Goal: Information Seeking & Learning: Understand process/instructions

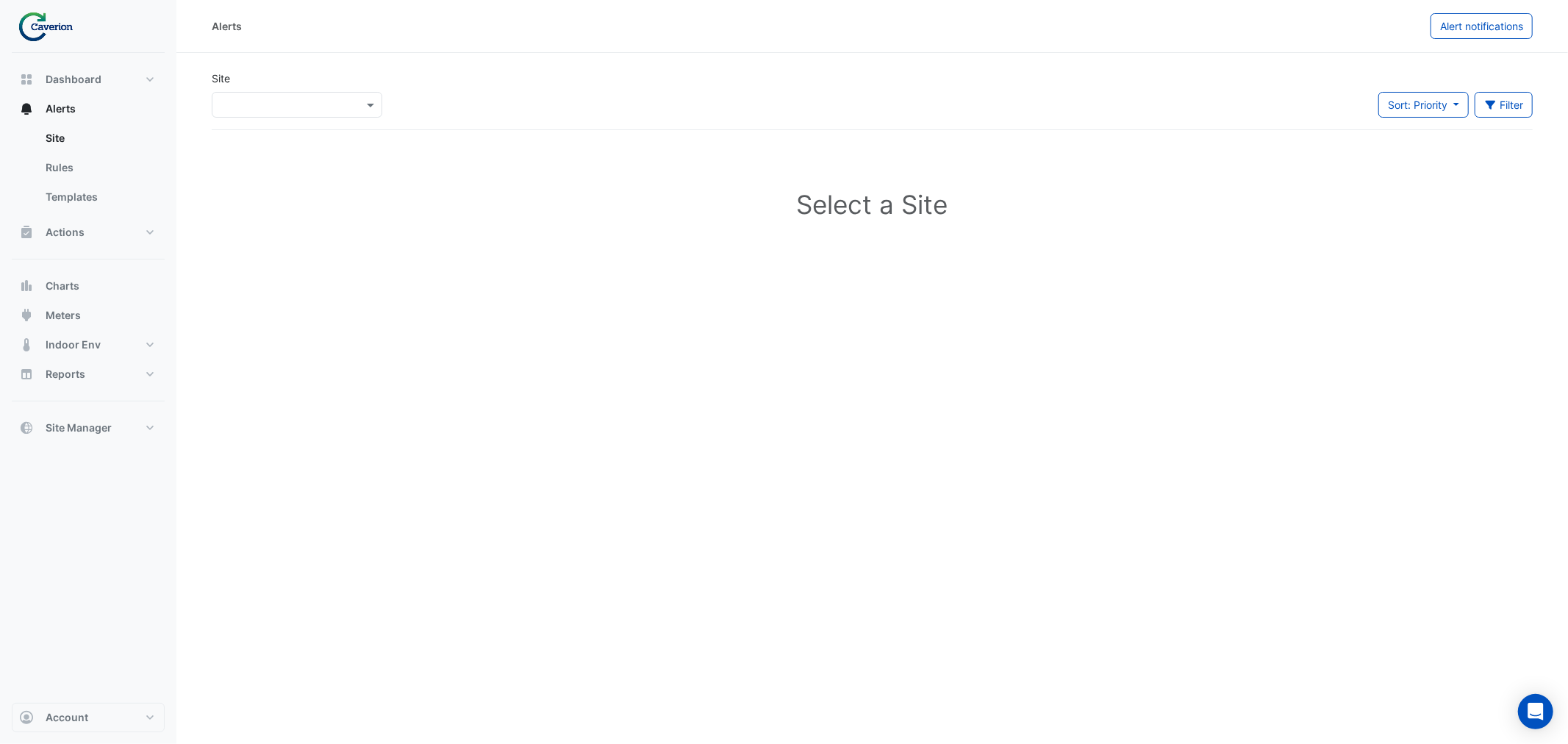
click at [314, 105] on input "text" at bounding box center [282, 105] width 125 height 15
click at [262, 158] on div "K29" at bounding box center [254, 157] width 84 height 22
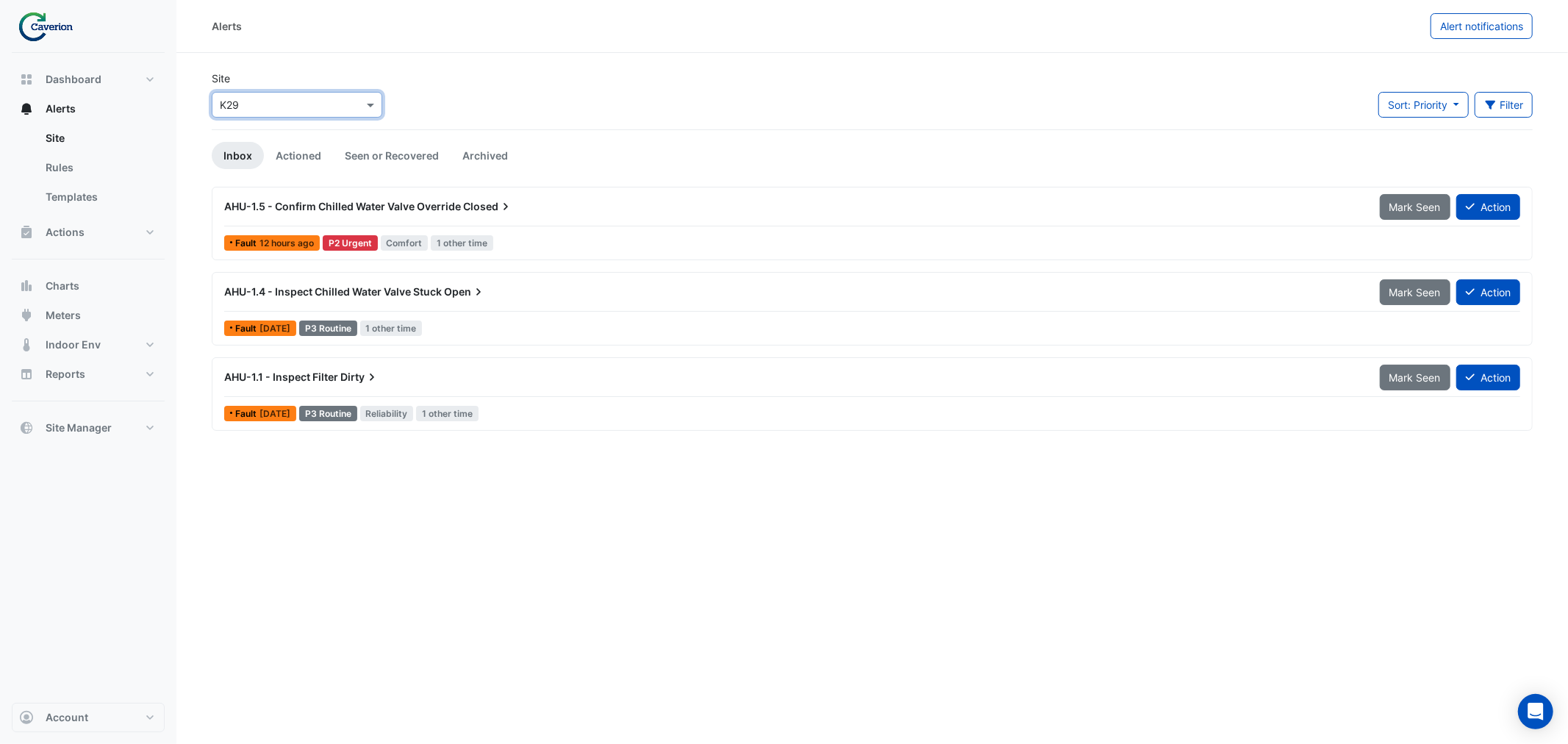
click at [358, 205] on span "AHU-1.5 - Confirm Chilled Water Valve Override" at bounding box center [342, 206] width 237 height 13
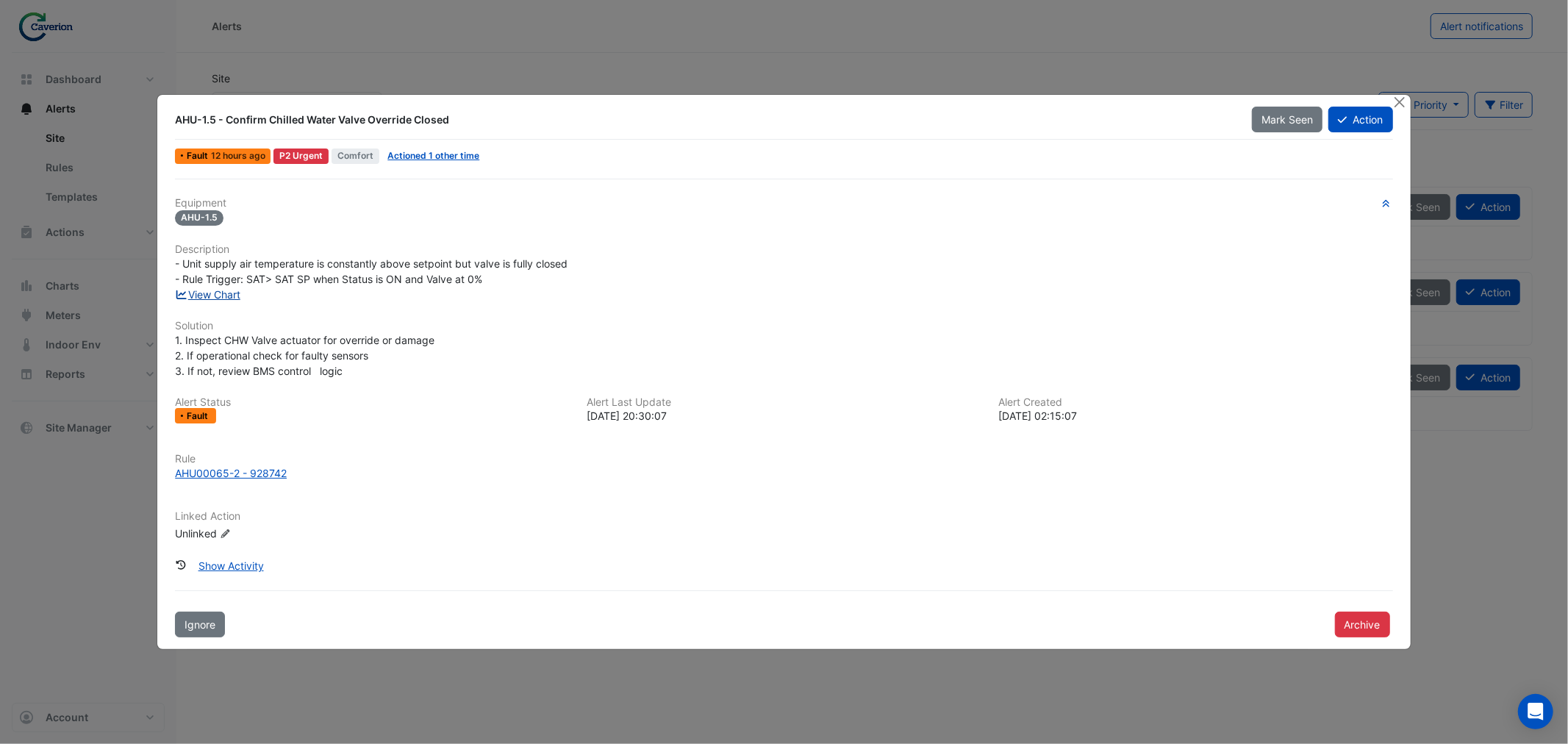
click at [206, 293] on link "View Chart" at bounding box center [208, 295] width 66 height 13
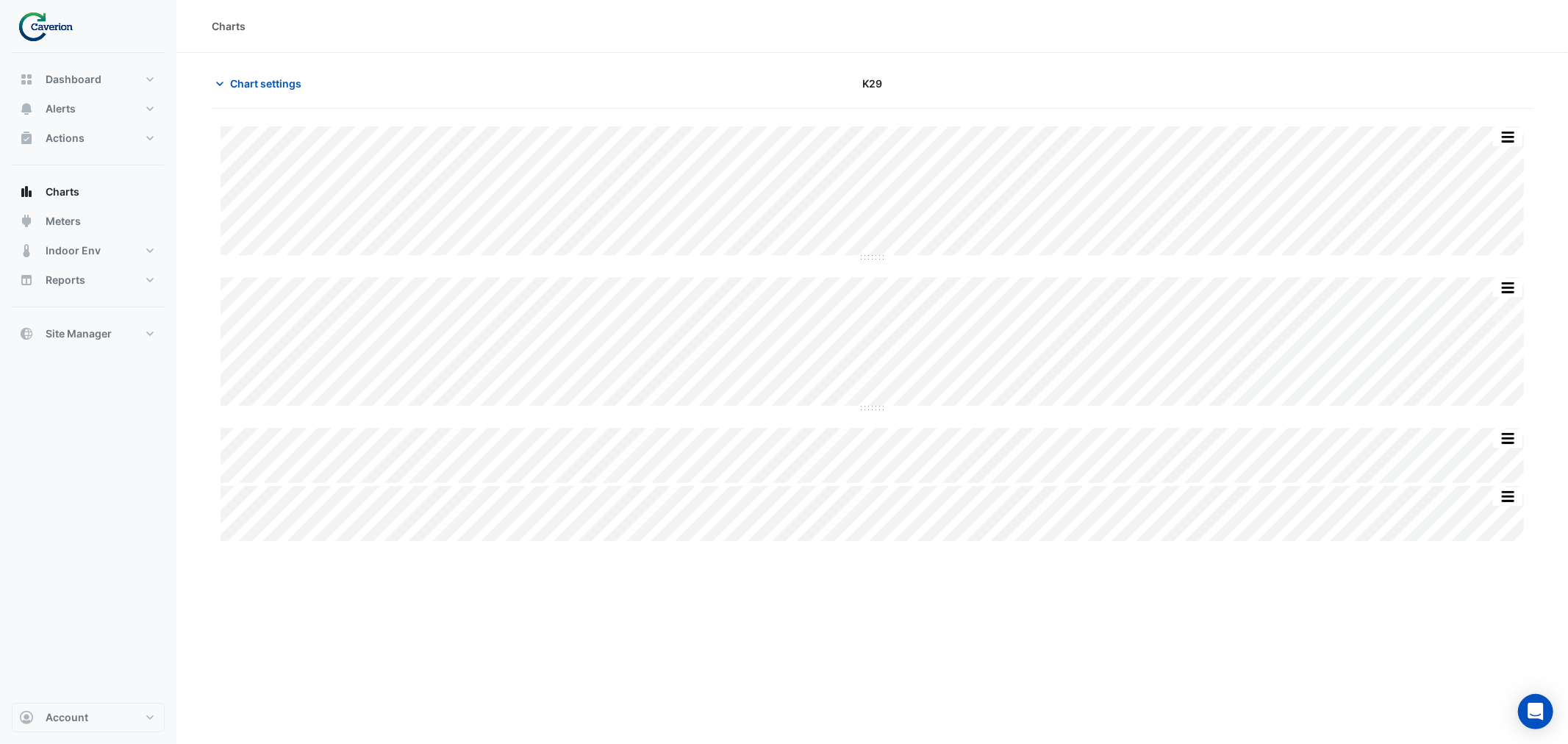
click at [49, 21] on img at bounding box center [51, 26] width 66 height 30
click at [71, 184] on button "Charts" at bounding box center [88, 192] width 153 height 30
click at [54, 96] on button "Alerts" at bounding box center [88, 108] width 153 height 30
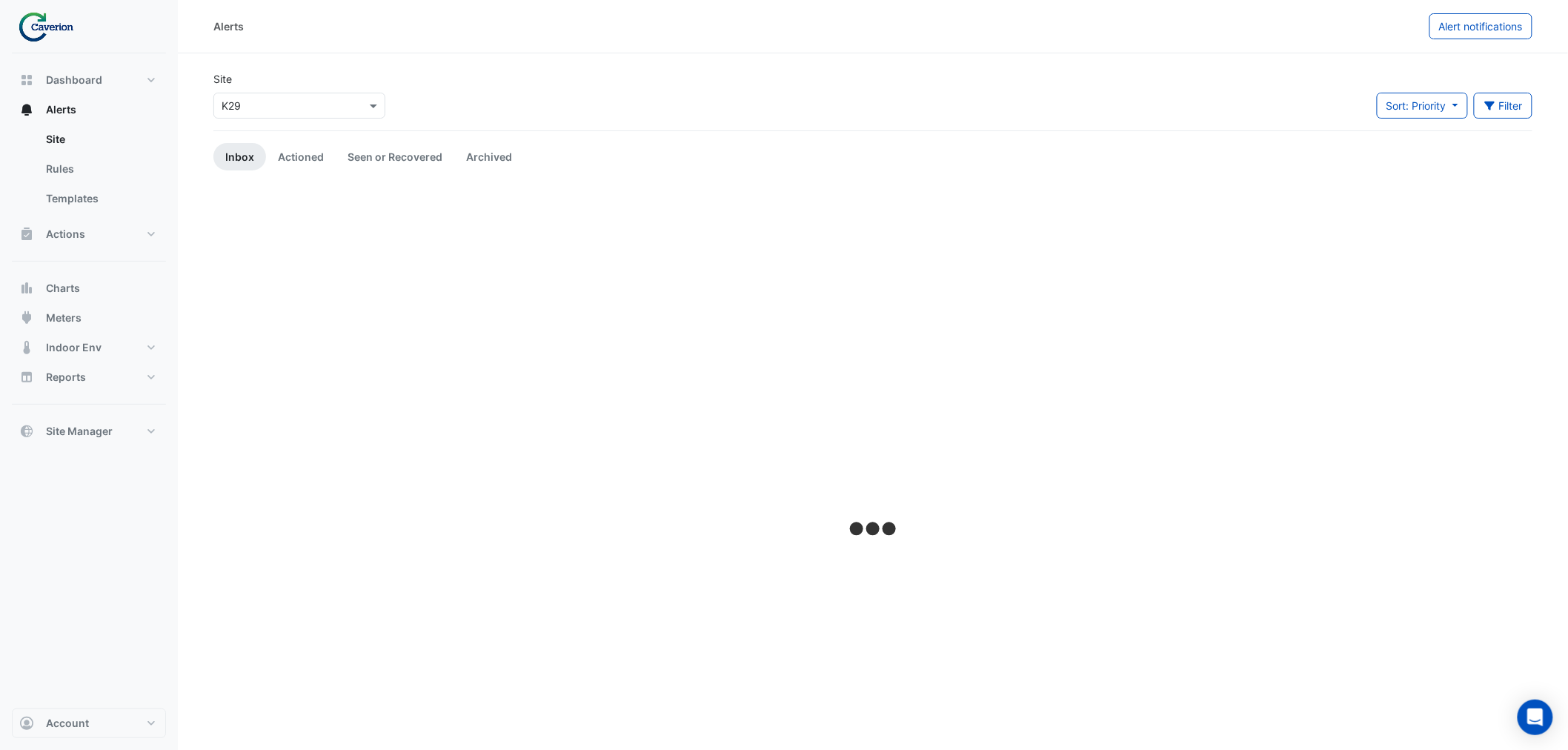
click at [254, 108] on input "text" at bounding box center [285, 106] width 126 height 15
click at [237, 156] on span "K29" at bounding box center [235, 159] width 19 height 13
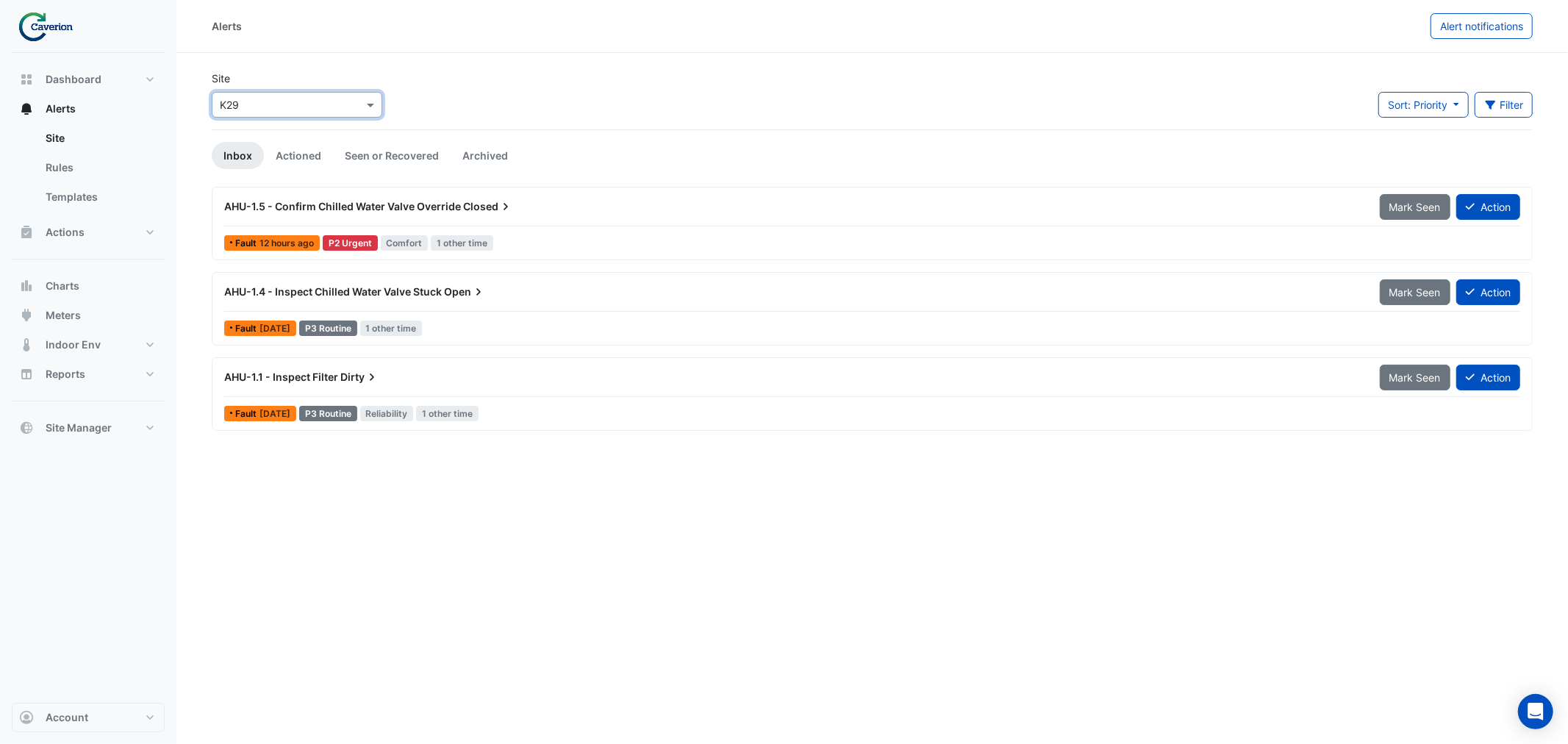
click at [553, 193] on div "AHU-1.5 - Confirm Chilled Water Valve Override Closed" at bounding box center [793, 206] width 1156 height 26
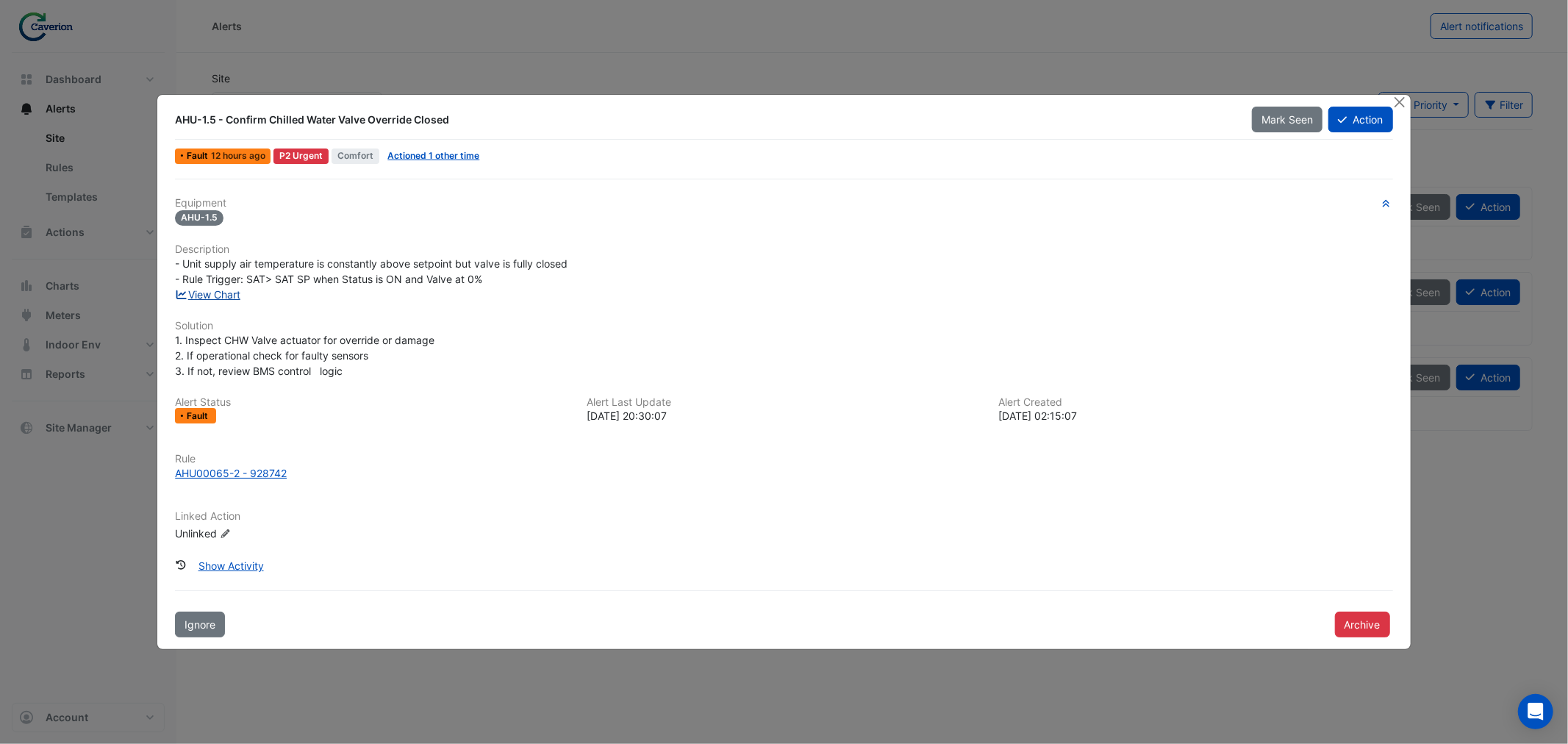
click at [201, 294] on link "View Chart" at bounding box center [208, 295] width 66 height 13
click at [217, 292] on link "View Chart" at bounding box center [208, 295] width 66 height 13
drag, startPoint x: 223, startPoint y: 339, endPoint x: 372, endPoint y: 338, distance: 149.0
click at [372, 338] on span "1. Inspect CHW Valve actuator for override or damage 2. If operational check fo…" at bounding box center [304, 356] width 259 height 43
click at [372, 338] on span "1. Inspect CHW Valve actuator for override or damage 2. If operational check fo…" at bounding box center [304, 356] width 259 height 43
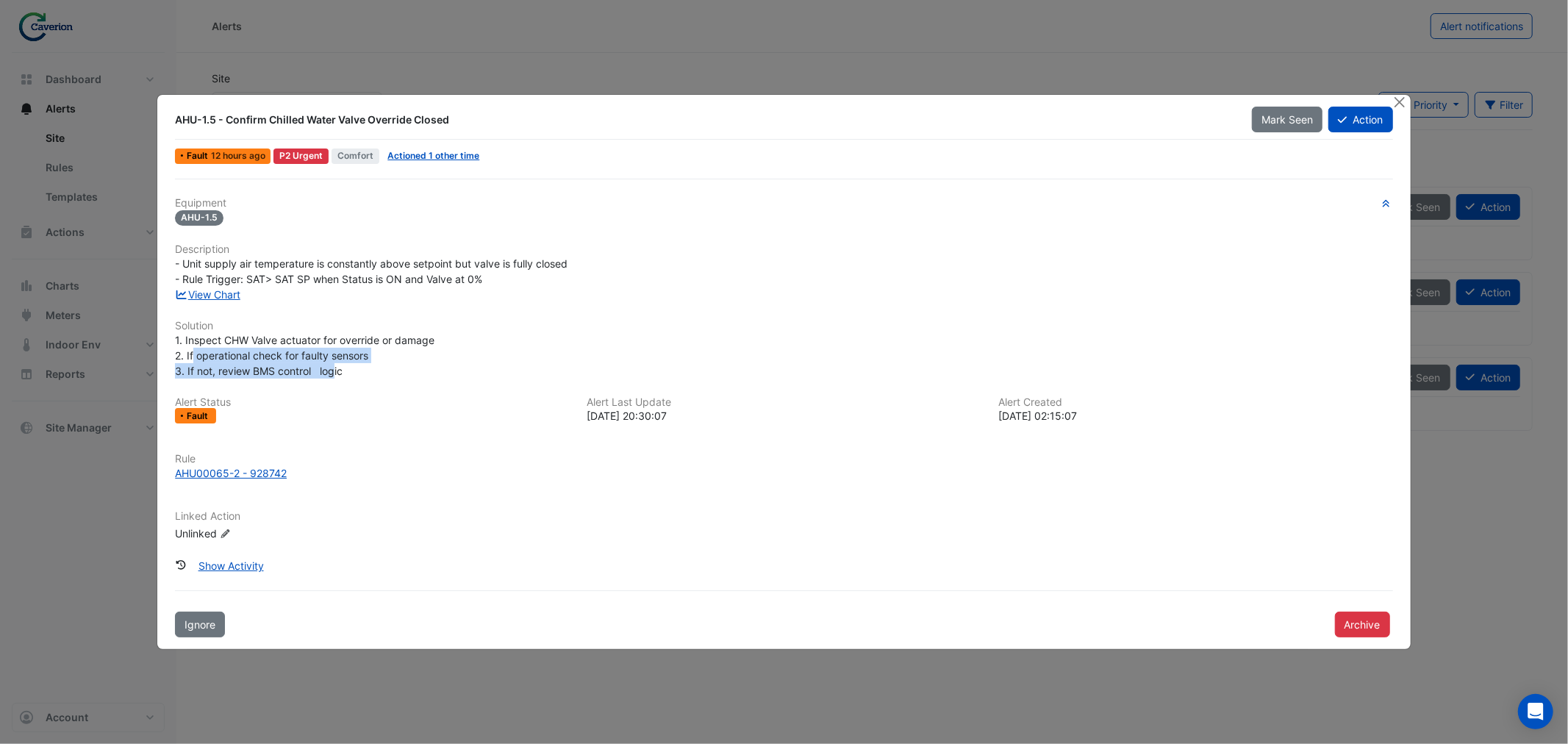
drag, startPoint x: 193, startPoint y: 351, endPoint x: 368, endPoint y: 363, distance: 175.4
click at [364, 363] on div "1. Inspect CHW Valve actuator for override or damage 2. If operational check fo…" at bounding box center [783, 356] width 1217 height 47
click at [372, 363] on div "1. Inspect CHW Valve actuator for override or damage 2. If operational check fo…" at bounding box center [783, 356] width 1217 height 47
drag, startPoint x: 274, startPoint y: 356, endPoint x: 415, endPoint y: 360, distance: 141.1
click at [414, 360] on div "1. Inspect CHW Valve actuator for override or damage 2. If operational check fo…" at bounding box center [783, 356] width 1217 height 47
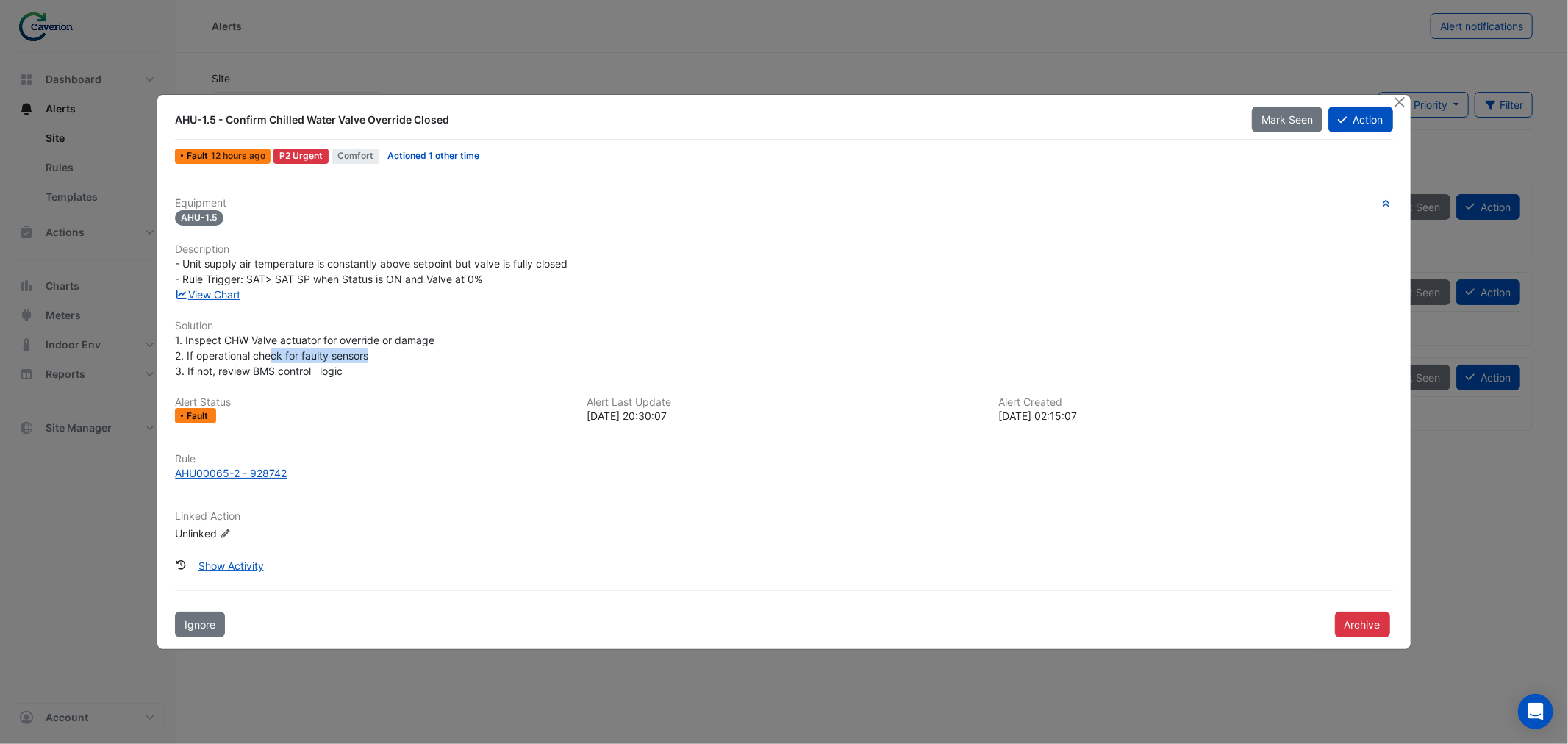
click at [415, 360] on div "1. Inspect CHW Valve actuator for override or damage 2. If operational check fo…" at bounding box center [783, 356] width 1217 height 47
drag, startPoint x: 250, startPoint y: 366, endPoint x: 382, endPoint y: 364, distance: 132.0
click at [379, 364] on div "1. Inspect CHW Valve actuator for override or damage 2. If operational check fo…" at bounding box center [783, 356] width 1217 height 47
click at [382, 364] on div "1. Inspect CHW Valve actuator for override or damage 2. If operational check fo…" at bounding box center [783, 356] width 1217 height 47
drag, startPoint x: 185, startPoint y: 270, endPoint x: 408, endPoint y: 267, distance: 223.0
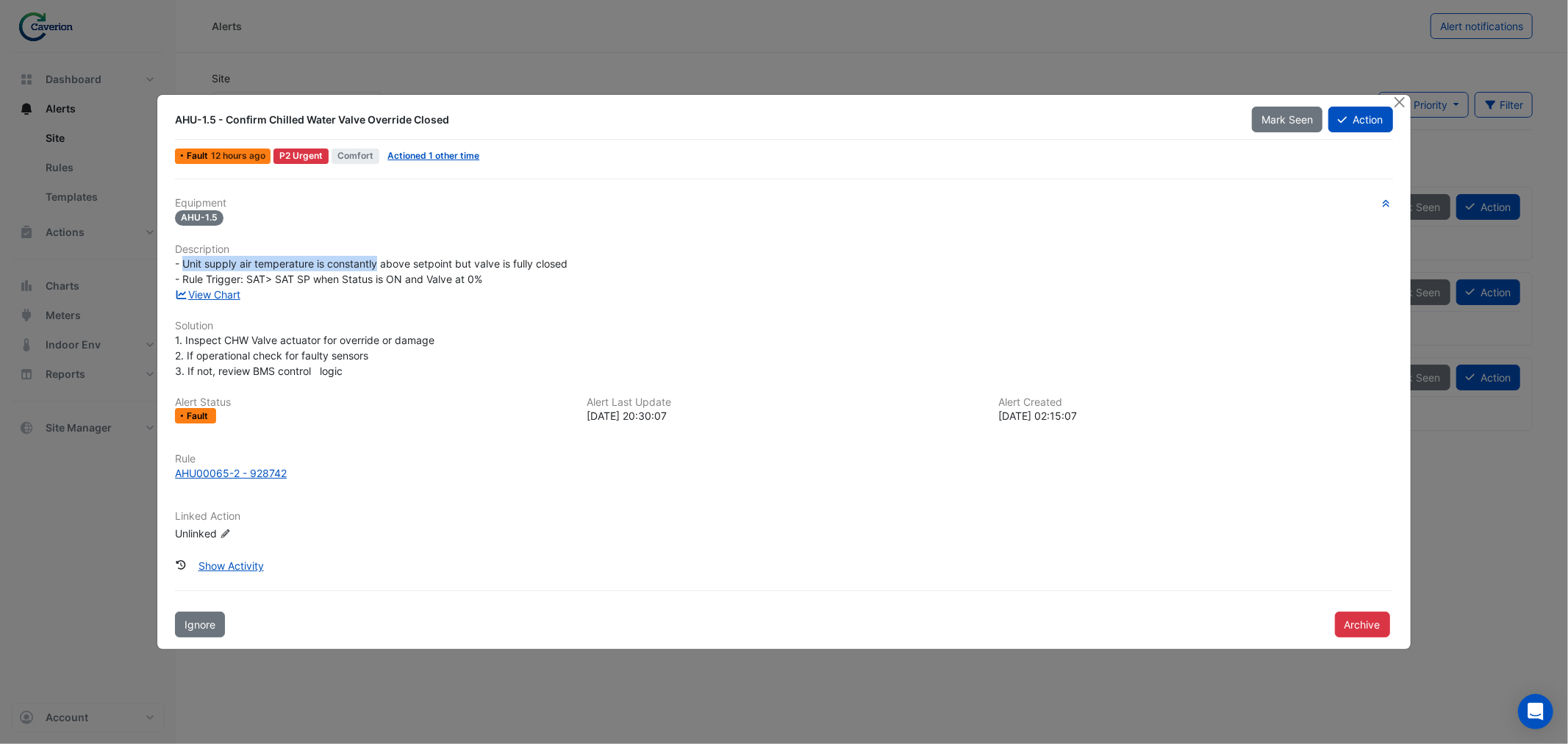
click at [404, 267] on div "- Unit supply air temperature is constantly above setpoint but valve is fully c…" at bounding box center [783, 271] width 1217 height 30
click at [408, 267] on span "- Unit supply air temperature is constantly above setpoint but valve is fully c…" at bounding box center [371, 271] width 392 height 28
drag, startPoint x: 388, startPoint y: 266, endPoint x: 514, endPoint y: 265, distance: 126.0
click at [503, 265] on span "- Unit supply air temperature is constantly above setpoint but valve is fully c…" at bounding box center [371, 271] width 392 height 28
click at [514, 265] on span "- Unit supply air temperature is constantly above setpoint but valve is fully c…" at bounding box center [371, 271] width 392 height 28
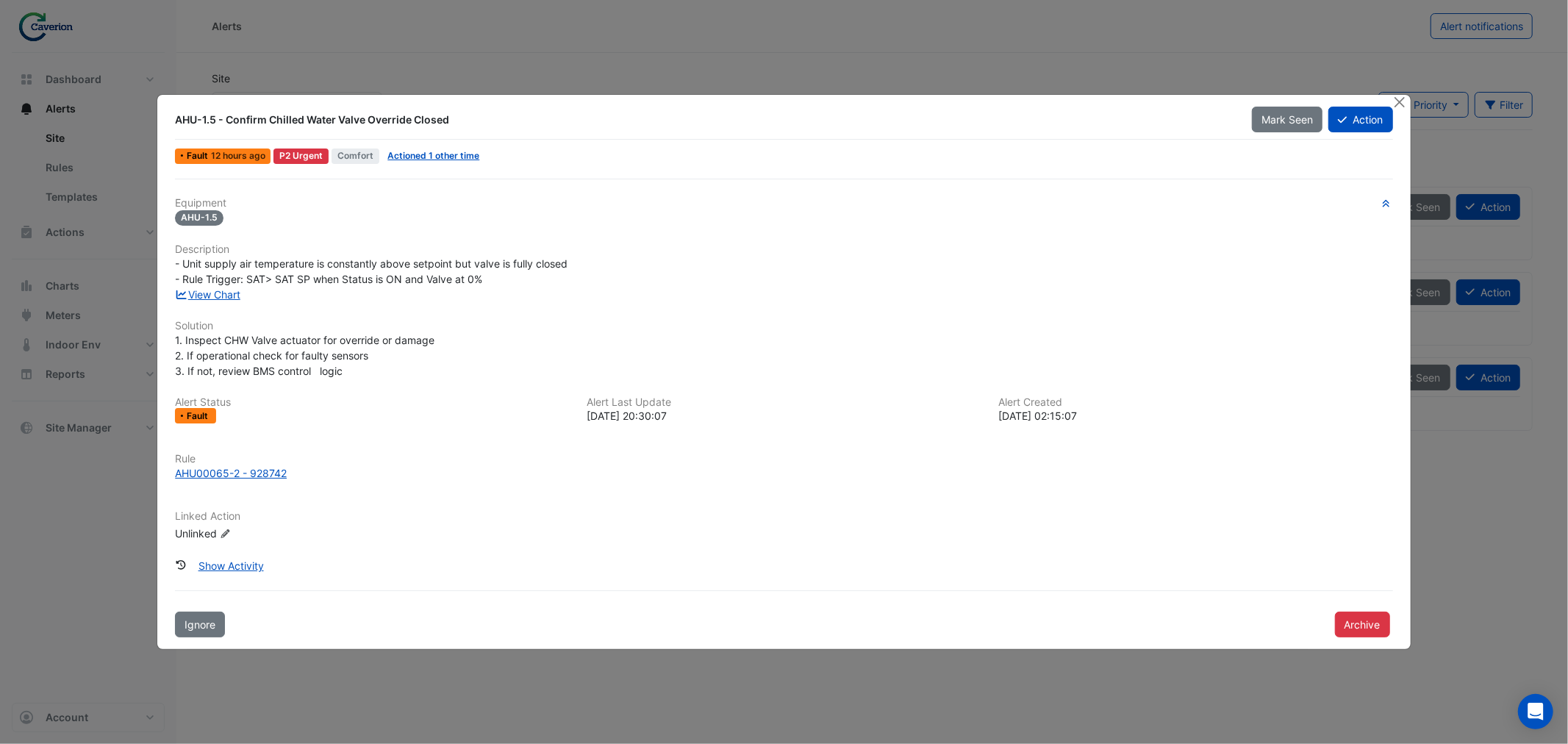
click at [356, 287] on div "View Chart" at bounding box center [783, 294] width 1235 height 15
drag, startPoint x: 211, startPoint y: 277, endPoint x: 445, endPoint y: 269, distance: 234.1
click at [427, 273] on span "- Unit supply air temperature is constantly above setpoint but valve is fully c…" at bounding box center [371, 271] width 392 height 28
click at [445, 269] on div "- Unit supply air temperature is constantly above setpoint but valve is fully c…" at bounding box center [783, 271] width 1217 height 30
drag, startPoint x: 430, startPoint y: 283, endPoint x: 502, endPoint y: 283, distance: 72.0
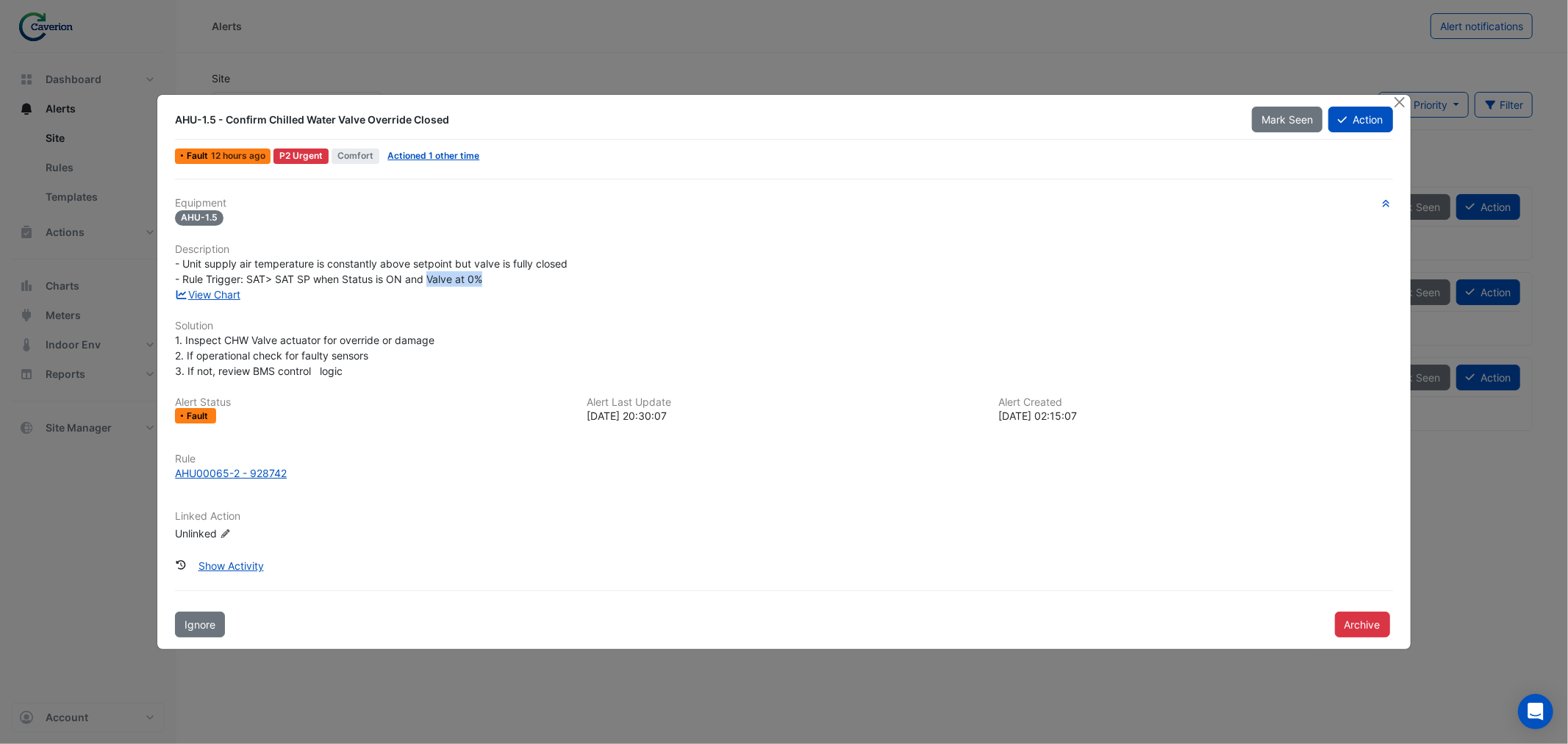
click at [501, 283] on div "- Unit supply air temperature is constantly above setpoint but valve is fully c…" at bounding box center [783, 271] width 1217 height 30
click at [502, 283] on div "- Unit supply air temperature is constantly above setpoint but valve is fully c…" at bounding box center [783, 271] width 1217 height 30
drag, startPoint x: 189, startPoint y: 259, endPoint x: 372, endPoint y: 270, distance: 183.3
click at [371, 270] on div "- Unit supply air temperature is constantly above setpoint but valve is fully c…" at bounding box center [783, 271] width 1217 height 30
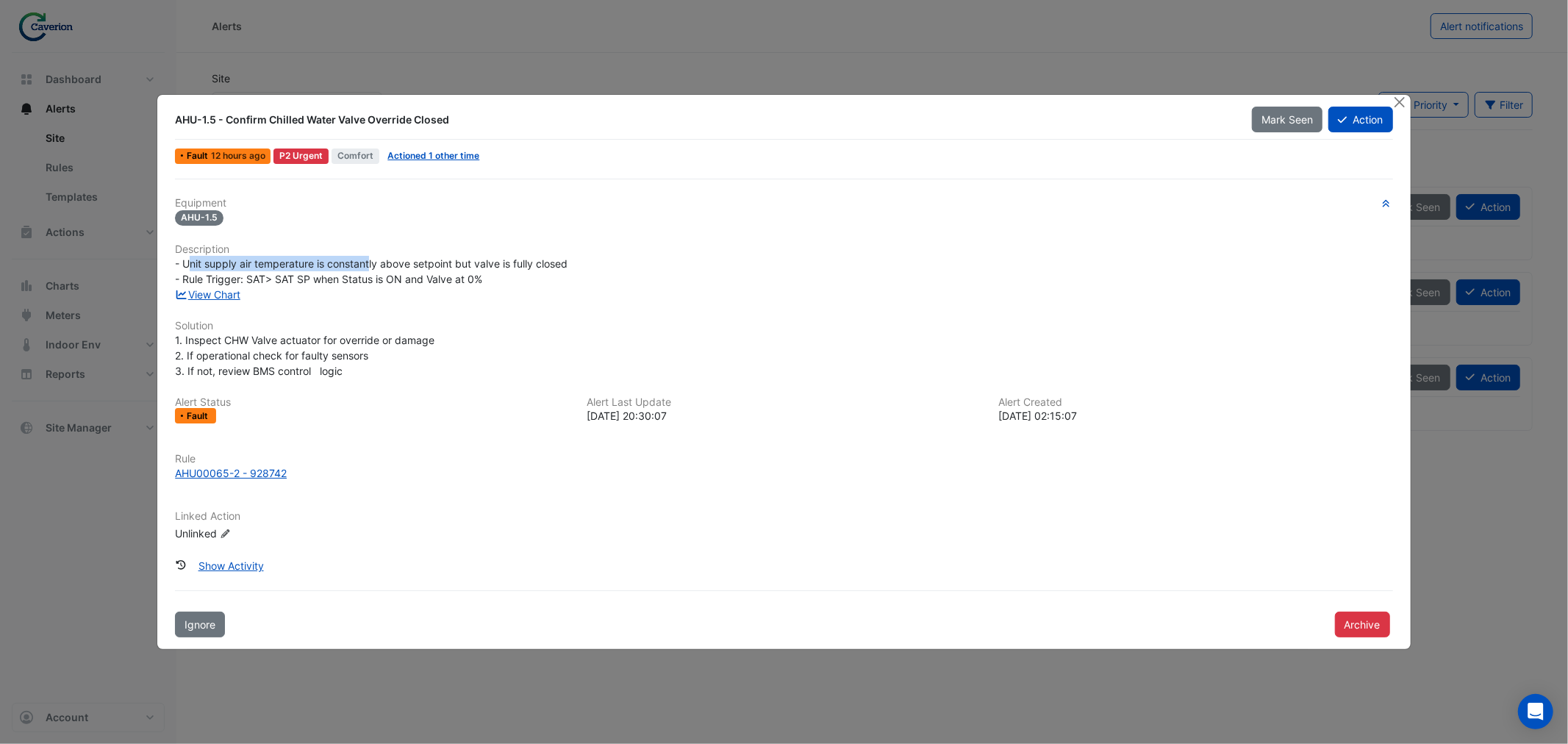
click at [372, 270] on div "- Unit supply air temperature is constantly above setpoint but valve is fully c…" at bounding box center [783, 271] width 1217 height 30
drag, startPoint x: 270, startPoint y: 266, endPoint x: 489, endPoint y: 260, distance: 219.1
click at [489, 260] on span "- Unit supply air temperature is constantly above setpoint but valve is fully c…" at bounding box center [371, 271] width 392 height 28
click at [490, 260] on span "- Unit supply air temperature is constantly above setpoint but valve is fully c…" at bounding box center [371, 271] width 392 height 28
drag, startPoint x: 297, startPoint y: 283, endPoint x: 502, endPoint y: 281, distance: 205.0
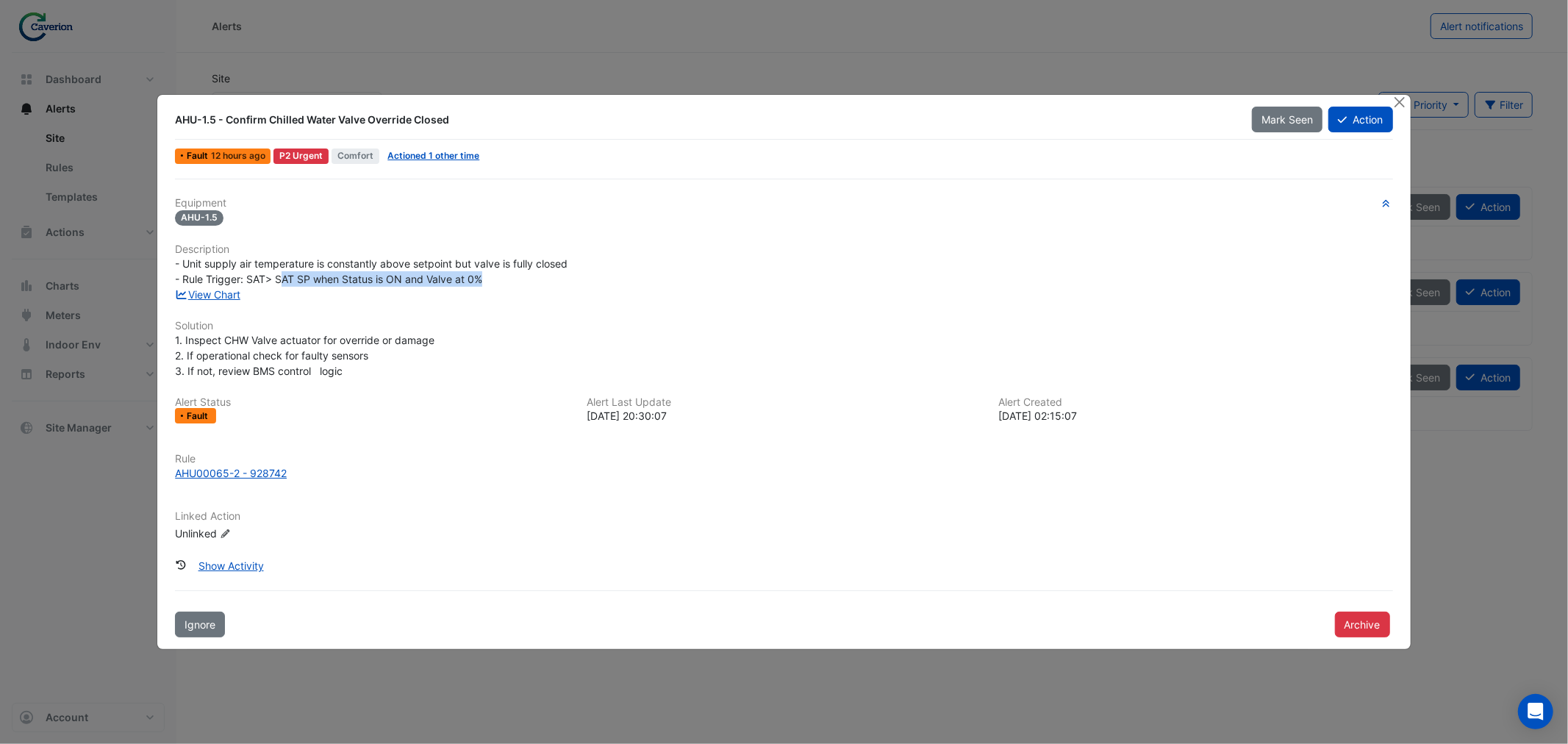
click at [502, 281] on div "- Unit supply air temperature is constantly above setpoint but valve is fully c…" at bounding box center [783, 271] width 1217 height 30
drag, startPoint x: 197, startPoint y: 262, endPoint x: 592, endPoint y: 261, distance: 395.0
click at [592, 261] on div "- Unit supply air temperature is constantly above setpoint but valve is fully c…" at bounding box center [783, 271] width 1217 height 30
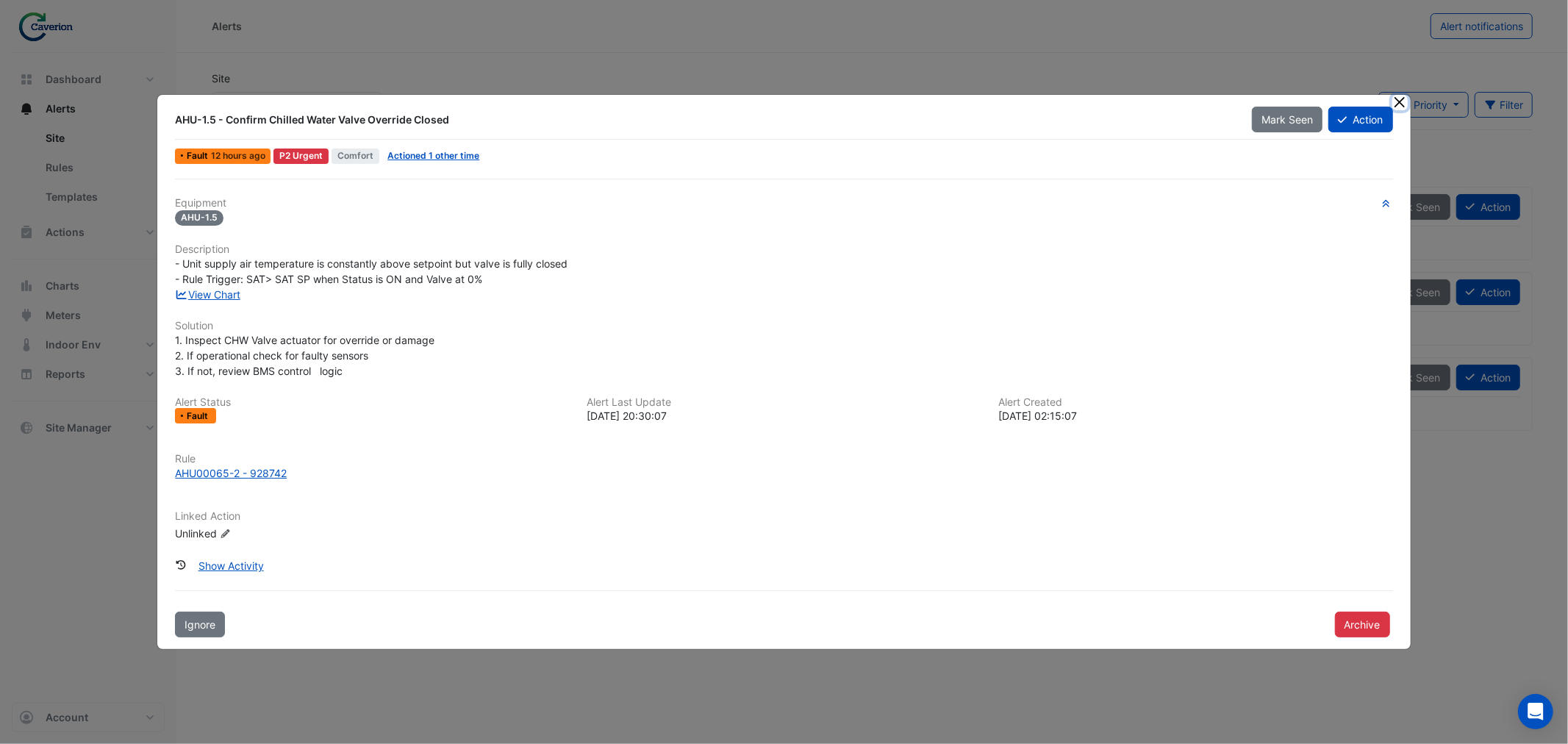
click at [1404, 100] on button "Close" at bounding box center [1399, 102] width 15 height 15
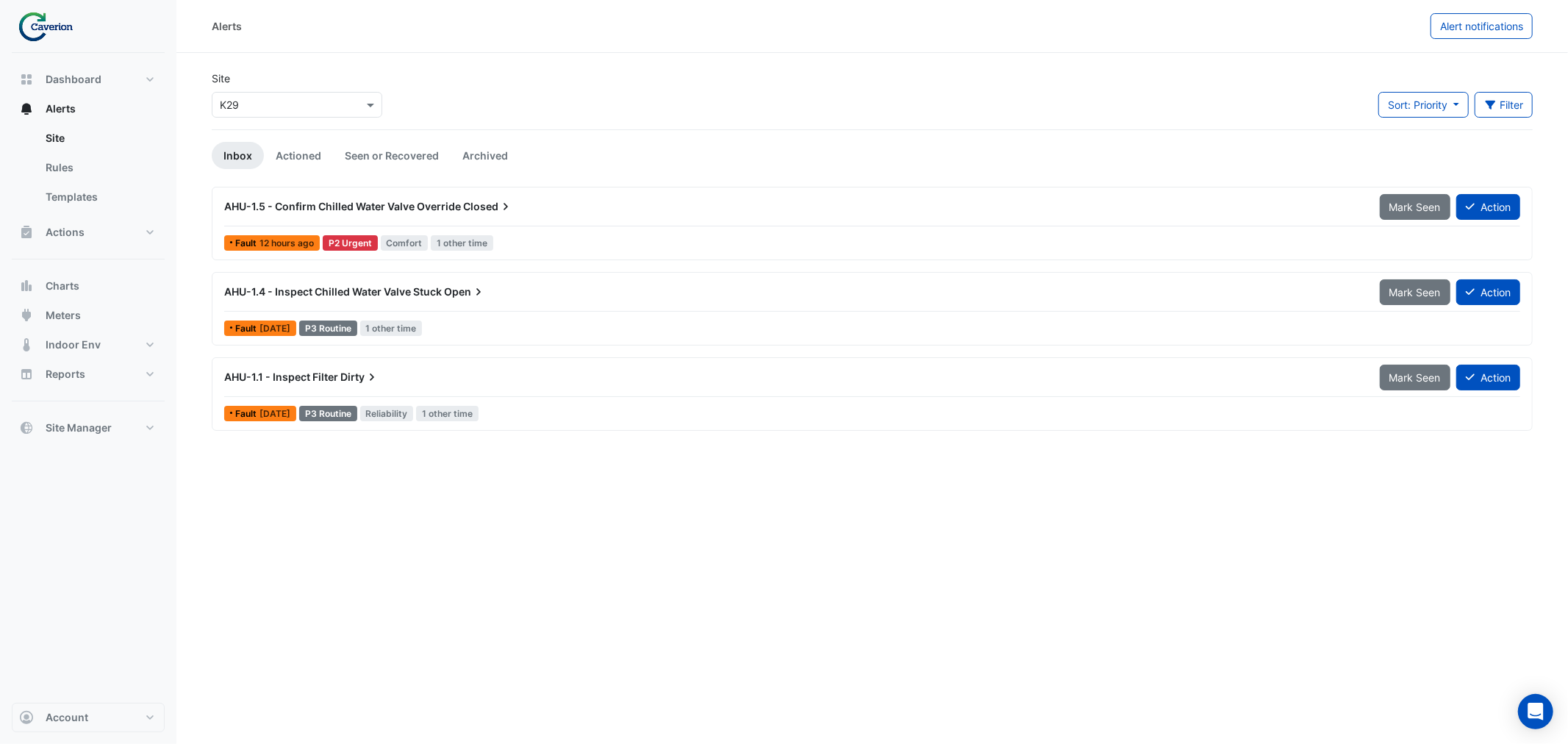
click at [355, 185] on app-alert-tickets "Site Select a Site × K29 Sort: Priority Priority Updated Filter Title Priority …" at bounding box center [872, 250] width 1321 height 360
click at [357, 200] on span "AHU-1.5 - Confirm Chilled Water Valve Override" at bounding box center [342, 206] width 237 height 13
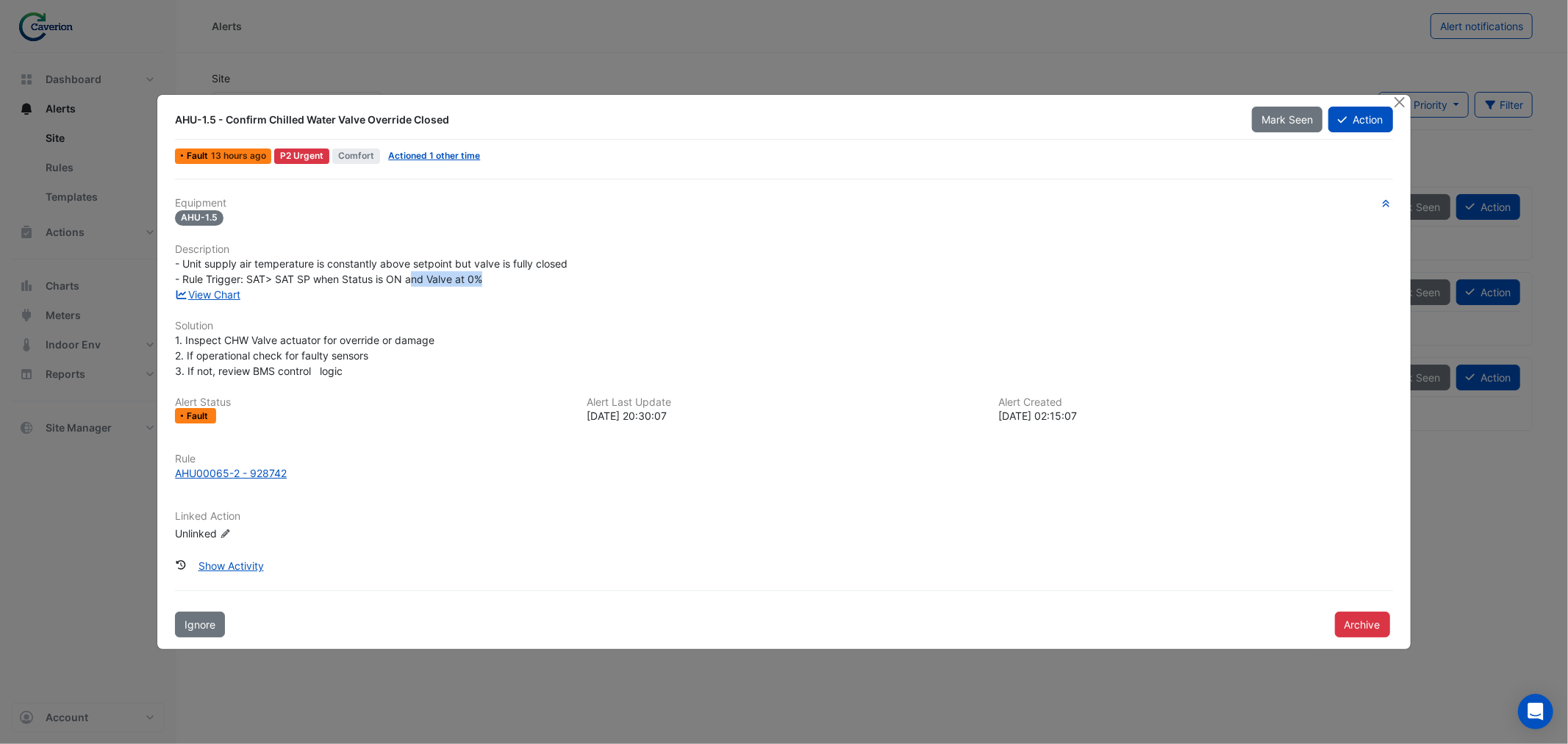
drag, startPoint x: 409, startPoint y: 276, endPoint x: 542, endPoint y: 278, distance: 133.0
click at [537, 280] on div "- Unit supply air temperature is constantly above setpoint but valve is fully c…" at bounding box center [783, 271] width 1217 height 30
click at [542, 278] on div "- Unit supply air temperature is constantly above setpoint but valve is fully c…" at bounding box center [783, 271] width 1217 height 30
drag, startPoint x: 179, startPoint y: 274, endPoint x: 339, endPoint y: 278, distance: 160.0
click at [336, 278] on span "- Unit supply air temperature is constantly above setpoint but valve is fully c…" at bounding box center [371, 271] width 392 height 28
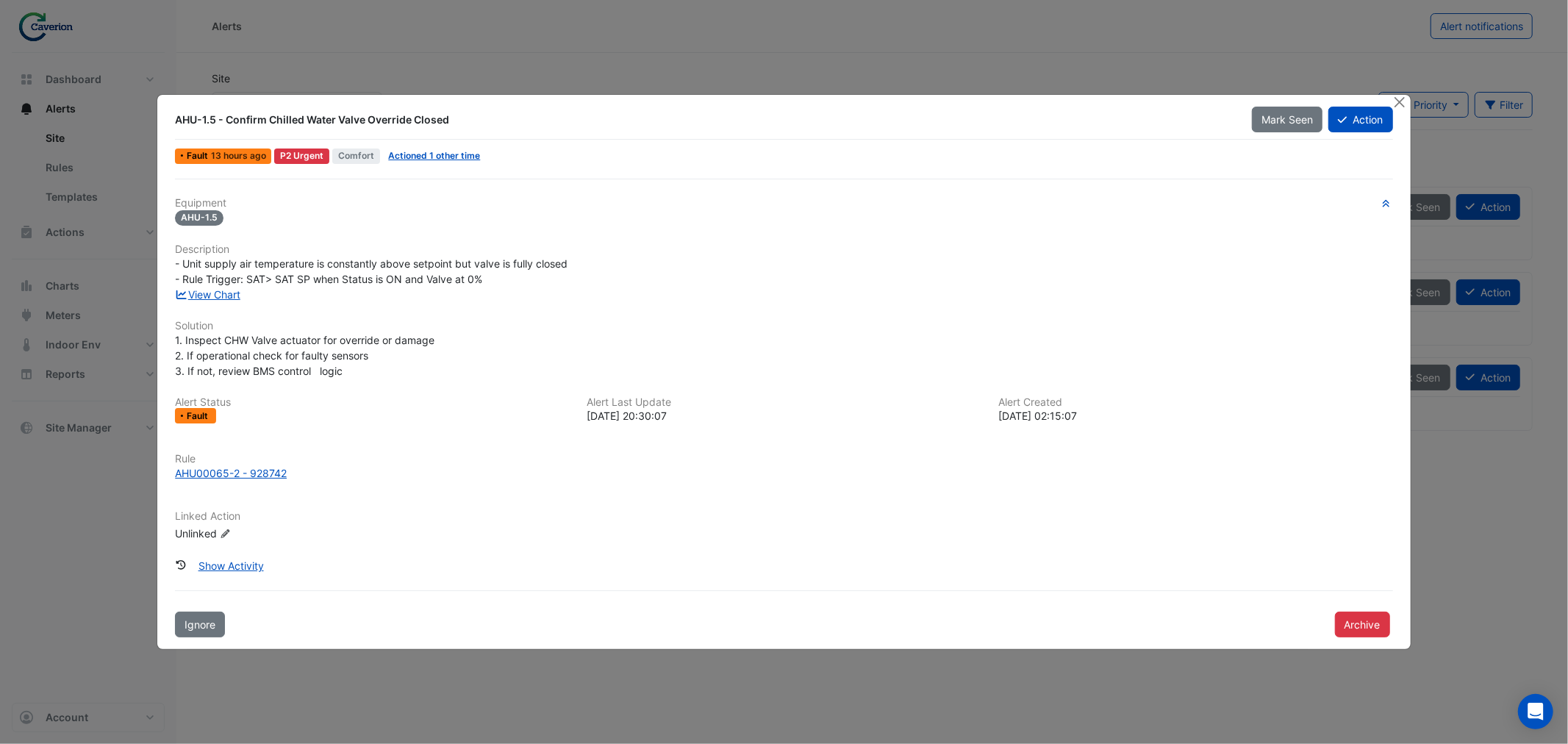
click at [339, 278] on span "- Unit supply air temperature is constantly above setpoint but valve is fully c…" at bounding box center [371, 271] width 392 height 28
drag, startPoint x: 311, startPoint y: 270, endPoint x: 481, endPoint y: 267, distance: 170.0
click at [479, 269] on div "- Unit supply air temperature is constantly above setpoint but valve is fully c…" at bounding box center [783, 271] width 1217 height 30
click at [481, 267] on span "- Unit supply air temperature is constantly above setpoint but valve is fully c…" at bounding box center [371, 271] width 392 height 28
drag, startPoint x: 450, startPoint y: 275, endPoint x: 531, endPoint y: 276, distance: 81.0
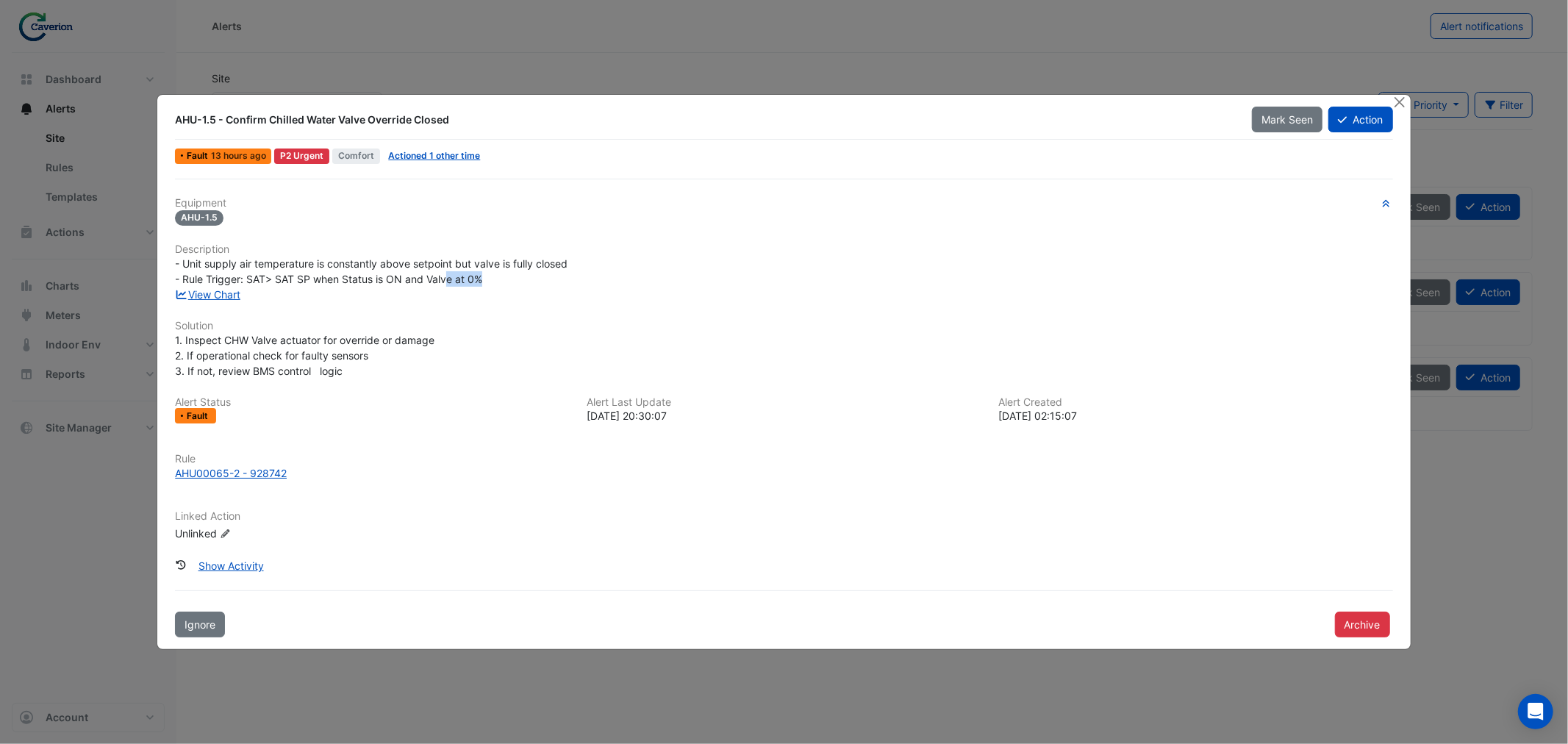
click at [531, 276] on div "- Unit supply air temperature is constantly above setpoint but valve is fully c…" at bounding box center [783, 271] width 1217 height 30
drag, startPoint x: 193, startPoint y: 344, endPoint x: 339, endPoint y: 346, distance: 146.0
click at [336, 346] on div "1. Inspect CHW Valve actuator for override or damage 2. If operational check fo…" at bounding box center [783, 356] width 1217 height 47
click at [339, 346] on div "1. Inspect CHW Valve actuator for override or damage 2. If operational check fo…" at bounding box center [783, 356] width 1217 height 47
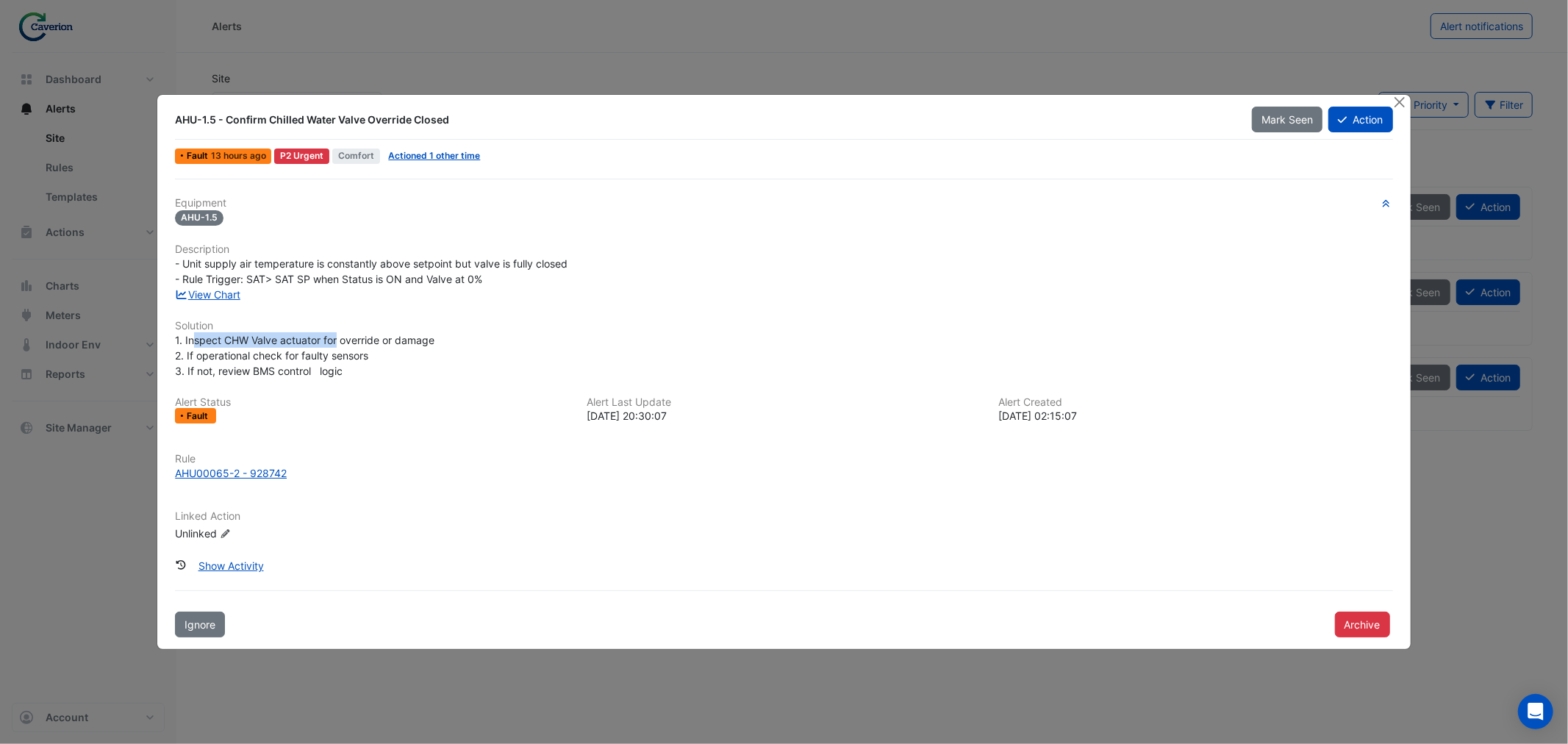
click at [242, 336] on span "1. Inspect CHW Valve actuator for override or damage 2. If operational check fo…" at bounding box center [304, 356] width 259 height 43
click at [246, 336] on span "1. Inspect CHW Valve actuator for override or damage 2. If operational check fo…" at bounding box center [304, 356] width 259 height 43
drag, startPoint x: 405, startPoint y: 345, endPoint x: 478, endPoint y: 348, distance: 73.1
click at [478, 348] on div "1. Inspect CHW Valve actuator for override or damage 2. If operational check fo…" at bounding box center [783, 356] width 1217 height 47
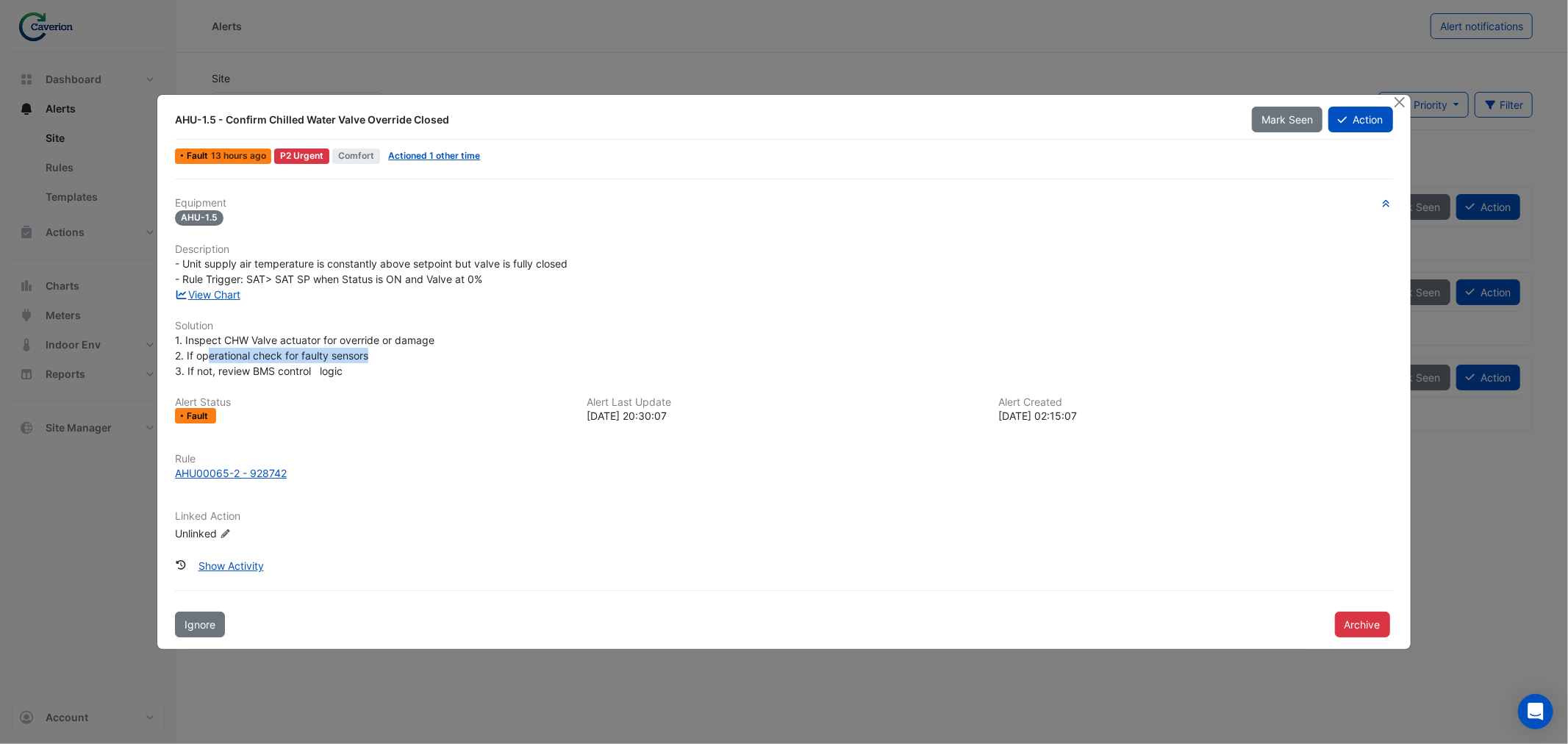
drag, startPoint x: 211, startPoint y: 348, endPoint x: 441, endPoint y: 353, distance: 230.1
click at [441, 353] on div "1. Inspect CHW Valve actuator for override or damage 2. If operational check fo…" at bounding box center [783, 356] width 1217 height 47
drag, startPoint x: 207, startPoint y: 357, endPoint x: 336, endPoint y: 379, distance: 130.9
click at [336, 379] on div "Equipment AHU-1.5 Description - Unit supply air temperature is constantly above…" at bounding box center [783, 375] width 1217 height 356
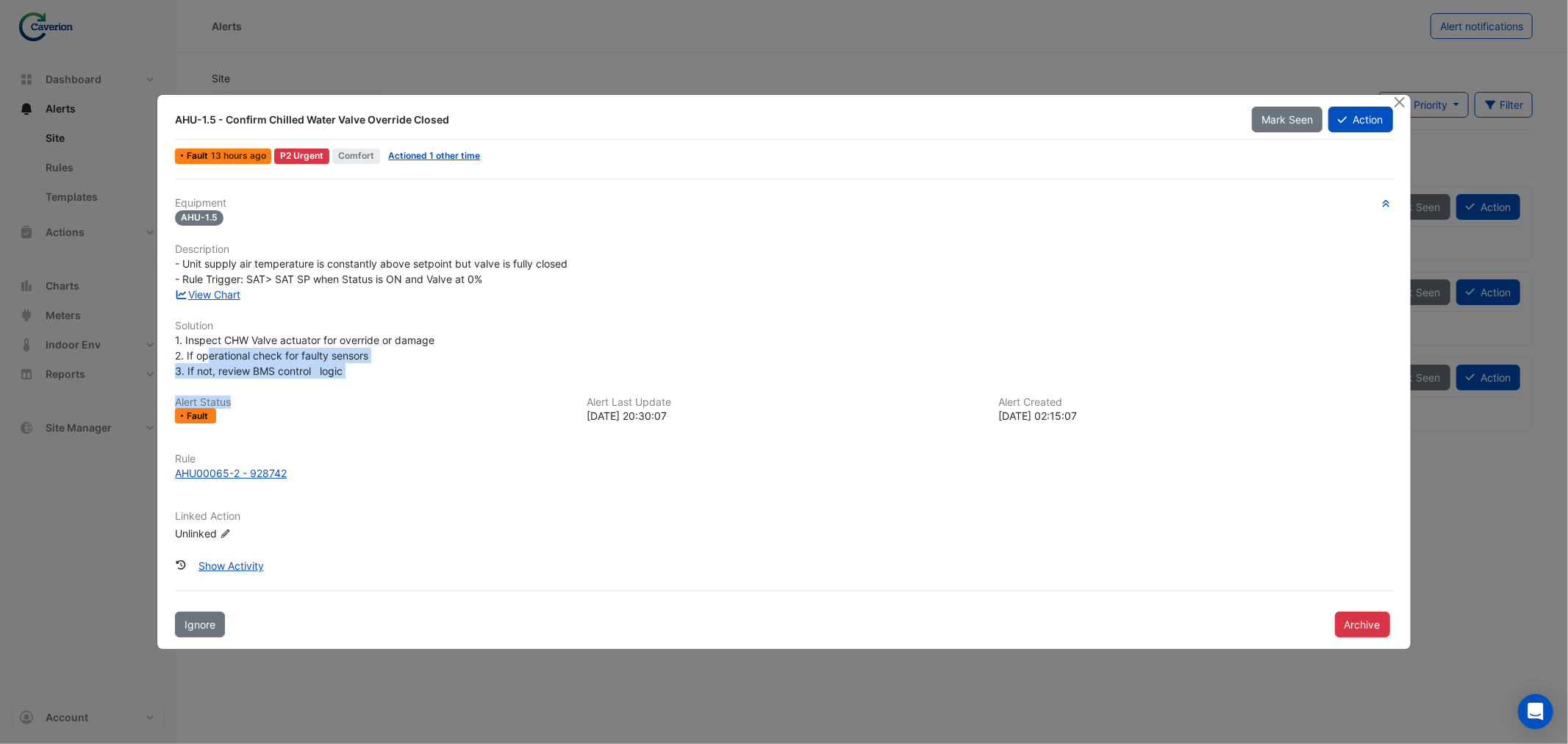
click at [336, 379] on div "Equipment AHU-1.5 Description - Unit supply air temperature is constantly above…" at bounding box center [783, 375] width 1217 height 356
drag, startPoint x: 333, startPoint y: 369, endPoint x: 382, endPoint y: 369, distance: 49.0
click at [380, 369] on div "1. Inspect CHW Valve actuator for override or damage 2. If operational check fo…" at bounding box center [783, 356] width 1217 height 47
click at [382, 369] on div "1. Inspect CHW Valve actuator for override or damage 2. If operational check fo…" at bounding box center [783, 356] width 1217 height 47
click at [364, 371] on div "1. Inspect CHW Valve actuator for override or damage 2. If operational check fo…" at bounding box center [783, 356] width 1217 height 47
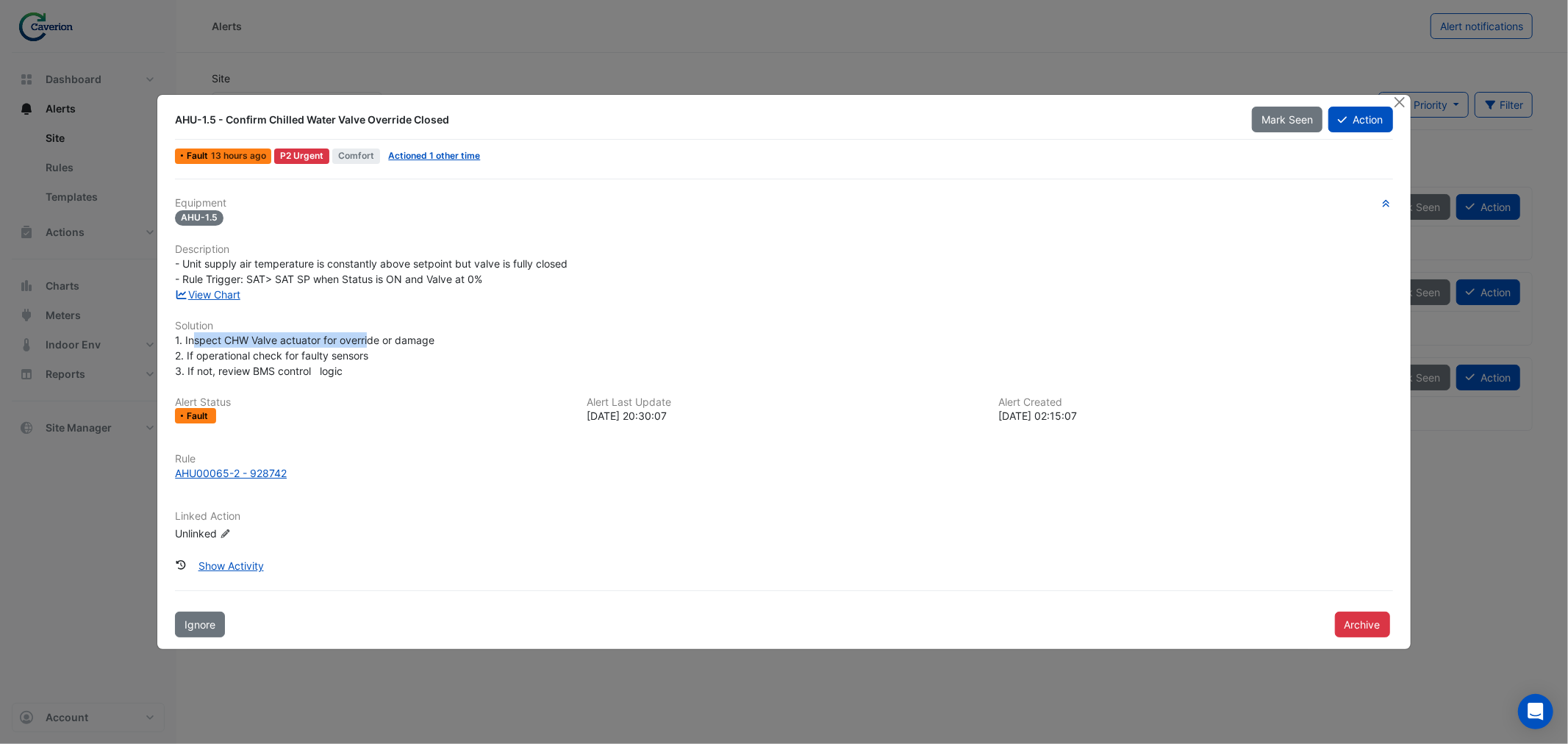
drag, startPoint x: 194, startPoint y: 340, endPoint x: 376, endPoint y: 336, distance: 182.0
click at [372, 336] on span "1. Inspect CHW Valve actuator for override or damage 2. If operational check fo…" at bounding box center [304, 356] width 259 height 43
click at [376, 336] on span "1. Inspect CHW Valve actuator for override or damage 2. If operational check fo…" at bounding box center [304, 356] width 259 height 43
drag, startPoint x: 282, startPoint y: 345, endPoint x: 479, endPoint y: 341, distance: 197.0
click at [476, 341] on div "1. Inspect CHW Valve actuator for override or damage 2. If operational check fo…" at bounding box center [783, 356] width 1217 height 47
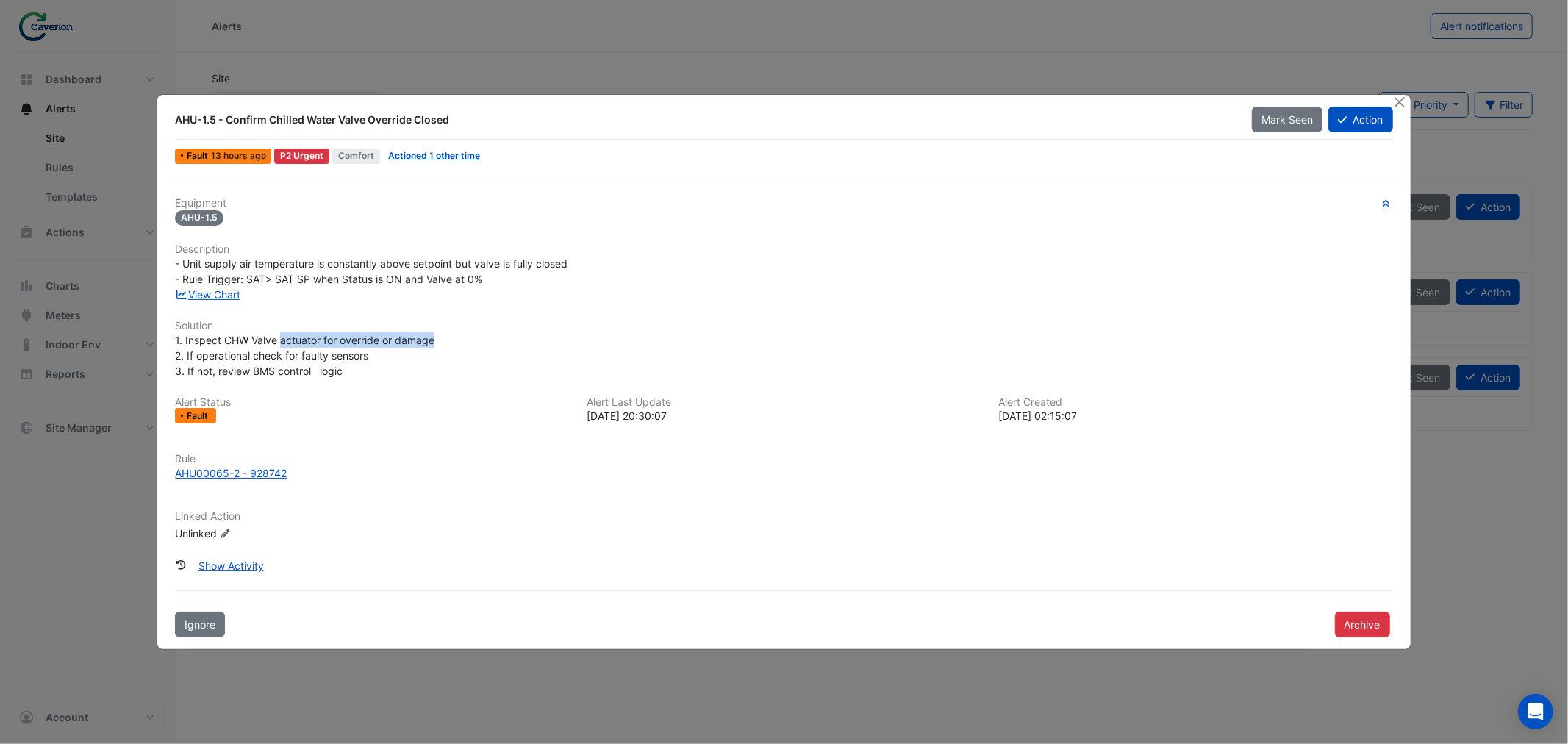
click at [479, 341] on div "1. Inspect CHW Valve actuator for override or damage 2. If operational check fo…" at bounding box center [783, 356] width 1217 height 47
drag, startPoint x: 240, startPoint y: 331, endPoint x: 318, endPoint y: 338, distance: 78.3
click at [318, 338] on span "1. Inspect CHW Valve actuator for override or damage 2. If operational check fo…" at bounding box center [304, 356] width 259 height 43
copy span "CHW Valve actuato"
click at [1396, 98] on button "Close" at bounding box center [1399, 102] width 15 height 15
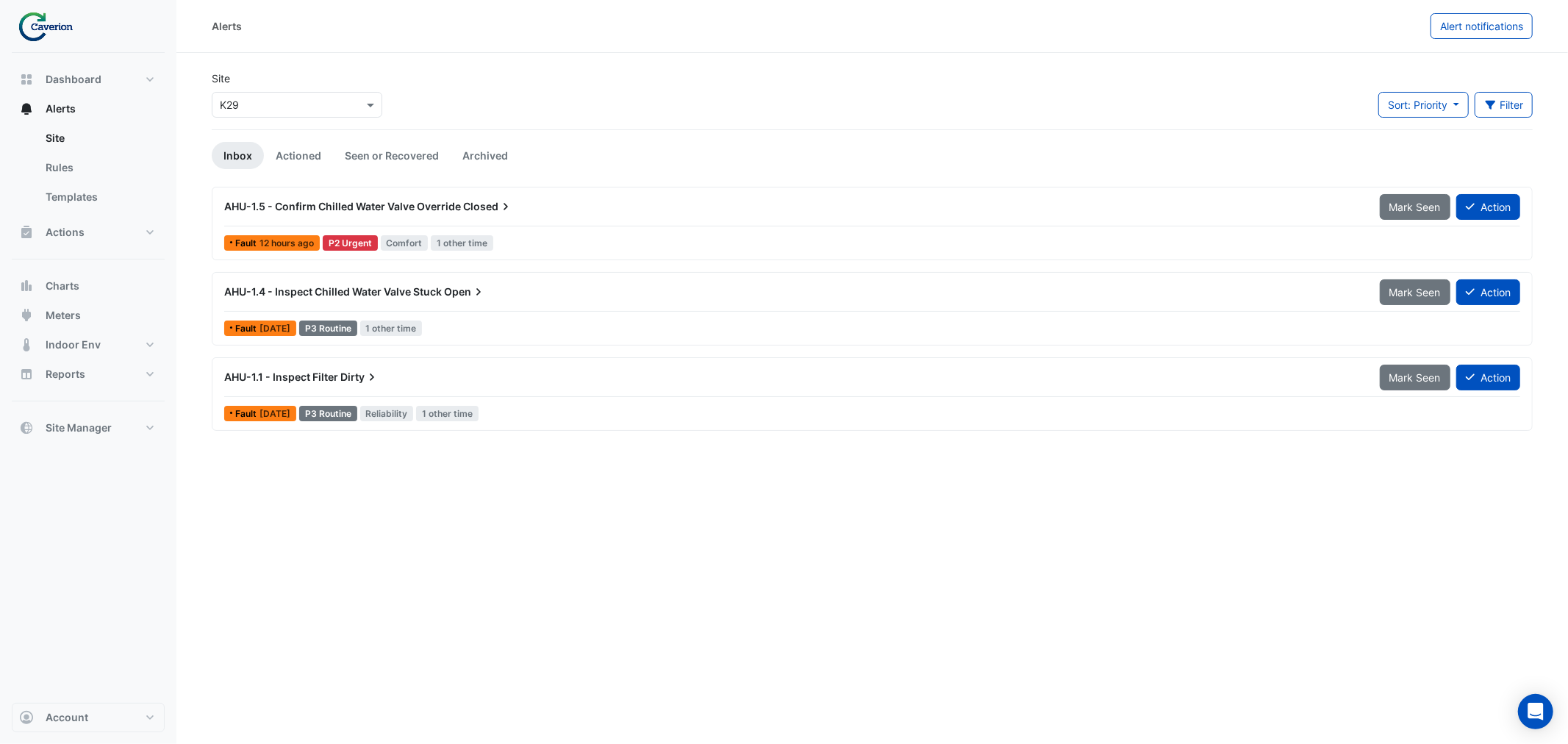
click at [503, 197] on div "AHU-1.5 - Confirm Chilled Water Valve Override Closed" at bounding box center [793, 206] width 1156 height 26
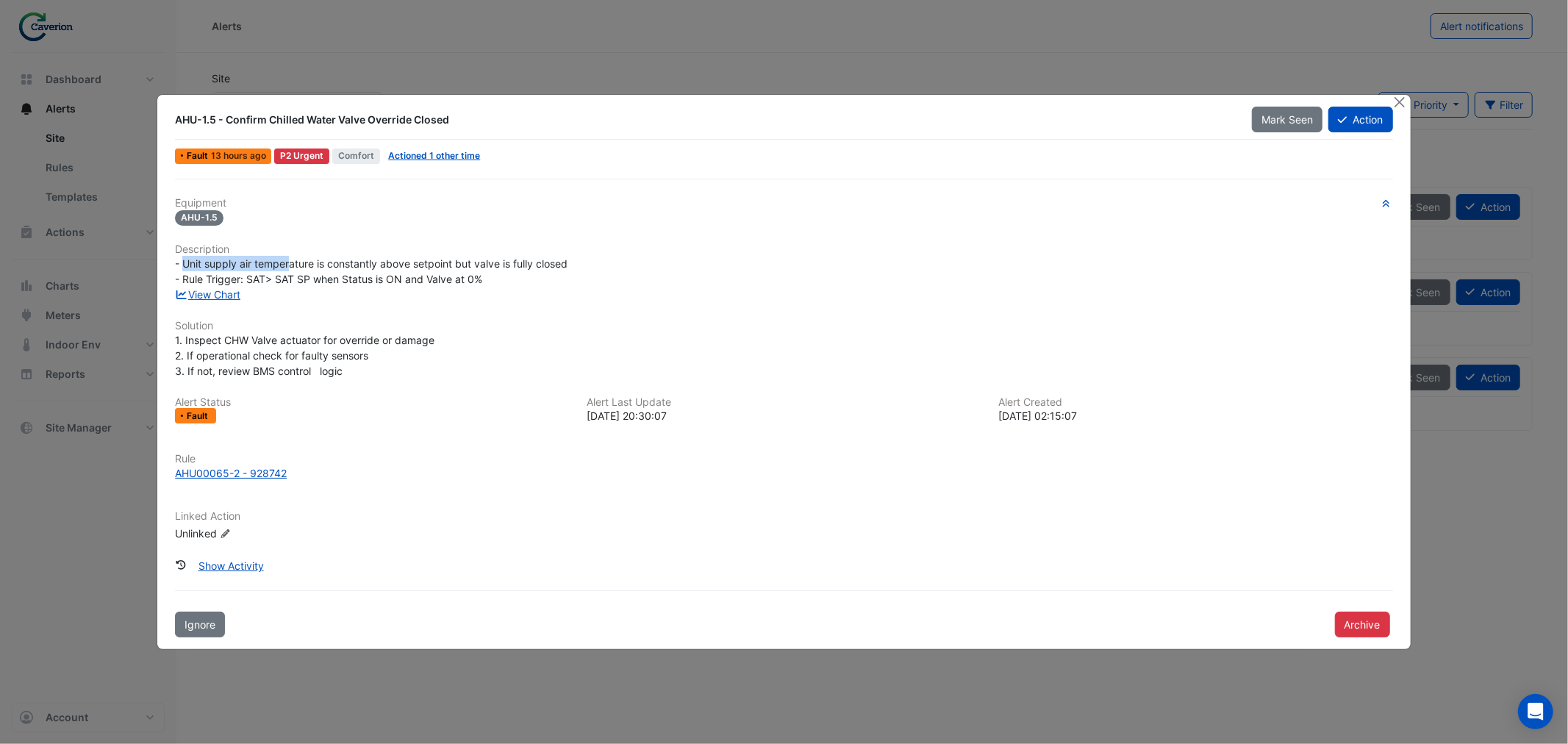
drag, startPoint x: 181, startPoint y: 258, endPoint x: 303, endPoint y: 256, distance: 122.0
click at [303, 258] on span "- Unit supply air temperature is constantly above setpoint but valve is fully c…" at bounding box center [371, 271] width 392 height 28
drag, startPoint x: 165, startPoint y: 259, endPoint x: 457, endPoint y: 263, distance: 292.0
click at [457, 263] on div "- Unit supply air temperature is constantly above setpoint but valve is fully c…" at bounding box center [783, 271] width 1235 height 30
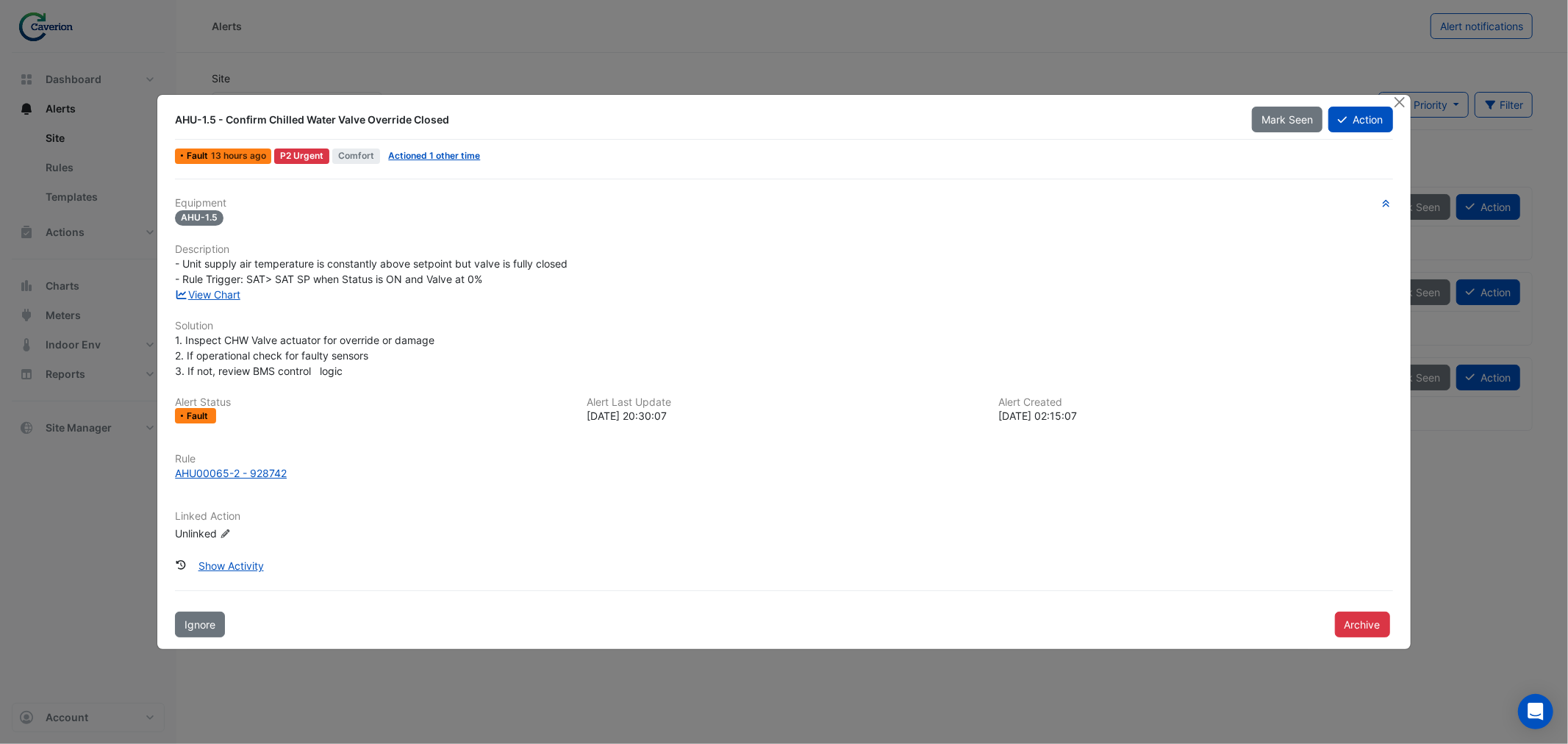
click at [477, 263] on span "- Unit supply air temperature is constantly above setpoint but valve is fully c…" at bounding box center [371, 271] width 392 height 28
click at [196, 293] on link "View Chart" at bounding box center [208, 295] width 66 height 13
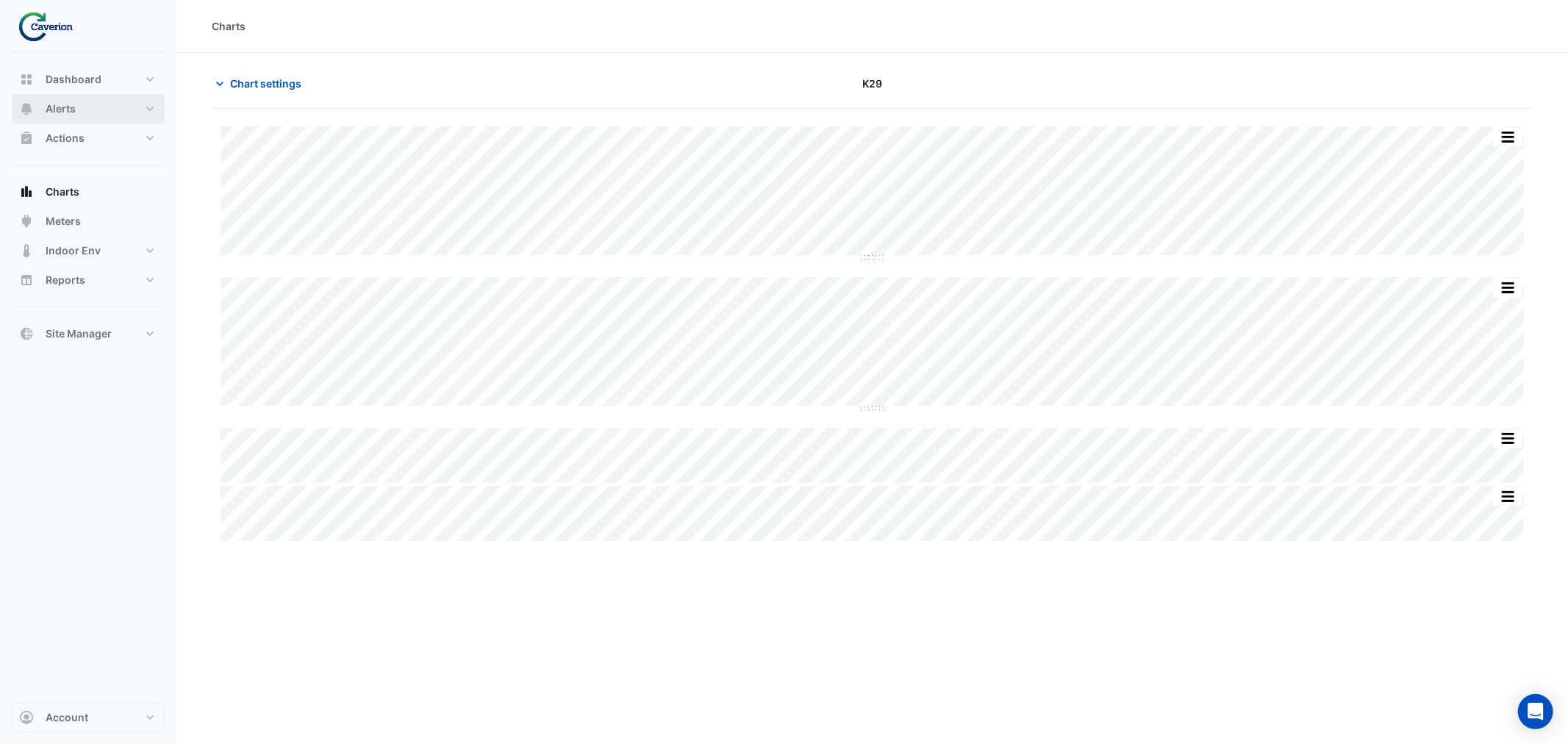
click at [62, 96] on button "Alerts" at bounding box center [88, 108] width 153 height 30
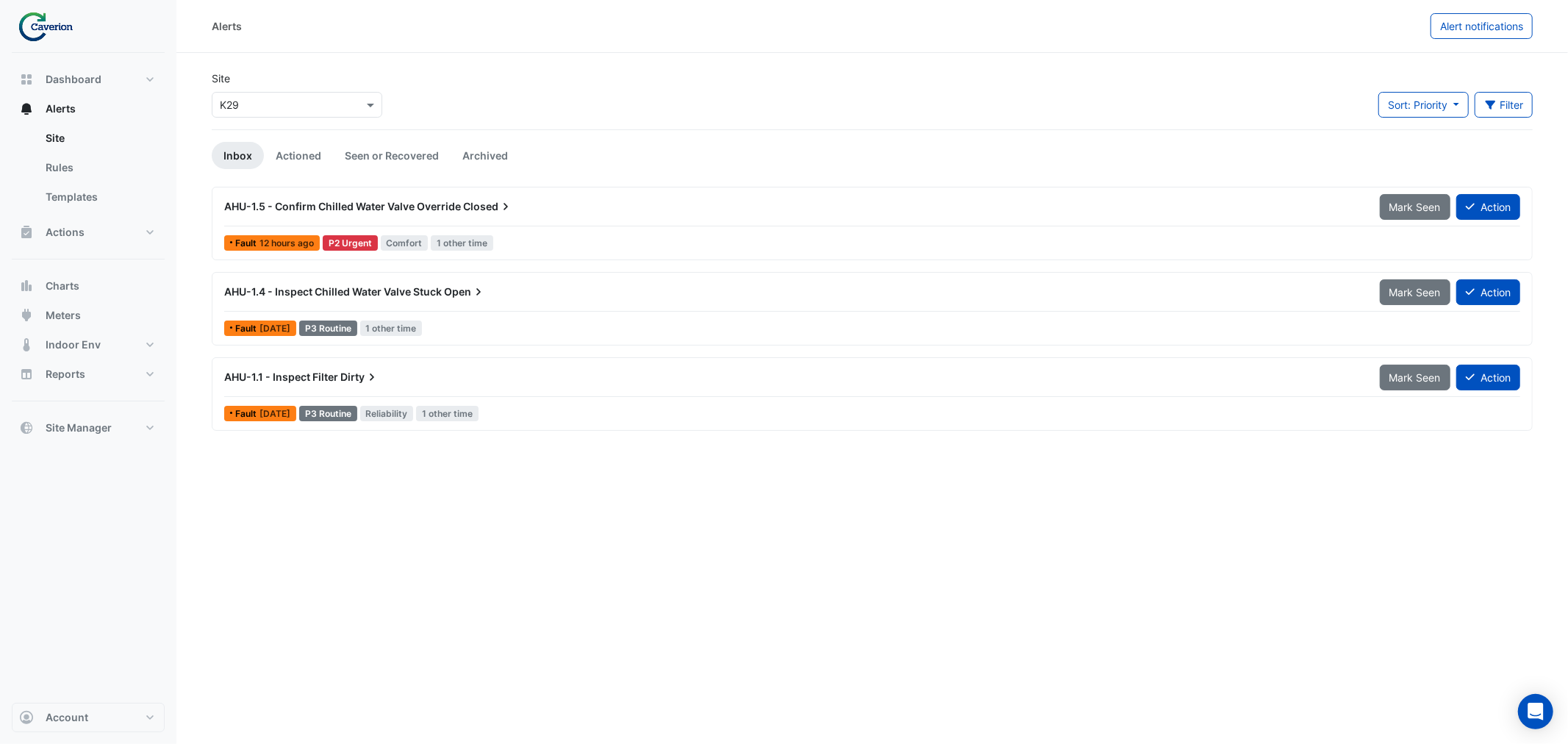
click at [469, 244] on span "1 other time" at bounding box center [462, 242] width 63 height 15
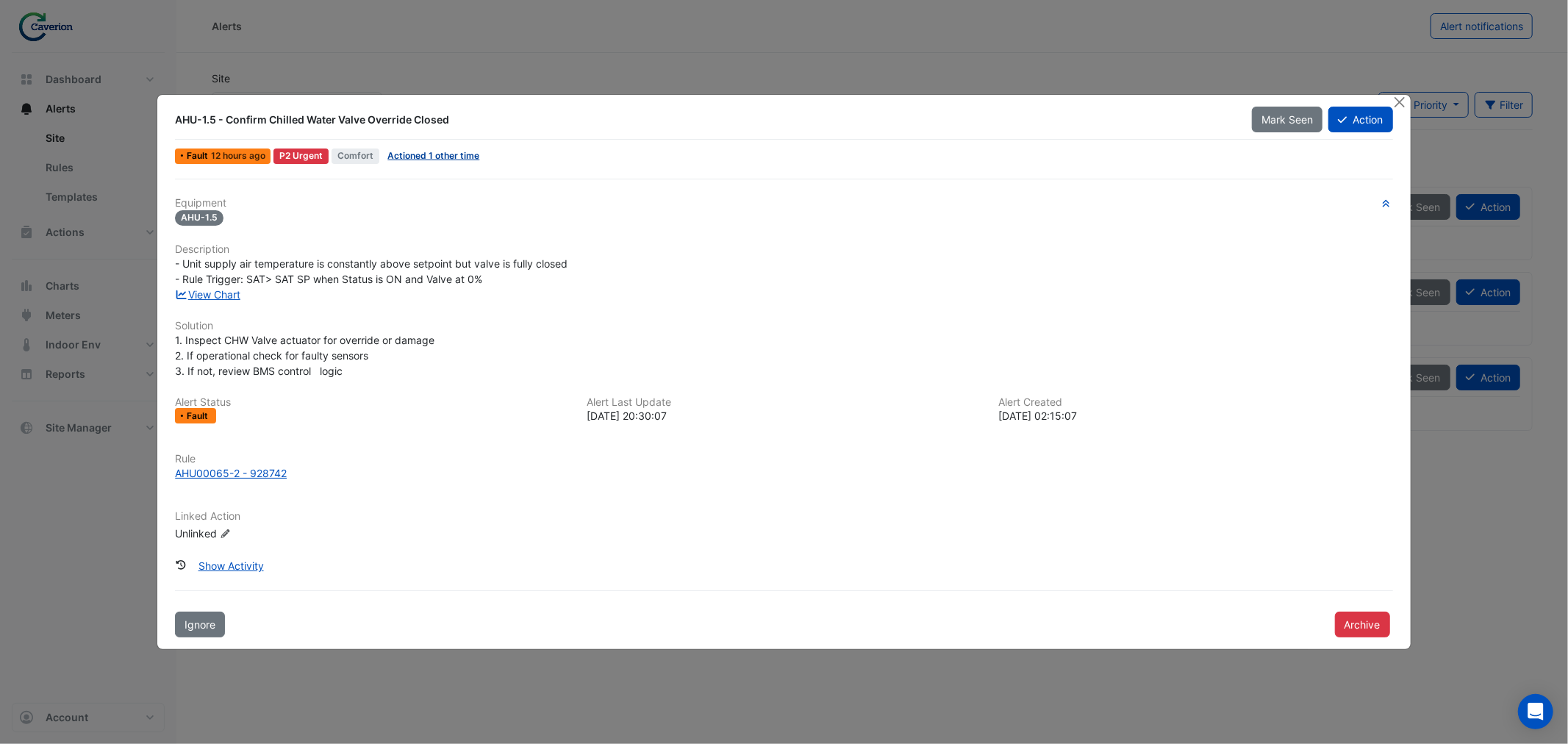
click at [436, 160] on link "Actioned 1 other time" at bounding box center [433, 156] width 91 height 11
click at [225, 291] on link "View Chart" at bounding box center [208, 295] width 66 height 13
click at [1013, 13] on ngb-modal-window "AHU-1.5 - Confirm Chilled Water Valve Override Closed Mark Seen Action Fault 12…" at bounding box center [784, 372] width 1568 height 744
click at [1036, 27] on ngb-modal-window "AHU-1.5 - Confirm Chilled Water Valve Override Closed Mark Seen Action Fault 12…" at bounding box center [784, 372] width 1568 height 744
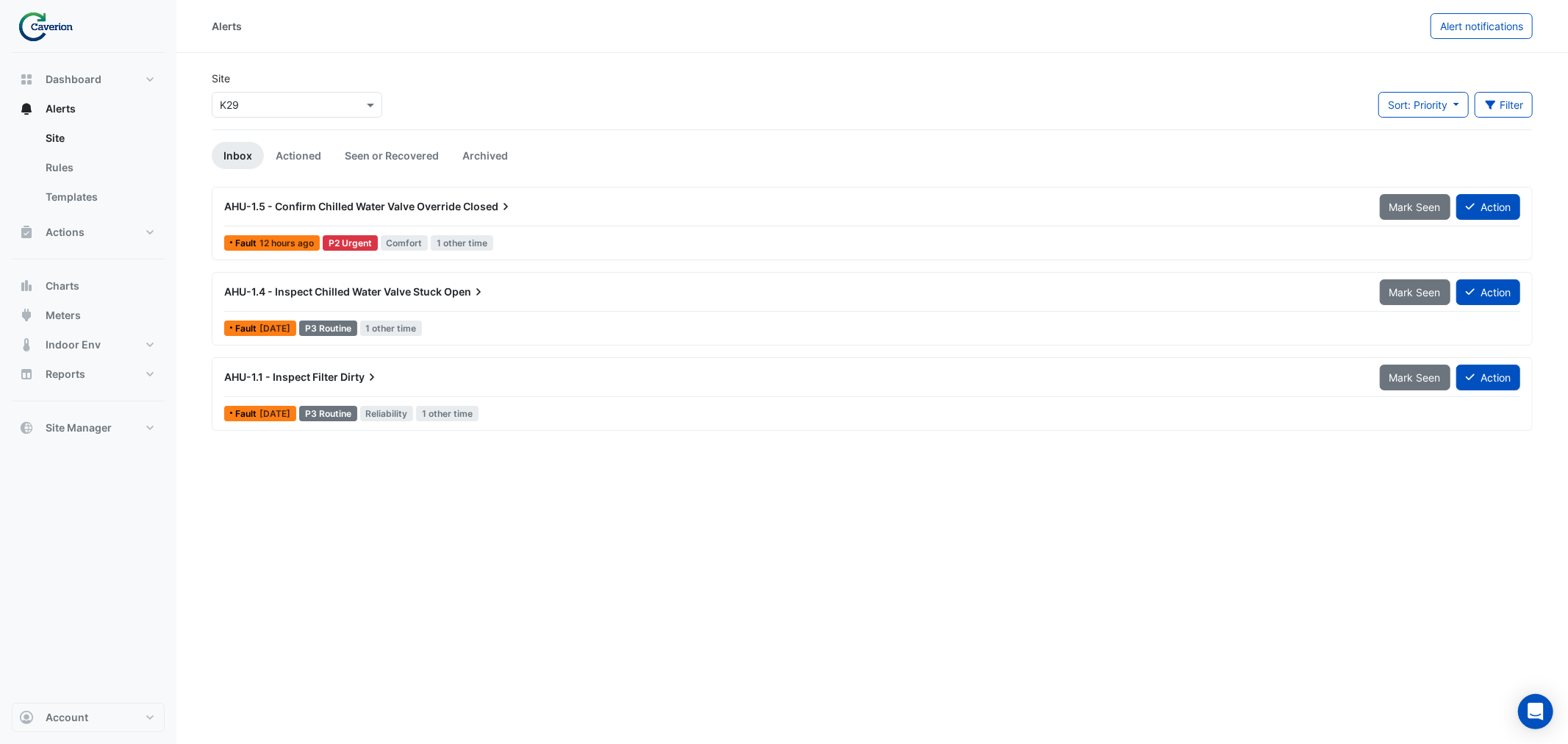
click at [417, 377] on div "AHU-1.1 - Inspect Filter Dirty" at bounding box center [793, 377] width 1138 height 14
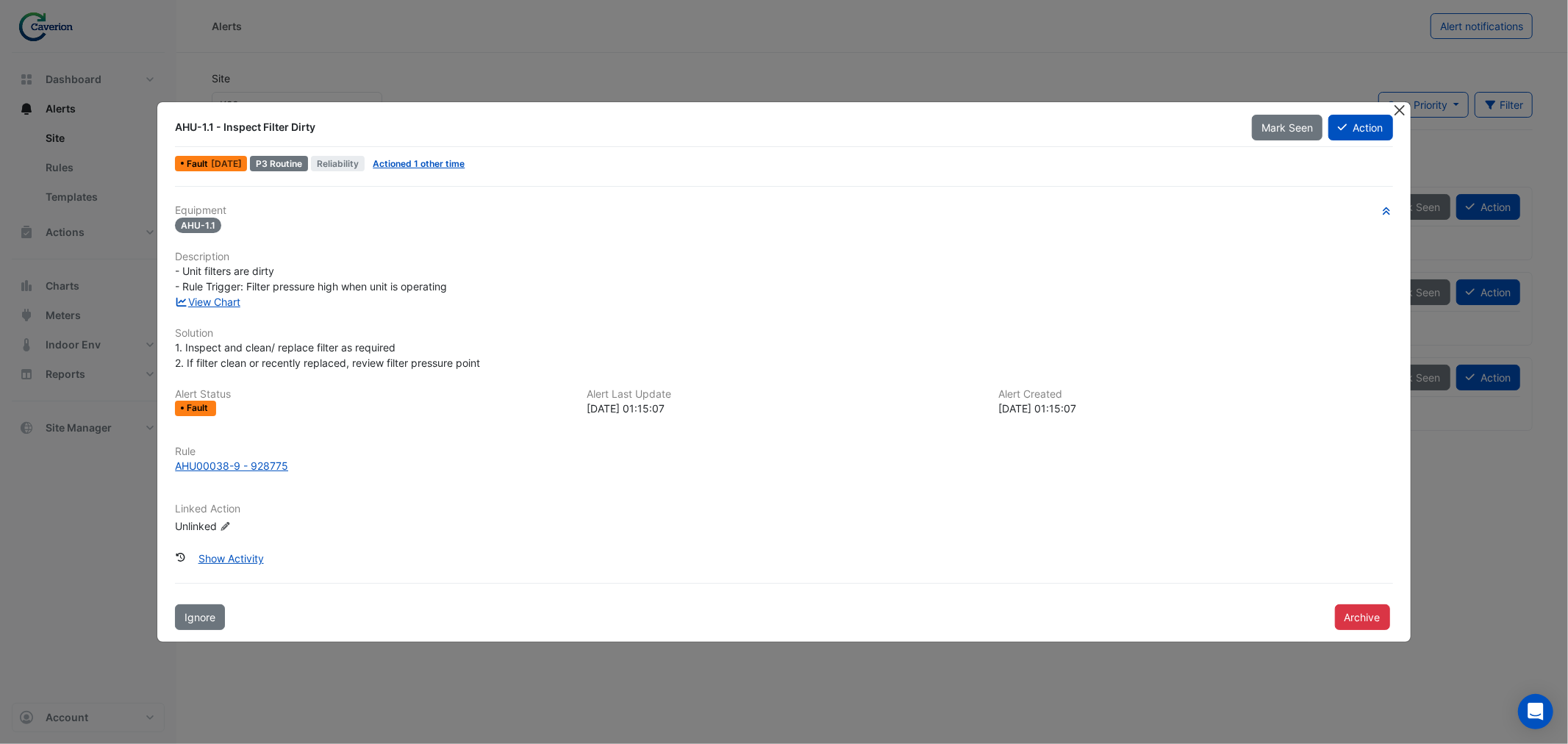
click at [1400, 109] on button "Close" at bounding box center [1399, 109] width 15 height 15
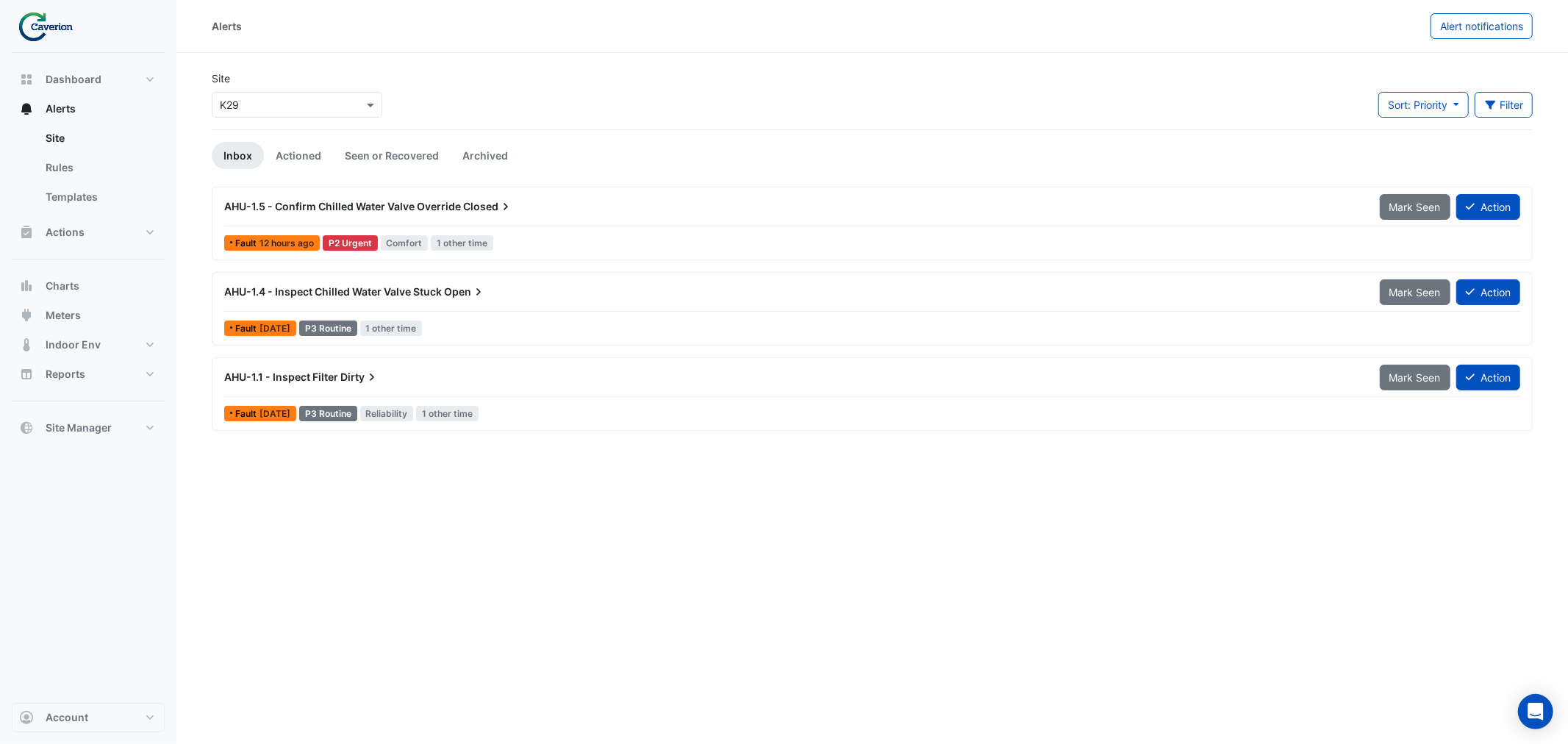
click at [465, 199] on span "Closed" at bounding box center [488, 206] width 50 height 14
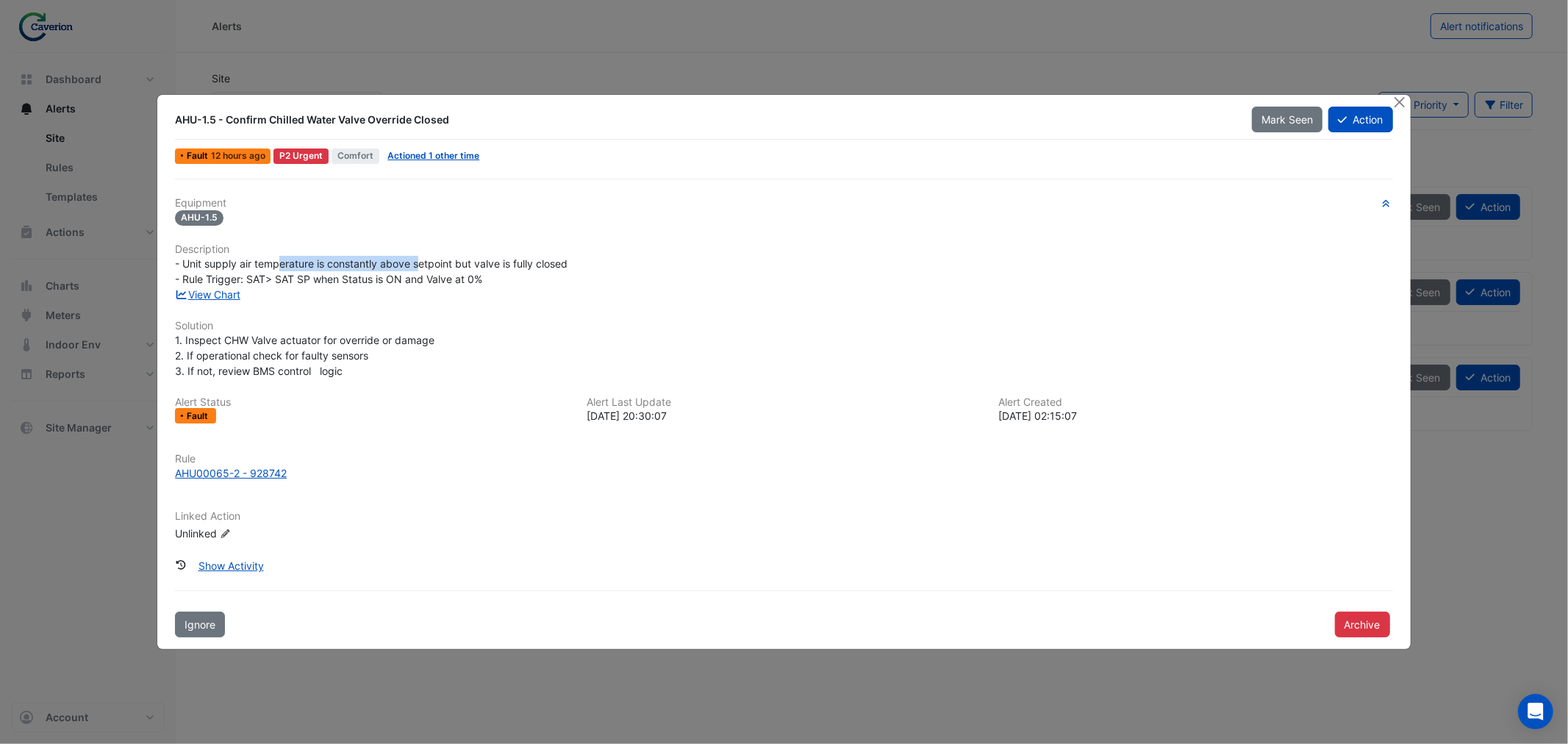
drag, startPoint x: 302, startPoint y: 262, endPoint x: 437, endPoint y: 259, distance: 135.0
click at [429, 259] on div "- Unit supply air temperature is constantly above setpoint but valve is fully c…" at bounding box center [783, 271] width 1217 height 30
click at [441, 259] on span "- Unit supply air temperature is constantly above setpoint but valve is fully c…" at bounding box center [371, 271] width 392 height 28
drag, startPoint x: 372, startPoint y: 244, endPoint x: 511, endPoint y: 270, distance: 141.4
click at [506, 270] on div "Equipment AHU-1.5 Description - Unit supply air temperature is constantly above…" at bounding box center [783, 375] width 1217 height 356
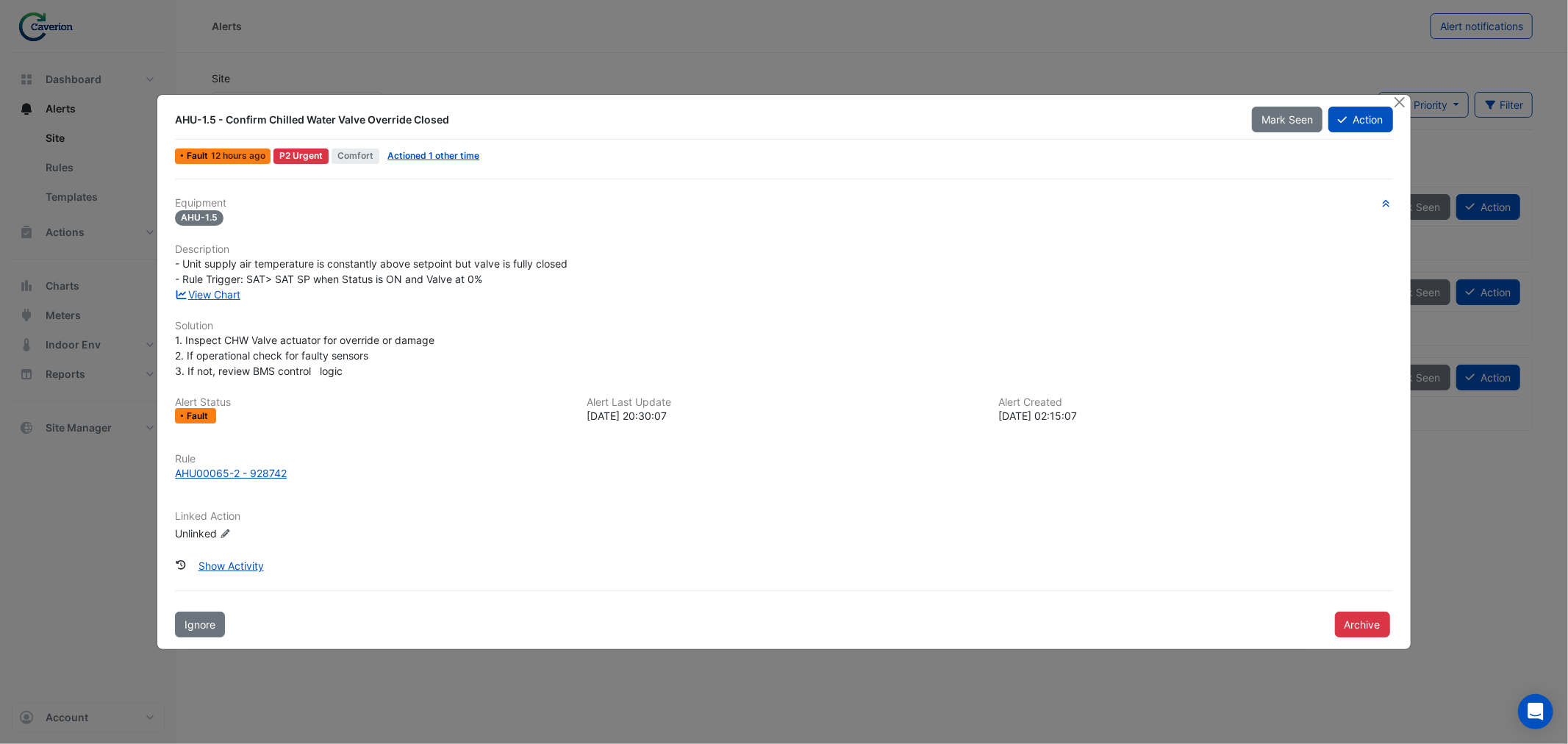
click at [512, 270] on div "- Unit supply air temperature is constantly above setpoint but valve is fully c…" at bounding box center [783, 271] width 1217 height 30
drag, startPoint x: 188, startPoint y: 277, endPoint x: 380, endPoint y: 277, distance: 192.0
click at [380, 276] on span "- Unit supply air temperature is constantly above setpoint but valve is fully c…" at bounding box center [371, 271] width 392 height 28
click at [380, 277] on span "- Unit supply air temperature is constantly above setpoint but valve is fully c…" at bounding box center [371, 271] width 392 height 28
drag, startPoint x: 299, startPoint y: 278, endPoint x: 420, endPoint y: 287, distance: 121.3
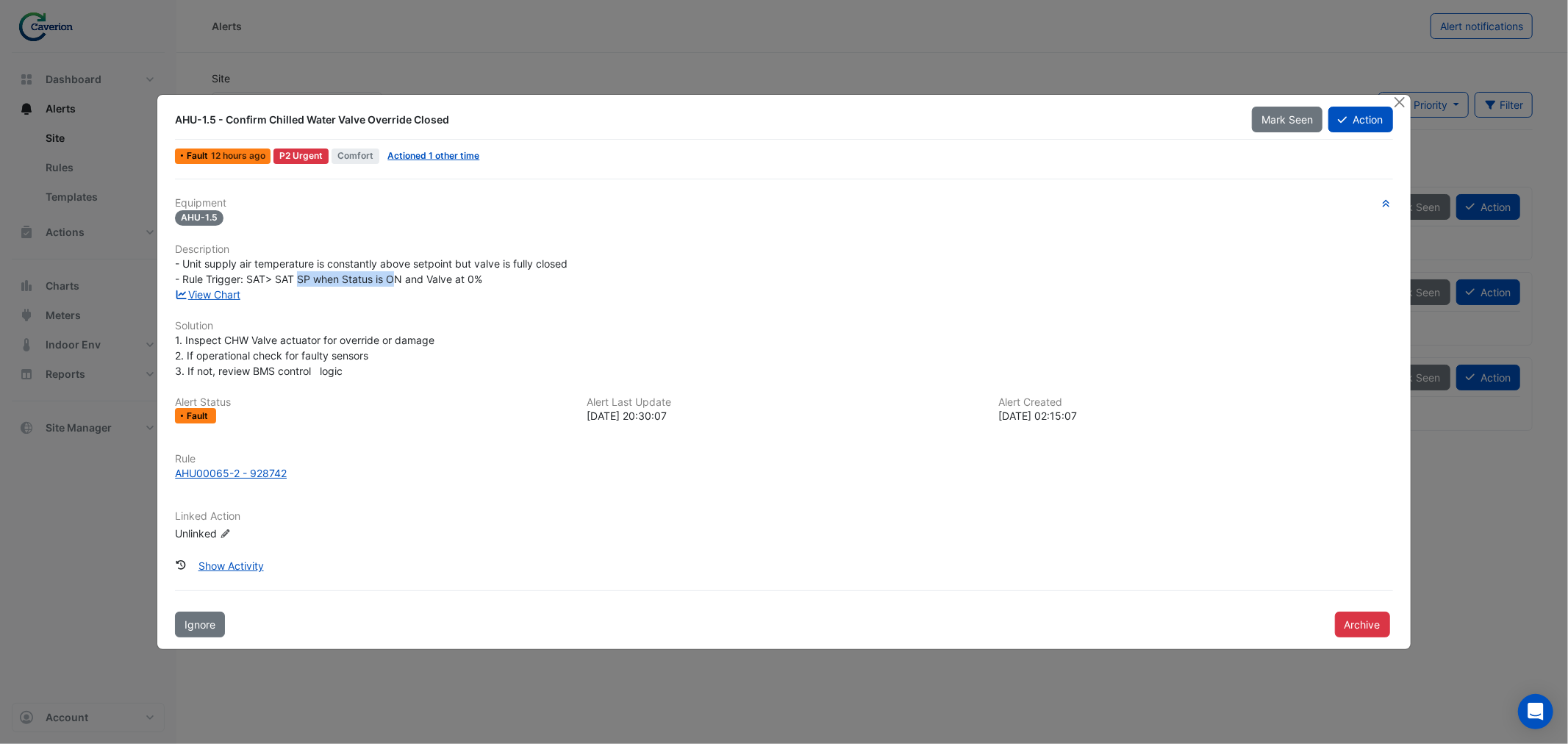
click at [420, 287] on div "Equipment AHU-1.5 Description - Unit supply air temperature is constantly above…" at bounding box center [783, 375] width 1217 height 356
click at [420, 287] on div "View Chart" at bounding box center [783, 294] width 1235 height 15
drag, startPoint x: 197, startPoint y: 339, endPoint x: 339, endPoint y: 334, distance: 142.1
click at [339, 334] on span "1. Inspect CHW Valve actuator for override or damage 2. If operational check fo…" at bounding box center [304, 356] width 259 height 43
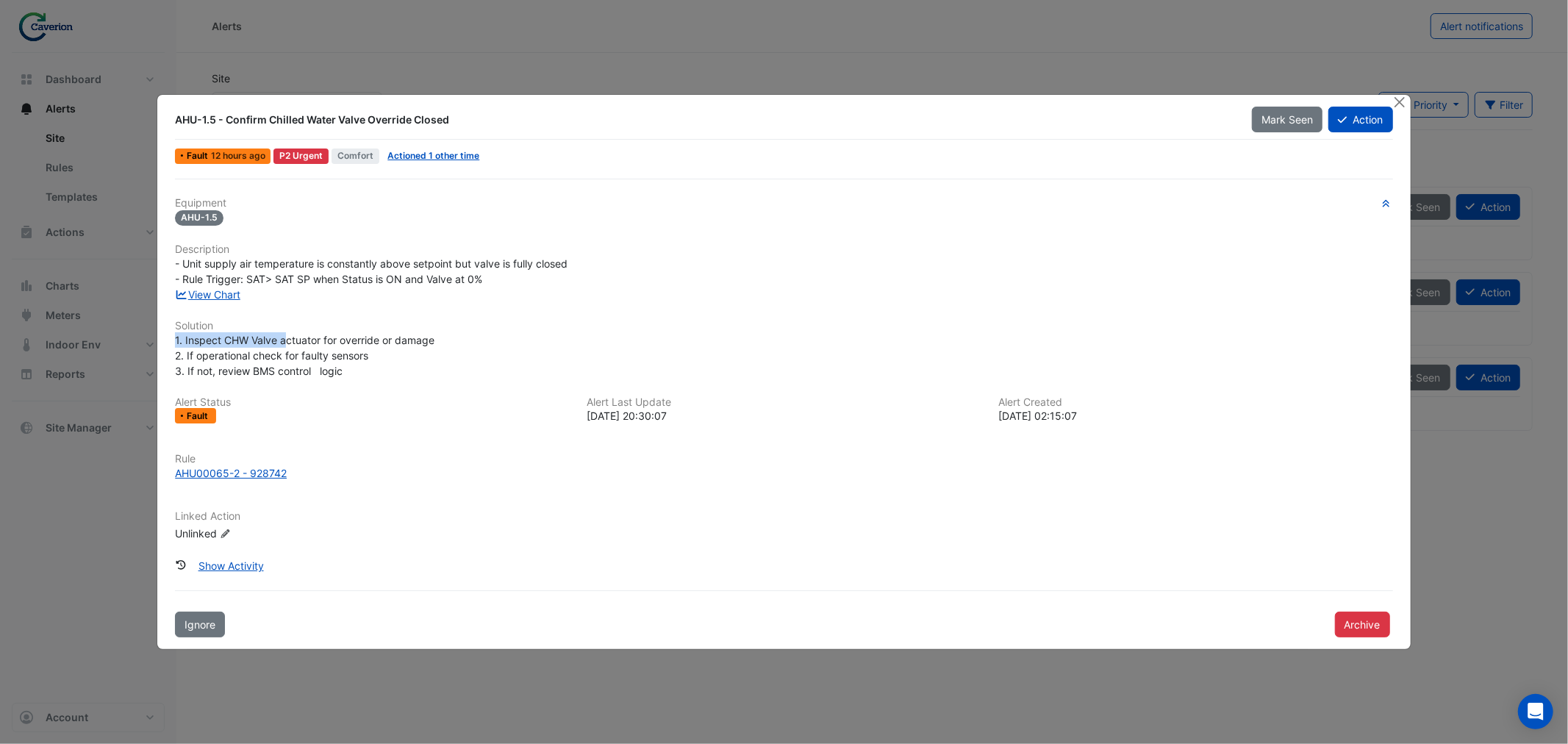
drag, startPoint x: 284, startPoint y: 333, endPoint x: 415, endPoint y: 328, distance: 131.1
click at [415, 328] on div "Equipment AHU-1.5 Description - Unit supply air temperature is constantly above…" at bounding box center [783, 375] width 1217 height 356
click at [416, 328] on h6 "Solution" at bounding box center [783, 326] width 1217 height 13
drag, startPoint x: 369, startPoint y: 339, endPoint x: 459, endPoint y: 335, distance: 90.1
click at [459, 335] on div "1. Inspect CHW Valve actuator for override or damage 2. If operational check fo…" at bounding box center [783, 356] width 1217 height 47
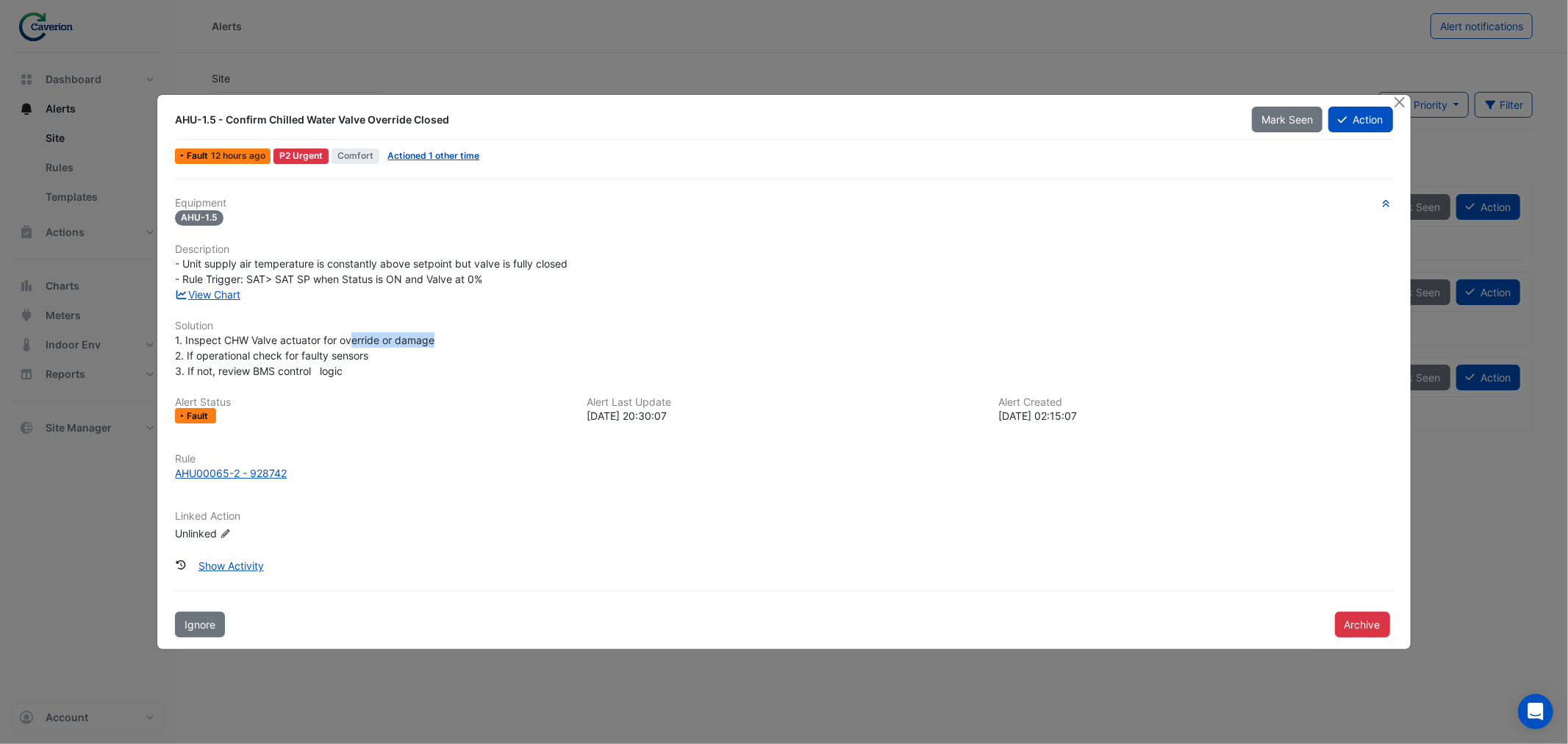
click at [459, 335] on div "1. Inspect CHW Valve actuator for override or damage 2. If operational check fo…" at bounding box center [783, 356] width 1217 height 47
drag, startPoint x: 273, startPoint y: 347, endPoint x: 351, endPoint y: 345, distance: 78.0
click at [338, 343] on span "1. Inspect CHW Valve actuator for override or damage 2. If operational check fo…" at bounding box center [304, 356] width 259 height 43
click at [351, 345] on div "1. Inspect CHW Valve actuator for override or damage 2. If operational check fo…" at bounding box center [783, 356] width 1217 height 47
drag, startPoint x: 270, startPoint y: 356, endPoint x: 401, endPoint y: 354, distance: 131.0
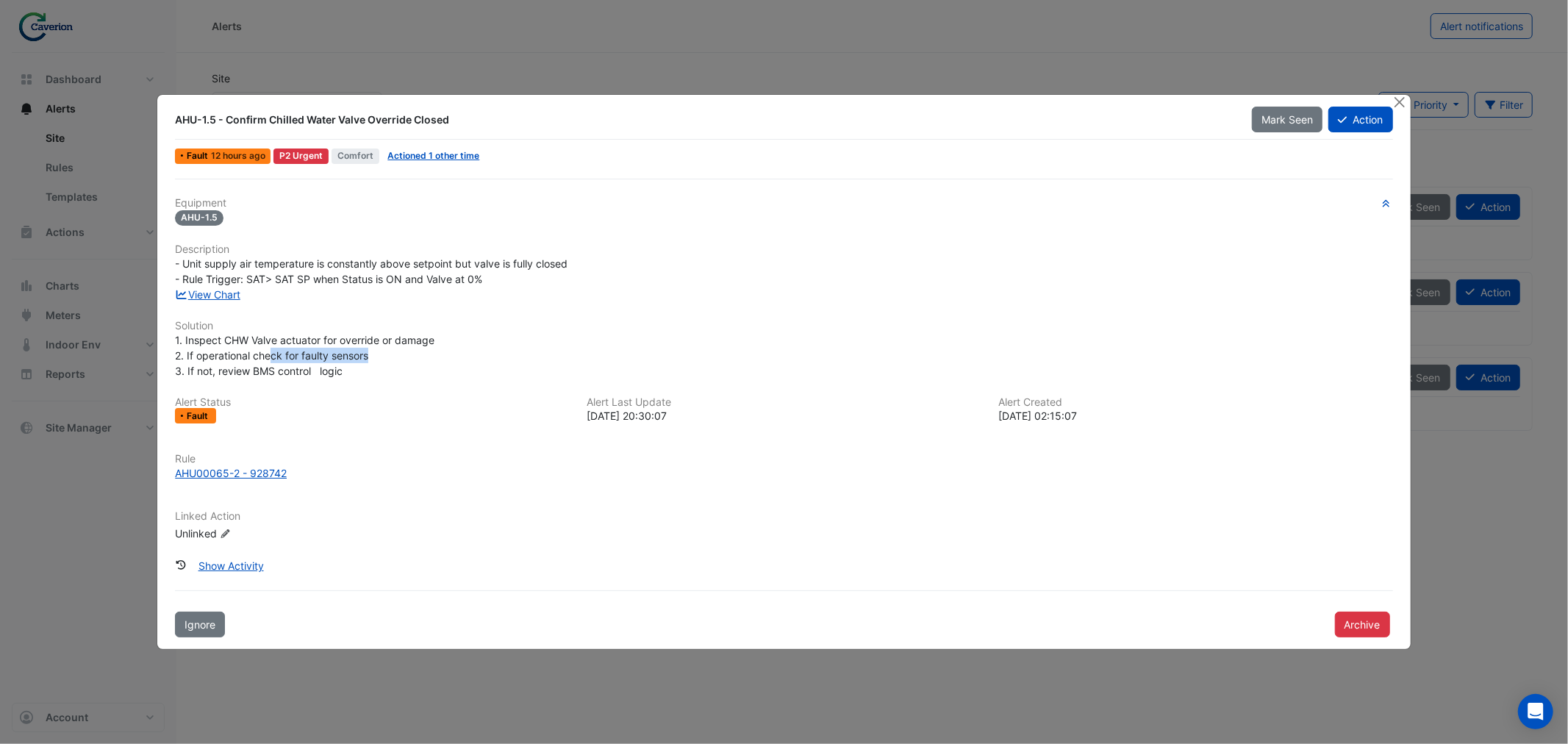
click at [397, 354] on div "1. Inspect CHW Valve actuator for override or damage 2. If operational check fo…" at bounding box center [783, 356] width 1217 height 47
click at [401, 354] on div "1. Inspect CHW Valve actuator for override or damage 2. If operational check fo…" at bounding box center [783, 356] width 1217 height 47
drag, startPoint x: 241, startPoint y: 363, endPoint x: 336, endPoint y: 358, distance: 95.1
click at [307, 356] on span "1. Inspect CHW Valve actuator for override or damage 2. If operational check fo…" at bounding box center [304, 356] width 259 height 43
click at [336, 358] on span "1. Inspect CHW Valve actuator for override or damage 2. If operational check fo…" at bounding box center [304, 356] width 259 height 43
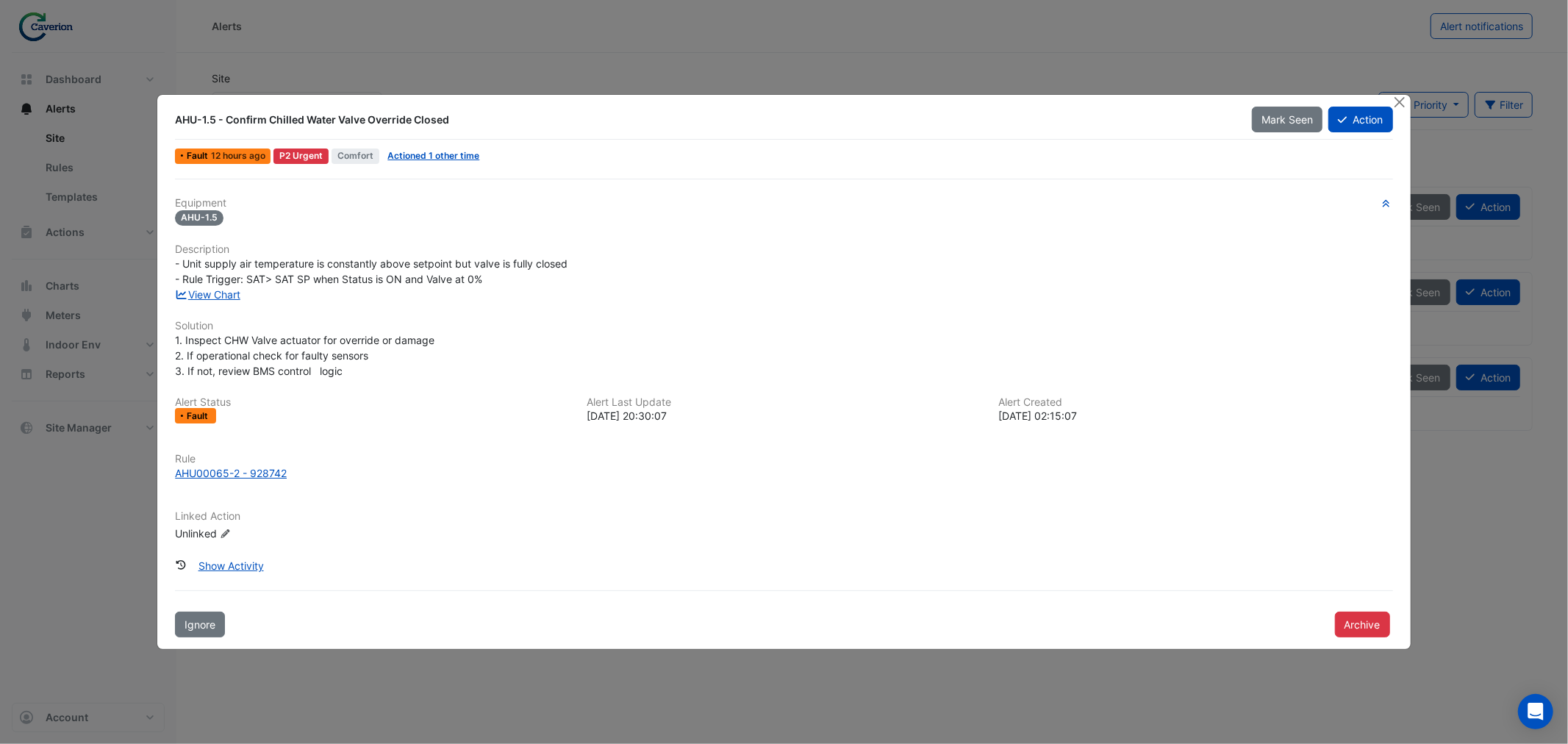
click at [321, 368] on span "1. Inspect CHW Valve actuator for override or damage 2. If operational check fo…" at bounding box center [304, 356] width 259 height 43
drag, startPoint x: 333, startPoint y: 364, endPoint x: 376, endPoint y: 360, distance: 43.2
click at [376, 360] on div "1. Inspect CHW Valve actuator for override or damage 2. If operational check fo…" at bounding box center [783, 356] width 1217 height 47
click at [416, 356] on div "1. Inspect CHW Valve actuator for override or damage 2. If operational check fo…" at bounding box center [783, 356] width 1217 height 47
drag, startPoint x: 251, startPoint y: 262, endPoint x: 479, endPoint y: 275, distance: 228.4
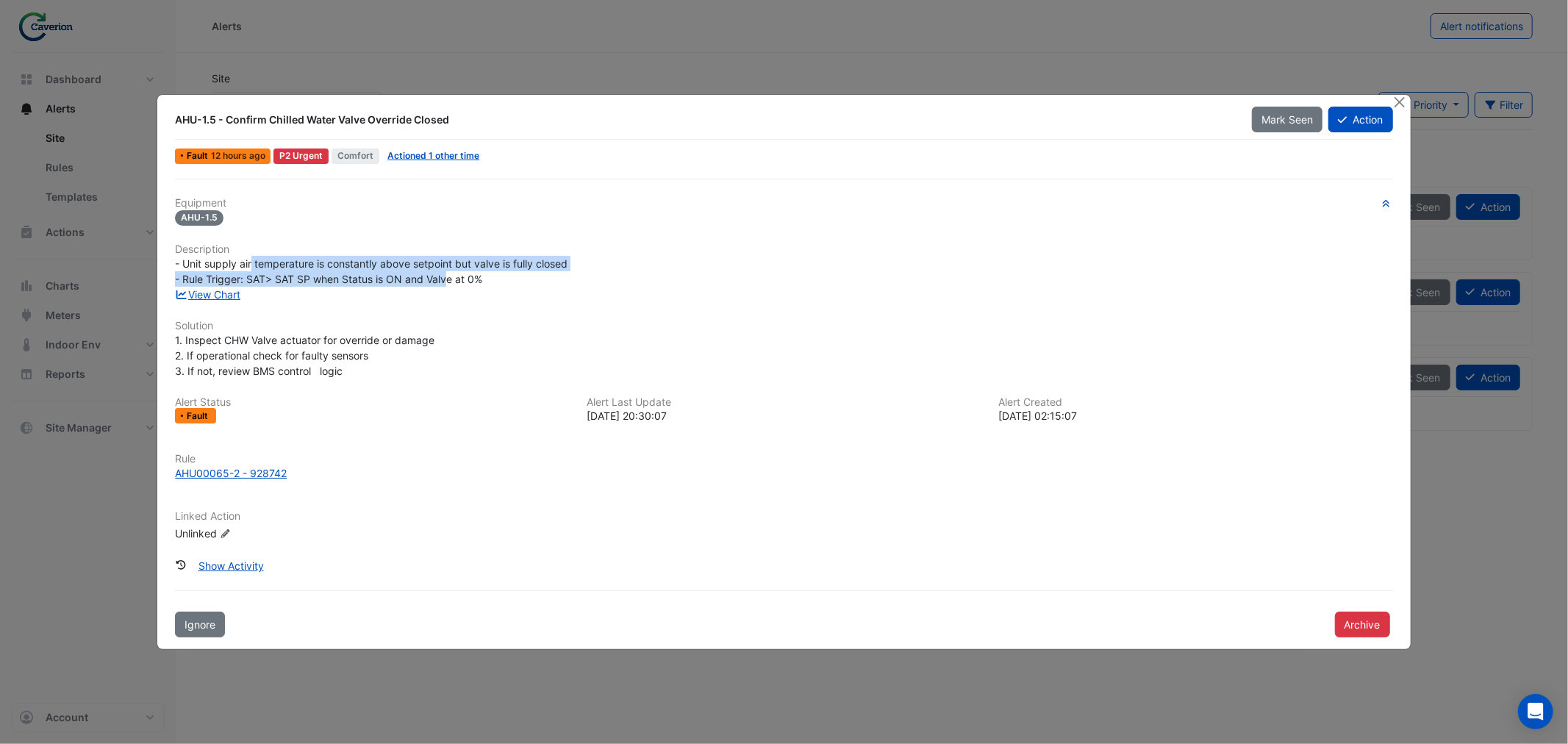
click at [478, 275] on span "- Unit supply air temperature is constantly above setpoint but valve is fully c…" at bounding box center [371, 271] width 392 height 28
click at [479, 275] on span "- Unit supply air temperature is constantly above setpoint but valve is fully c…" at bounding box center [371, 271] width 392 height 28
click at [221, 293] on link "View Chart" at bounding box center [208, 295] width 66 height 13
drag, startPoint x: 579, startPoint y: 416, endPoint x: 756, endPoint y: 409, distance: 177.1
click at [738, 409] on div "Alert Last Update 2025-08-24 20:30:07" at bounding box center [783, 410] width 412 height 28
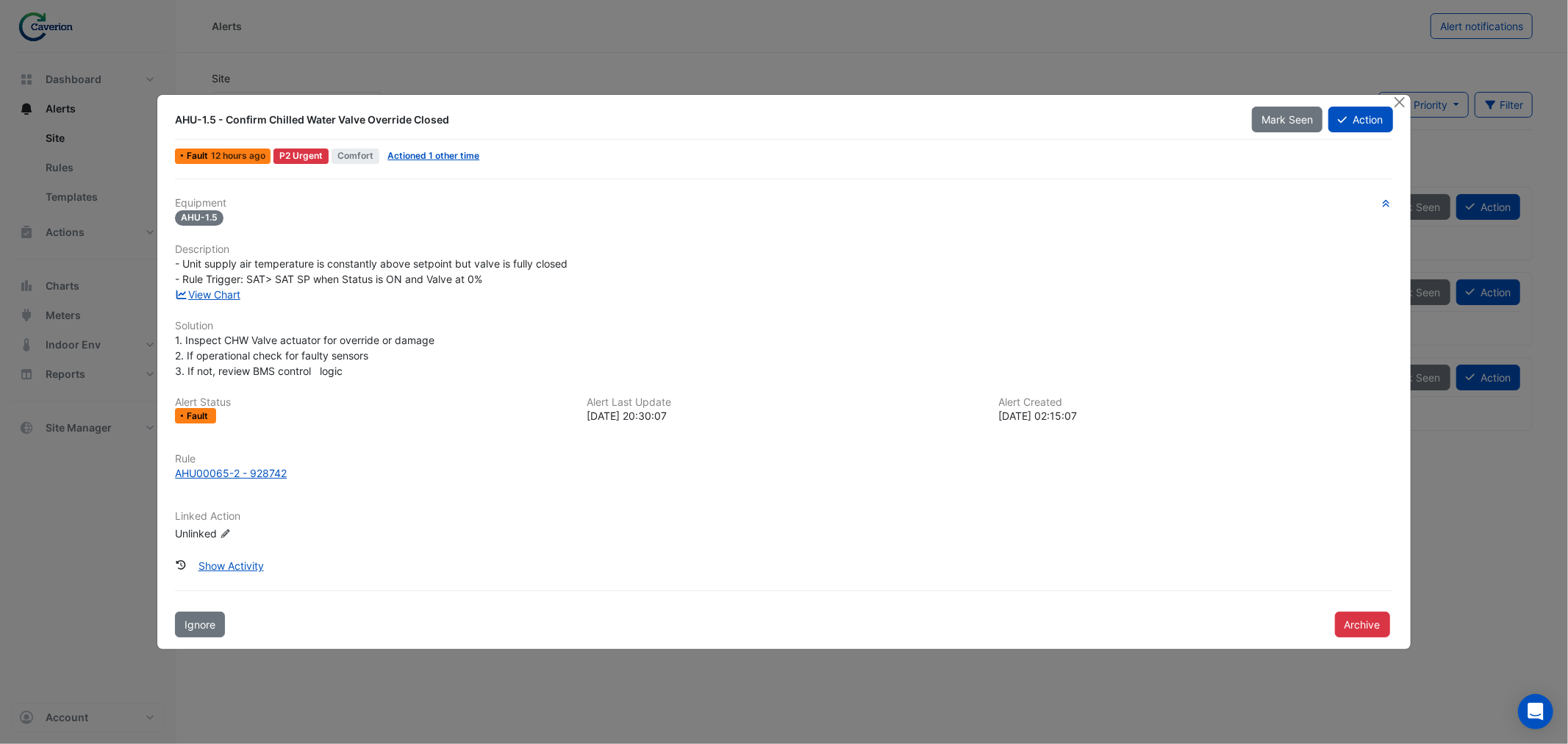
click at [756, 409] on div "2025-08-24 20:30:07" at bounding box center [783, 415] width 394 height 15
click at [1405, 100] on button "Close" at bounding box center [1399, 102] width 15 height 15
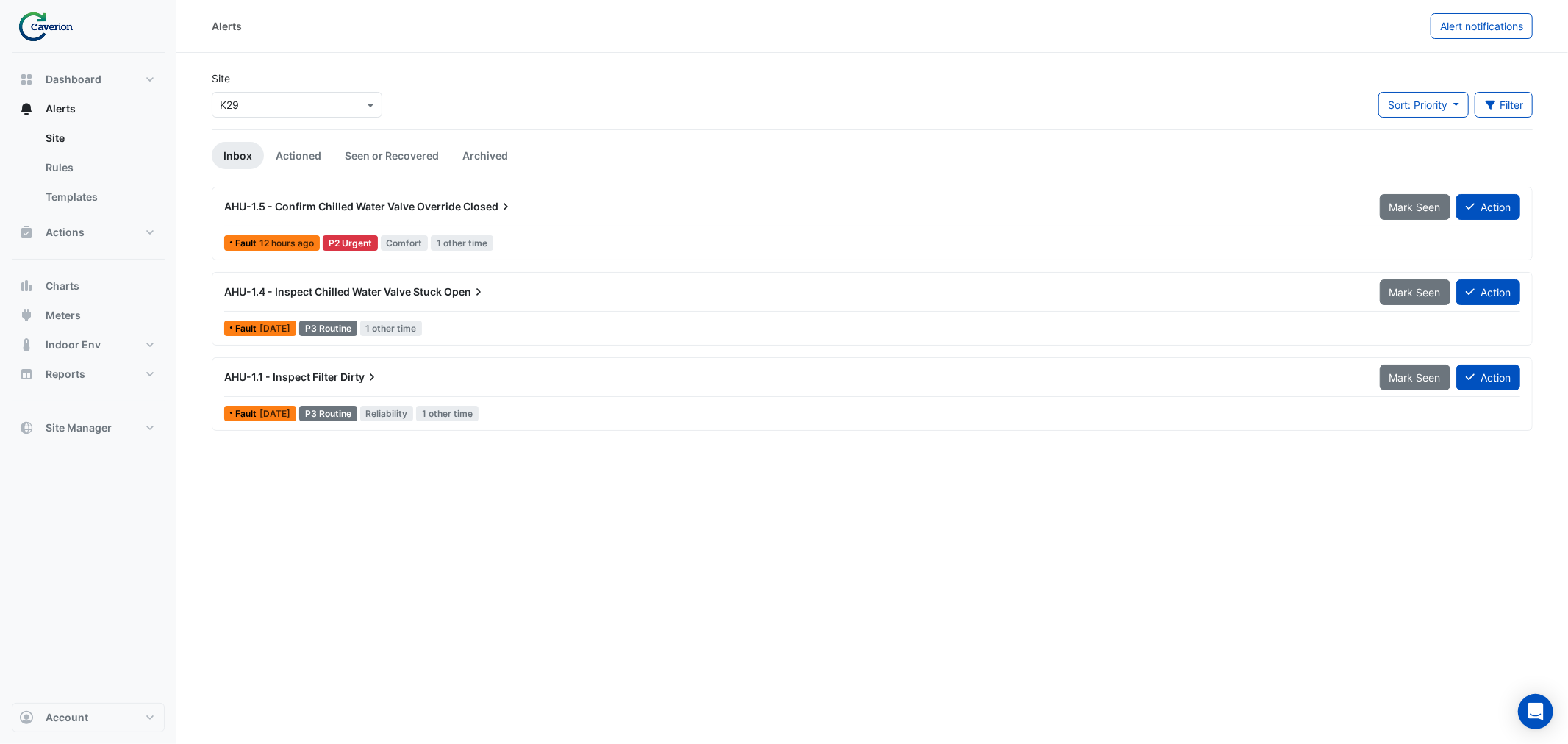
click at [361, 214] on div "AHU-1.5 - Confirm Chilled Water Valve Override Closed" at bounding box center [793, 206] width 1156 height 26
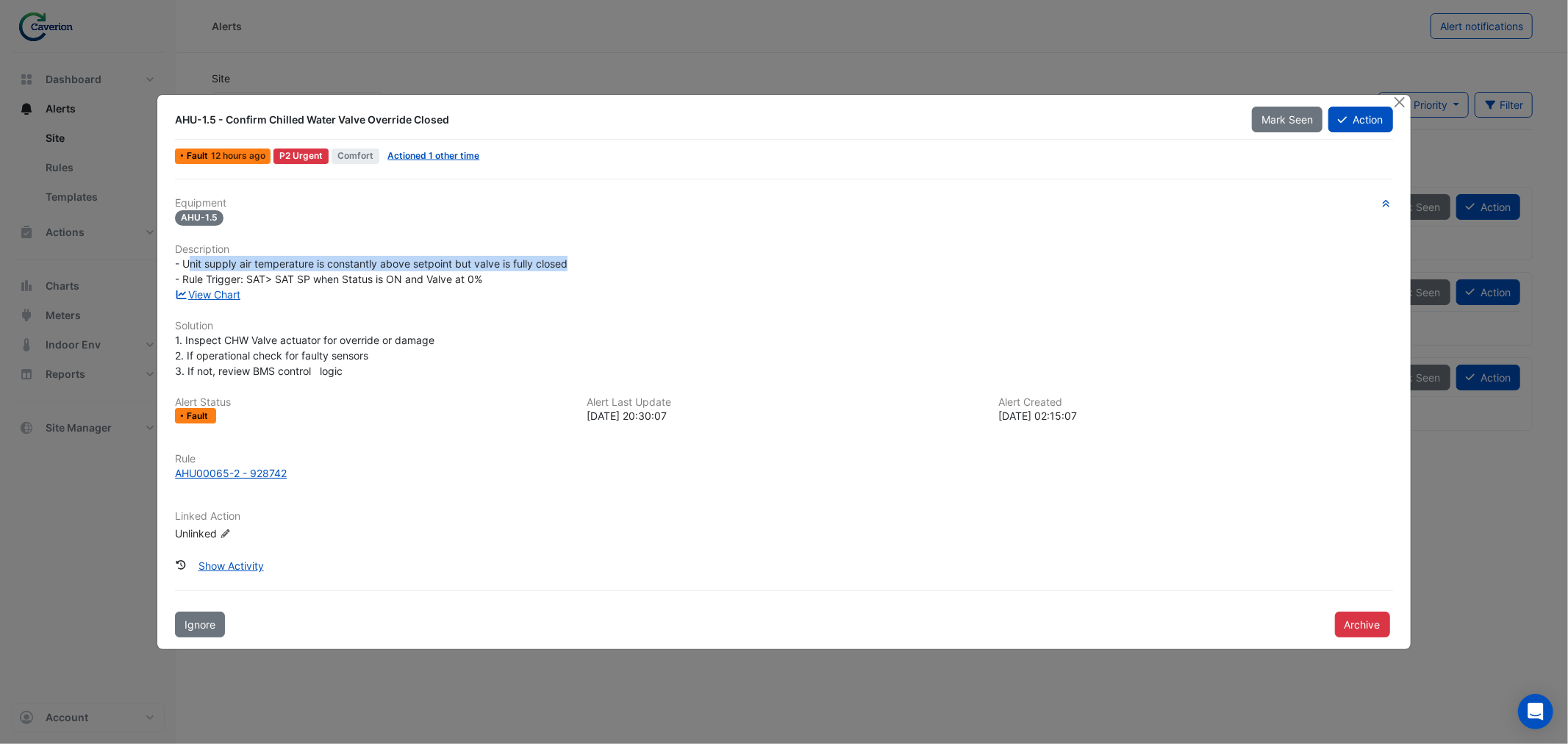
drag, startPoint x: 193, startPoint y: 259, endPoint x: 607, endPoint y: 262, distance: 414.0
click at [607, 262] on div "- Unit supply air temperature is constantly above setpoint but valve is fully c…" at bounding box center [783, 271] width 1217 height 30
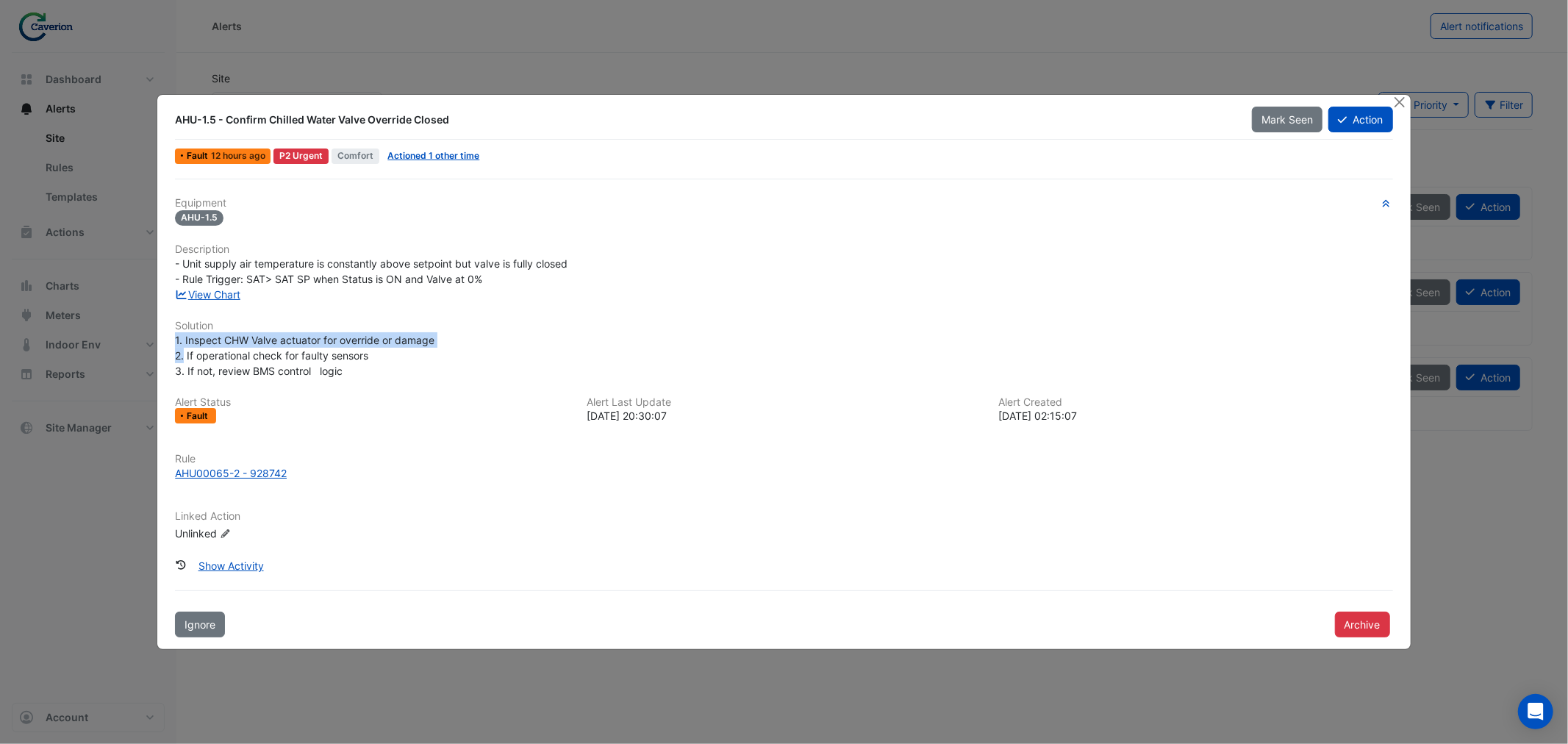
drag, startPoint x: 185, startPoint y: 348, endPoint x: 428, endPoint y: 319, distance: 244.7
click at [422, 317] on div "Equipment AHU-1.5 Description - Unit supply air temperature is constantly above…" at bounding box center [783, 375] width 1217 height 356
click at [428, 319] on h6 "Solution" at bounding box center [783, 326] width 1217 height 13
drag, startPoint x: 196, startPoint y: 349, endPoint x: 401, endPoint y: 353, distance: 205.0
click at [400, 353] on div "1. Inspect CHW Valve actuator for override or damage 2. If operational check fo…" at bounding box center [783, 356] width 1217 height 47
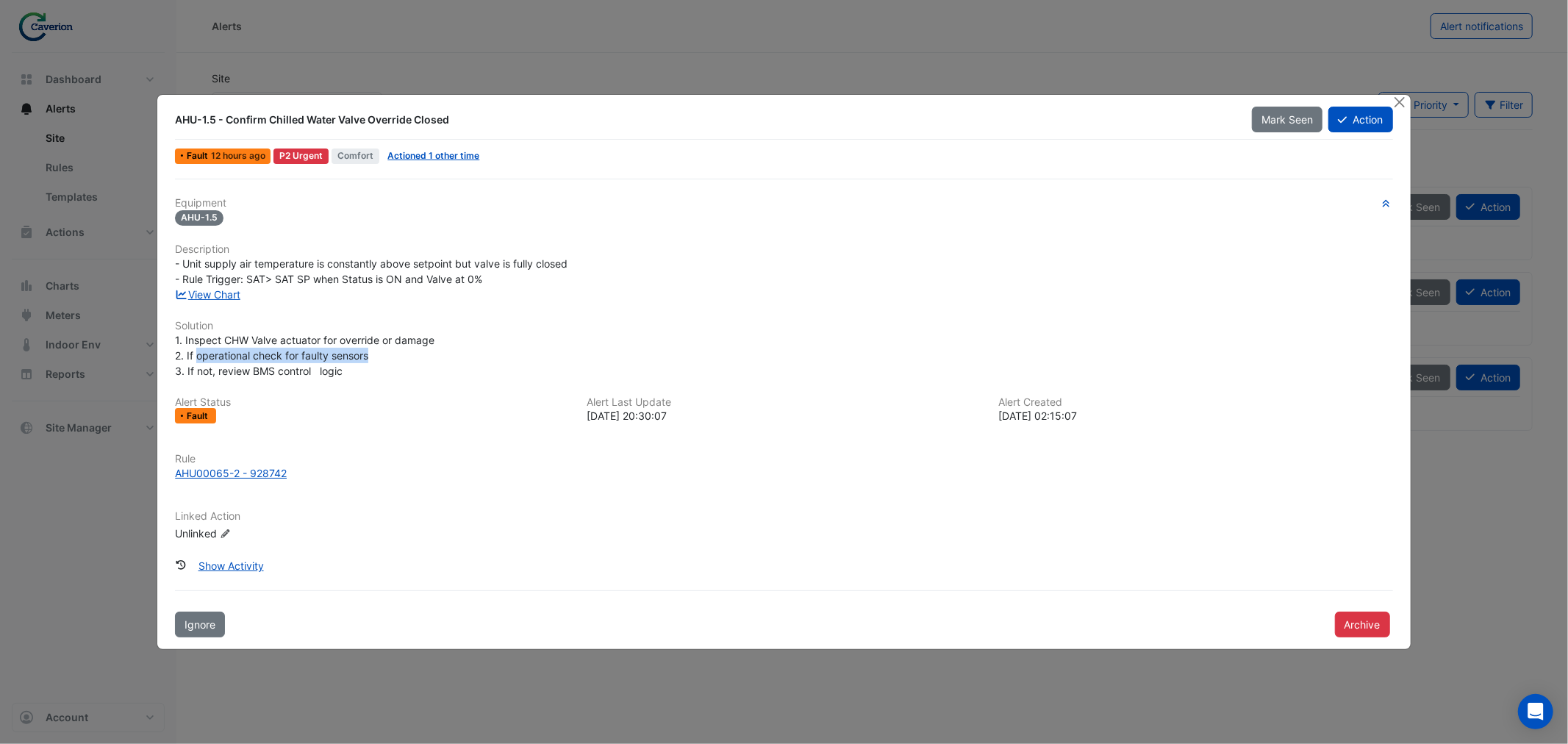
click at [401, 352] on div "1. Inspect CHW Valve actuator for override or damage 2. If operational check fo…" at bounding box center [783, 356] width 1217 height 47
click at [314, 363] on span "1. Inspect CHW Valve actuator for override or damage 2. If operational check fo…" at bounding box center [304, 356] width 259 height 43
click at [315, 353] on span "1. Inspect CHW Valve actuator for override or damage 2. If operational check fo…" at bounding box center [304, 356] width 259 height 43
drag, startPoint x: 173, startPoint y: 120, endPoint x: 460, endPoint y: 122, distance: 287.0
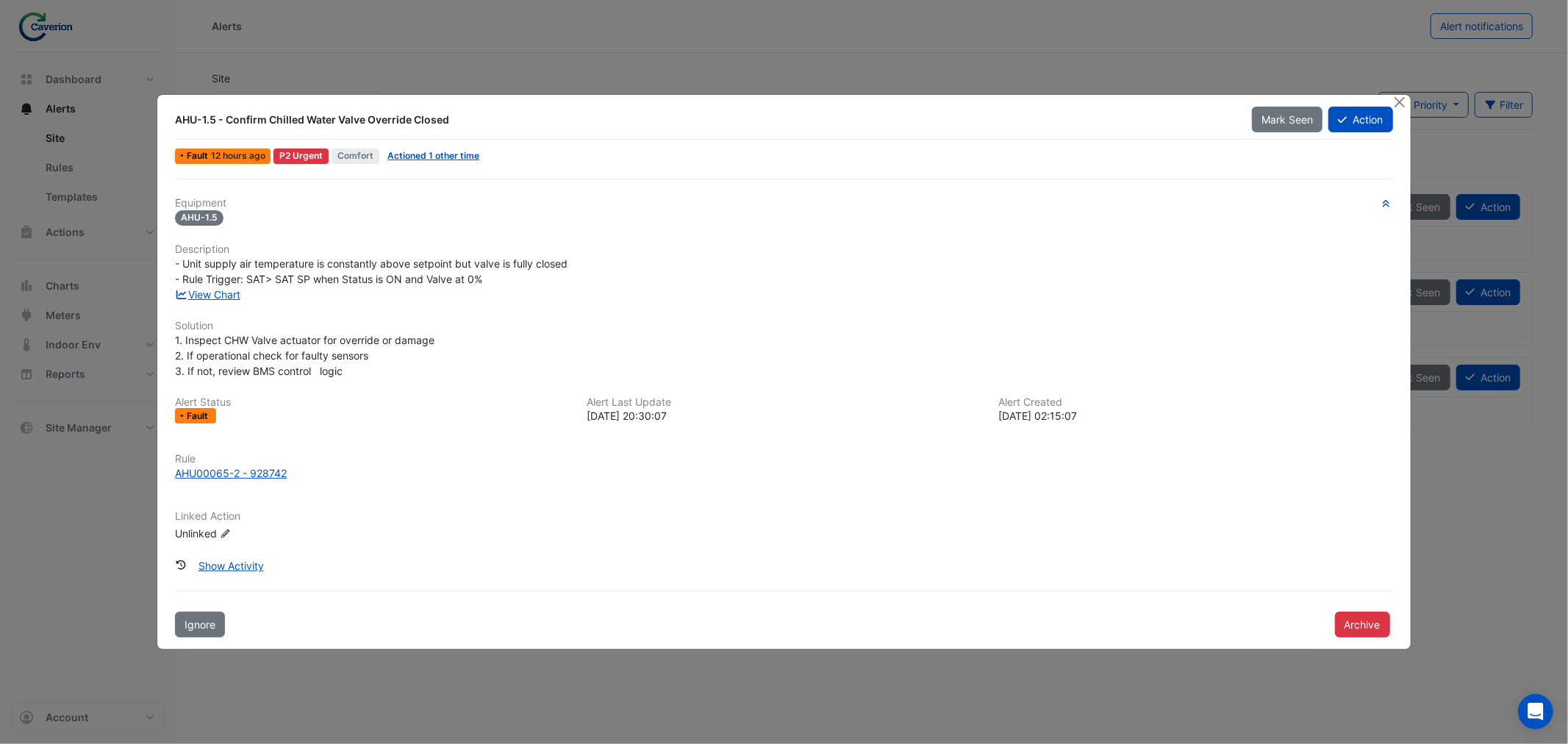
click at [460, 122] on div "AHU-1.5 - Confirm Chilled Water Valve Override Closed" at bounding box center [705, 120] width 1077 height 26
copy div "AHU-1.5 - Confirm Chilled Water Valve Override Closed"
drag, startPoint x: 254, startPoint y: 272, endPoint x: 519, endPoint y: 288, distance: 265.5
click at [518, 288] on div "Equipment AHU-1.5 Description - Unit supply air temperature is constantly above…" at bounding box center [783, 375] width 1217 height 356
click at [519, 288] on div "View Chart" at bounding box center [783, 294] width 1235 height 15
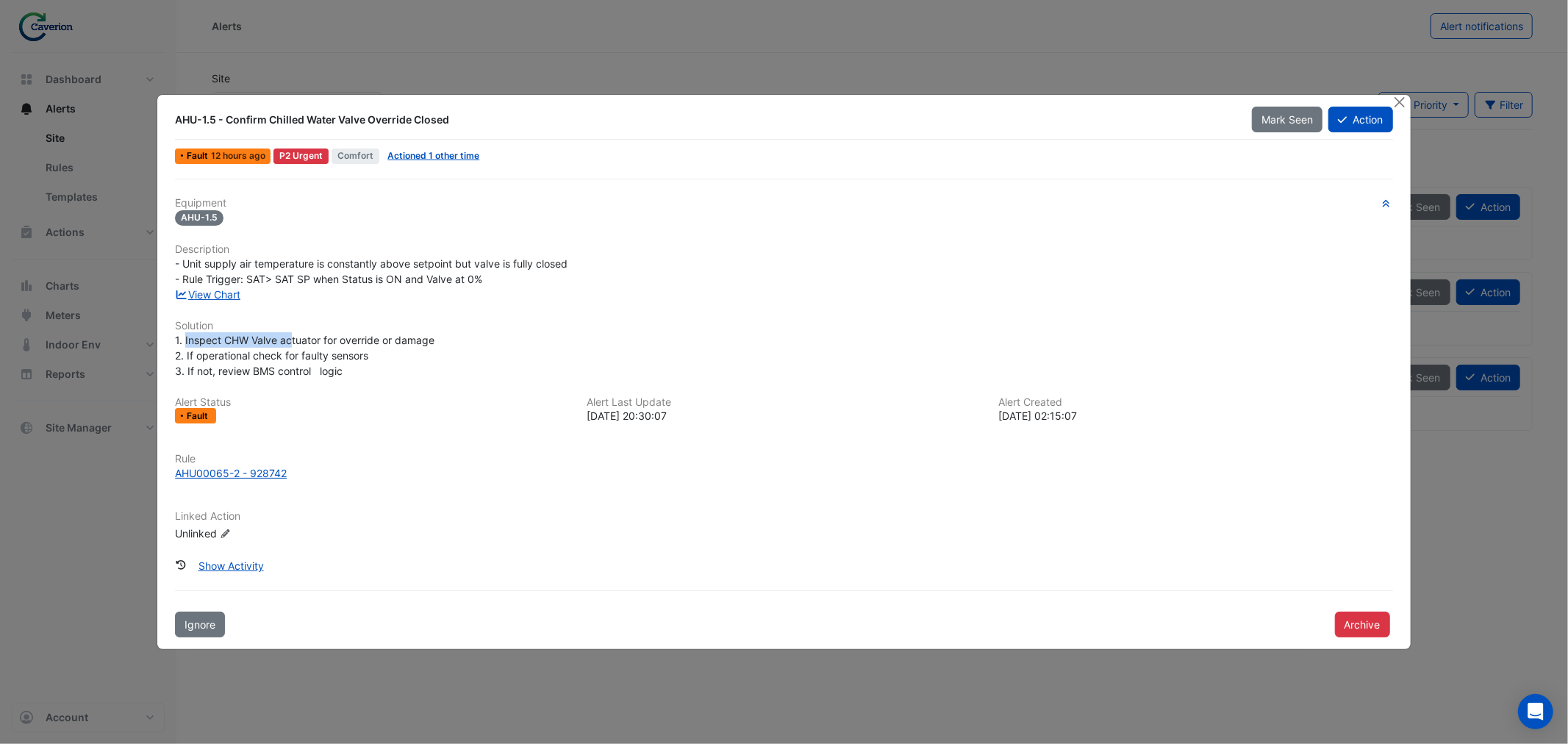
drag, startPoint x: 186, startPoint y: 342, endPoint x: 319, endPoint y: 335, distance: 133.2
click at [319, 335] on span "1. Inspect CHW Valve actuator for override or damage 2. If operational check fo…" at bounding box center [304, 356] width 259 height 43
click at [319, 335] on span "1. Inspect CHW Valve actuator for override or damage 2. If operational check fo…" at bounding box center [304, 356] width 259 height 43
drag, startPoint x: 249, startPoint y: 333, endPoint x: 453, endPoint y: 336, distance: 204.0
click at [451, 336] on div "1. Inspect CHW Valve actuator for override or damage 2. If operational check fo…" at bounding box center [783, 356] width 1217 height 47
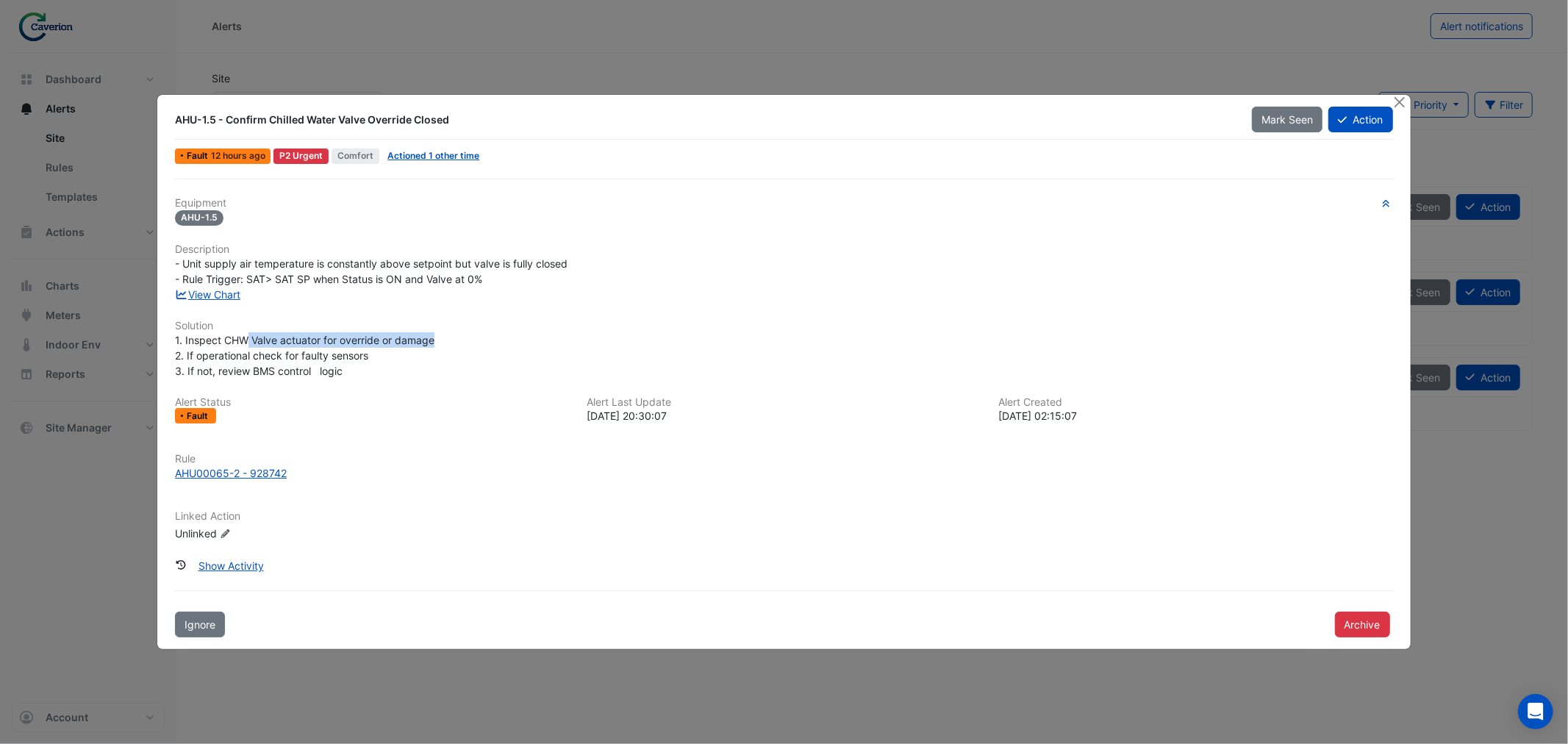
click at [453, 336] on div "1. Inspect CHW Valve actuator for override or damage 2. If operational check fo…" at bounding box center [783, 356] width 1217 height 47
click at [1396, 105] on button "Close" at bounding box center [1399, 102] width 15 height 15
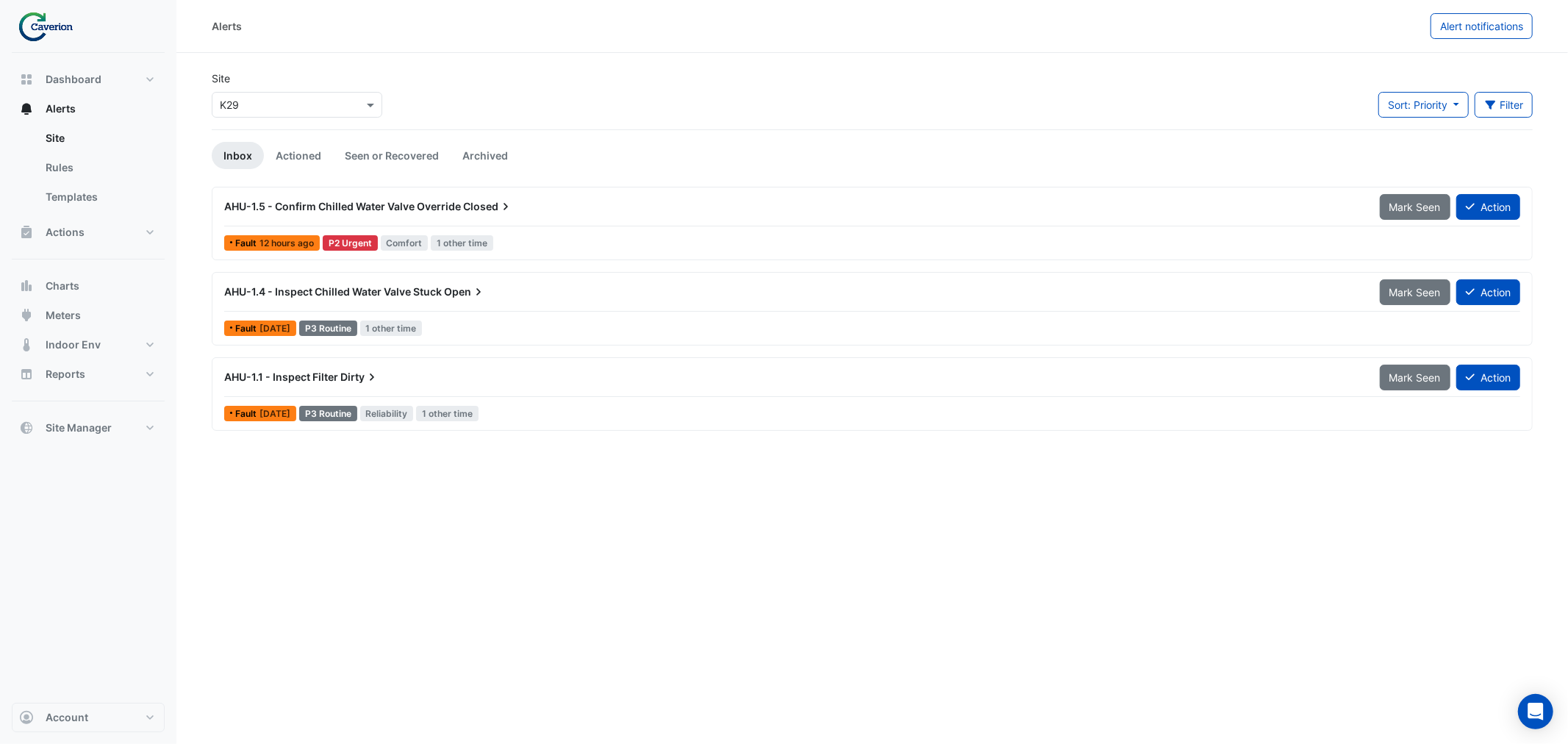
click at [405, 195] on div "AHU-1.5 - Confirm Chilled Water Valve Override Closed" at bounding box center [793, 206] width 1156 height 26
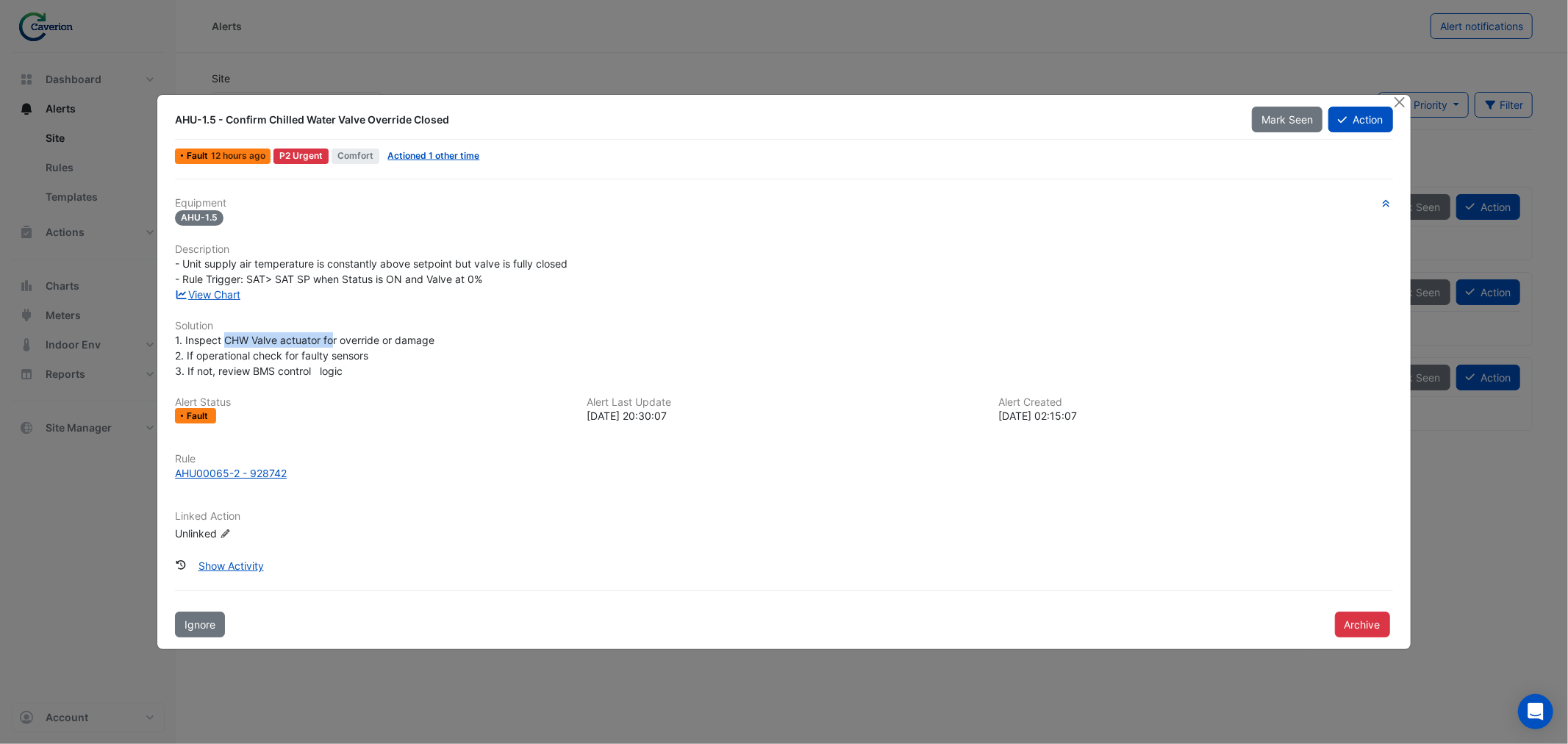
drag, startPoint x: 226, startPoint y: 340, endPoint x: 340, endPoint y: 342, distance: 114.0
click at [339, 341] on span "1. Inspect CHW Valve actuator for override or damage 2. If operational check fo…" at bounding box center [304, 356] width 259 height 43
click at [344, 344] on span "1. Inspect CHW Valve actuator for override or damage 2. If operational check fo…" at bounding box center [304, 356] width 259 height 43
drag, startPoint x: 272, startPoint y: 339, endPoint x: 470, endPoint y: 343, distance: 198.0
click at [463, 342] on div "1. Inspect CHW Valve actuator for override or damage 2. If operational check fo…" at bounding box center [783, 356] width 1217 height 47
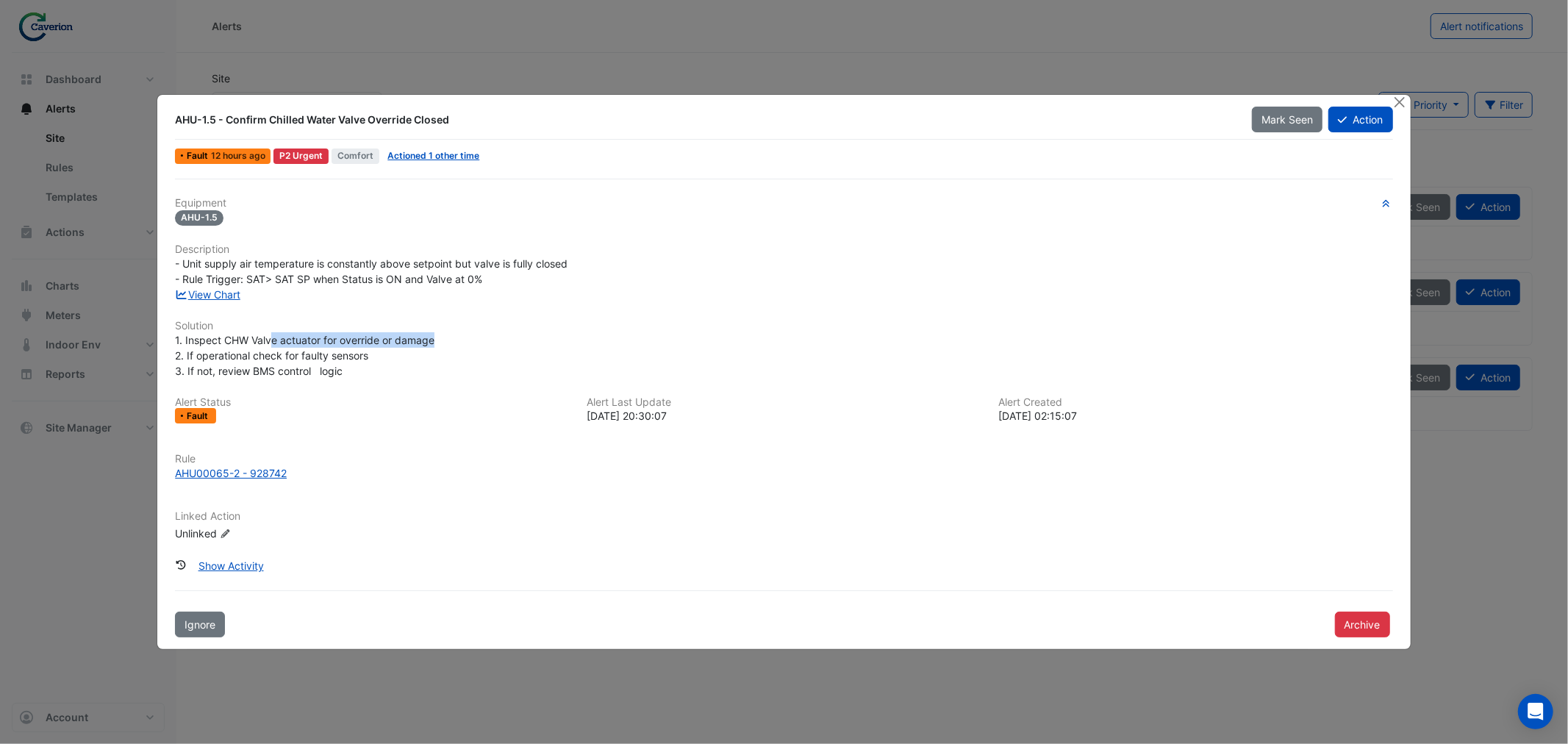
click at [470, 343] on div "1. Inspect CHW Valve actuator for override or damage 2. If operational check fo…" at bounding box center [783, 356] width 1217 height 47
drag, startPoint x: 440, startPoint y: 344, endPoint x: 375, endPoint y: 358, distance: 66.5
click at [375, 358] on div "1. Inspect CHW Valve actuator for override or damage 2. If operational check fo…" at bounding box center [783, 356] width 1217 height 47
drag, startPoint x: 180, startPoint y: 361, endPoint x: 336, endPoint y: 359, distance: 156.0
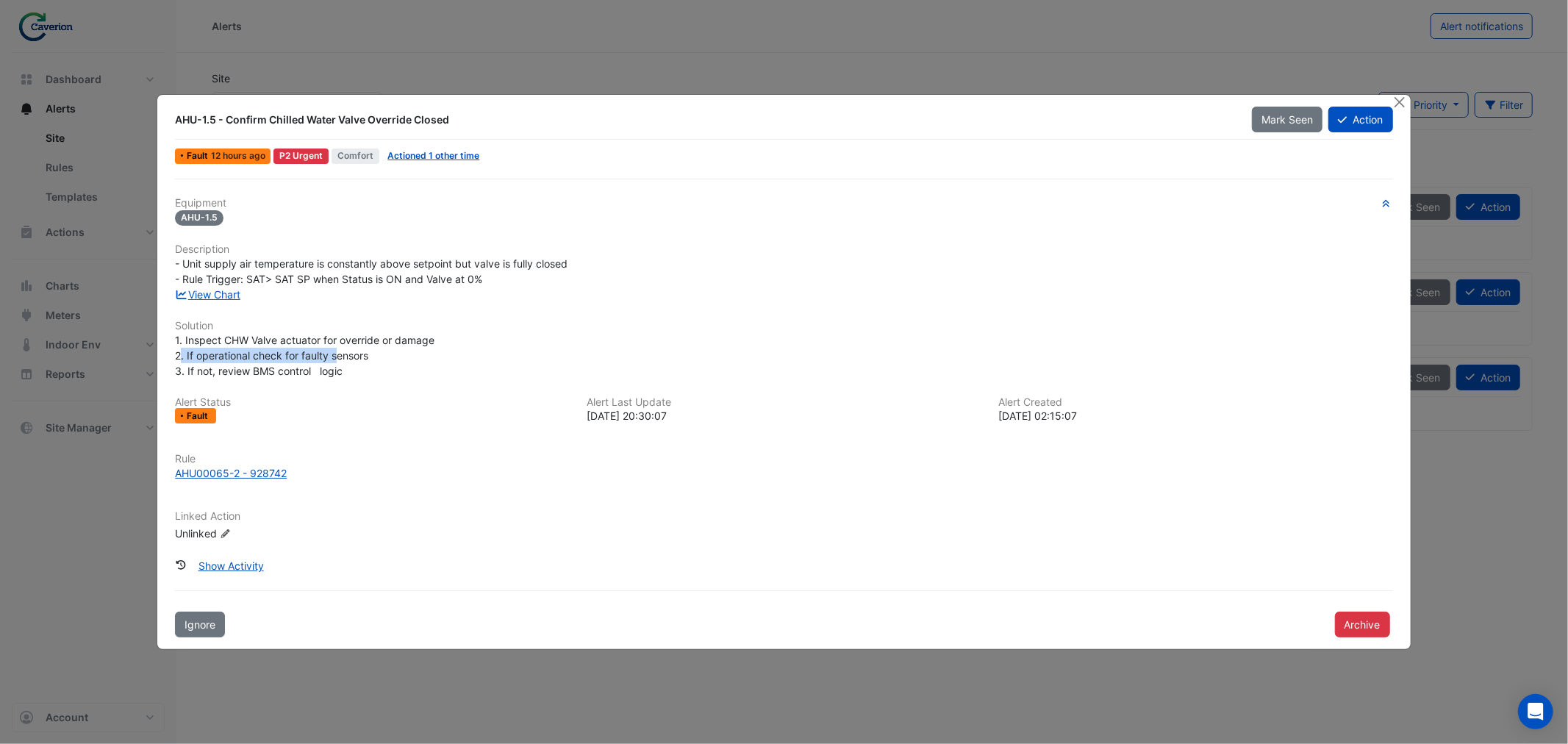
click at [336, 359] on div "1. Inspect CHW Valve actuator for override or damage 2. If operational check fo…" at bounding box center [783, 356] width 1217 height 47
click at [336, 359] on span "1. Inspect CHW Valve actuator for override or damage 2. If operational check fo…" at bounding box center [304, 356] width 259 height 43
drag, startPoint x: 298, startPoint y: 370, endPoint x: 391, endPoint y: 365, distance: 93.1
click at [385, 365] on div "1. Inspect CHW Valve actuator for override or damage 2. If operational check fo…" at bounding box center [783, 356] width 1217 height 47
click at [393, 366] on div "1. Inspect CHW Valve actuator for override or damage 2. If operational check fo…" at bounding box center [783, 356] width 1217 height 47
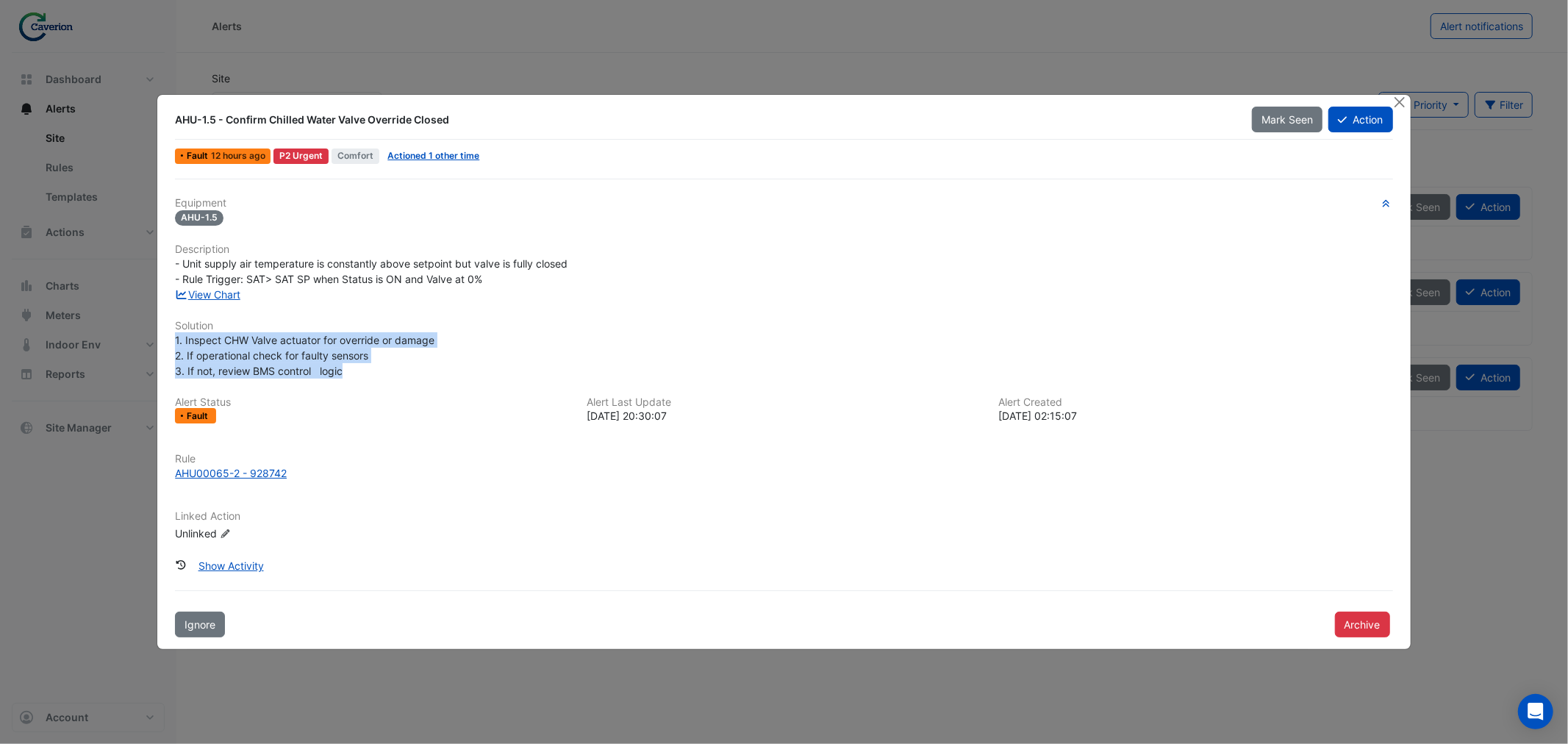
drag, startPoint x: 392, startPoint y: 368, endPoint x: 175, endPoint y: 336, distance: 219.3
click at [175, 336] on div "1. Inspect CHW Valve actuator for override or damage 2. If operational check fo…" at bounding box center [783, 356] width 1217 height 47
copy span "1. Inspect CHW Valve actuator for override or damage 2. If operational check fo…"
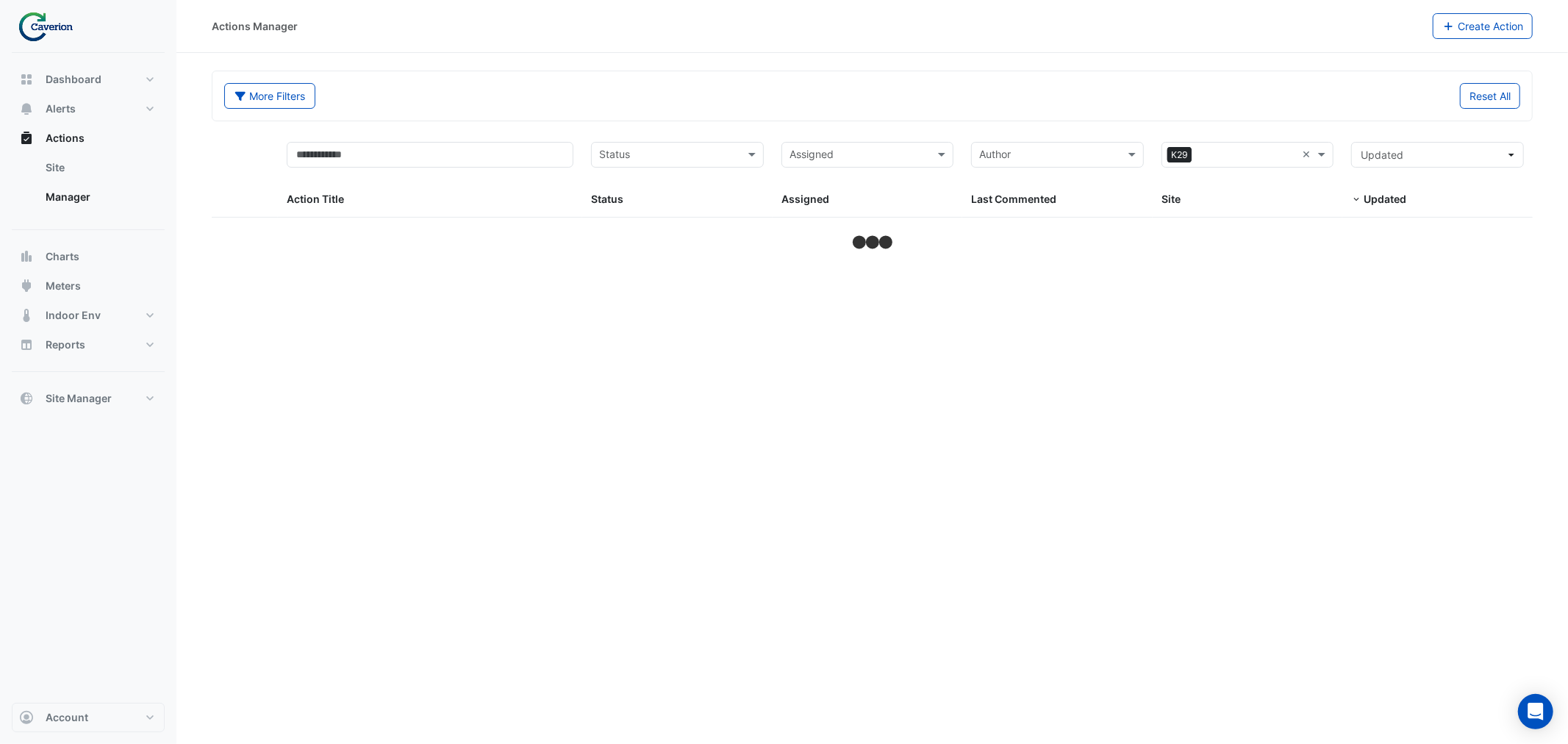
select select "***"
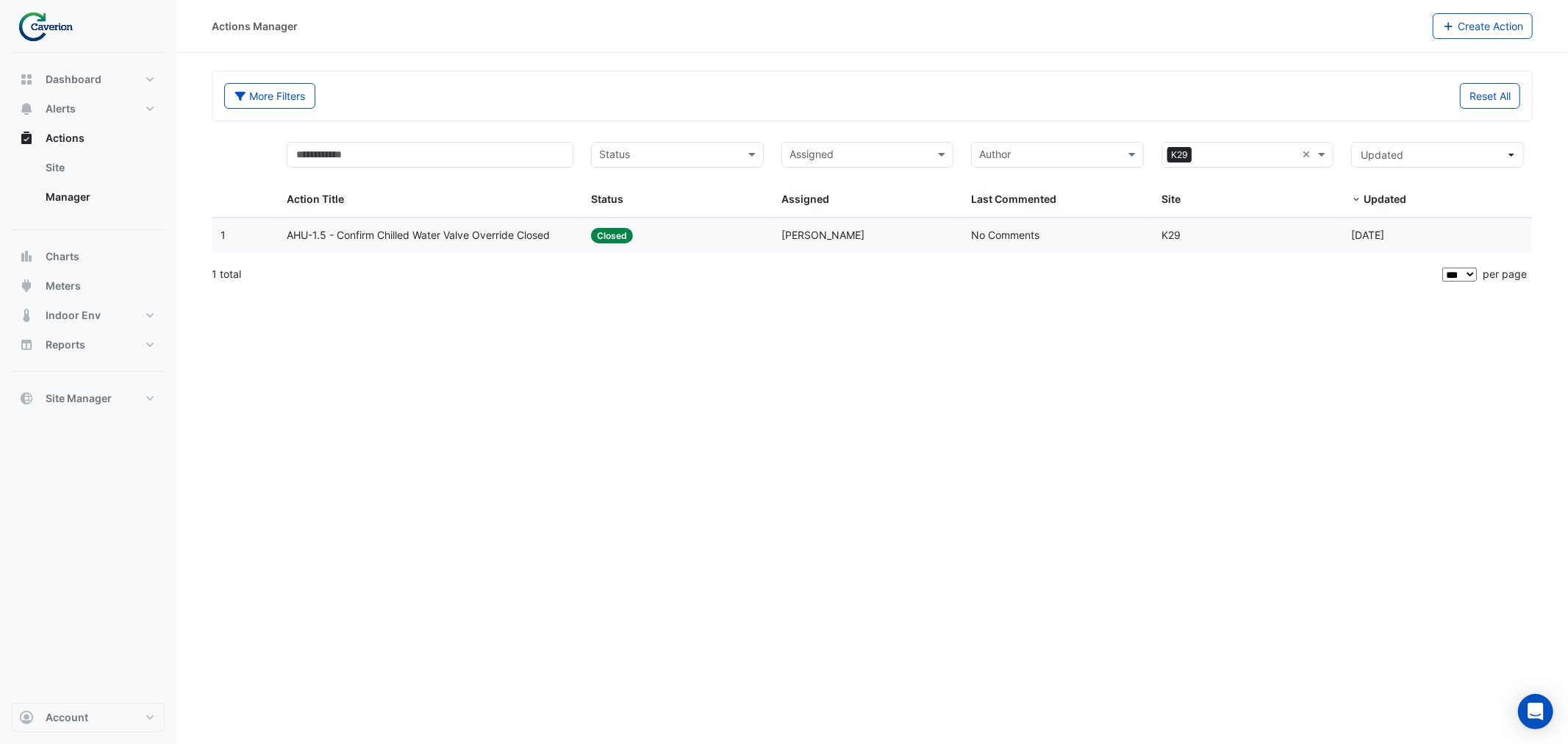
click at [303, 376] on div "Actions Manager Create Action More Filters Reset All Status Assigned Sites × K2…" at bounding box center [872, 372] width 1391 height 744
click at [393, 233] on span "AHU-1.5 - Confirm Chilled Water Valve Override Closed" at bounding box center [418, 235] width 263 height 17
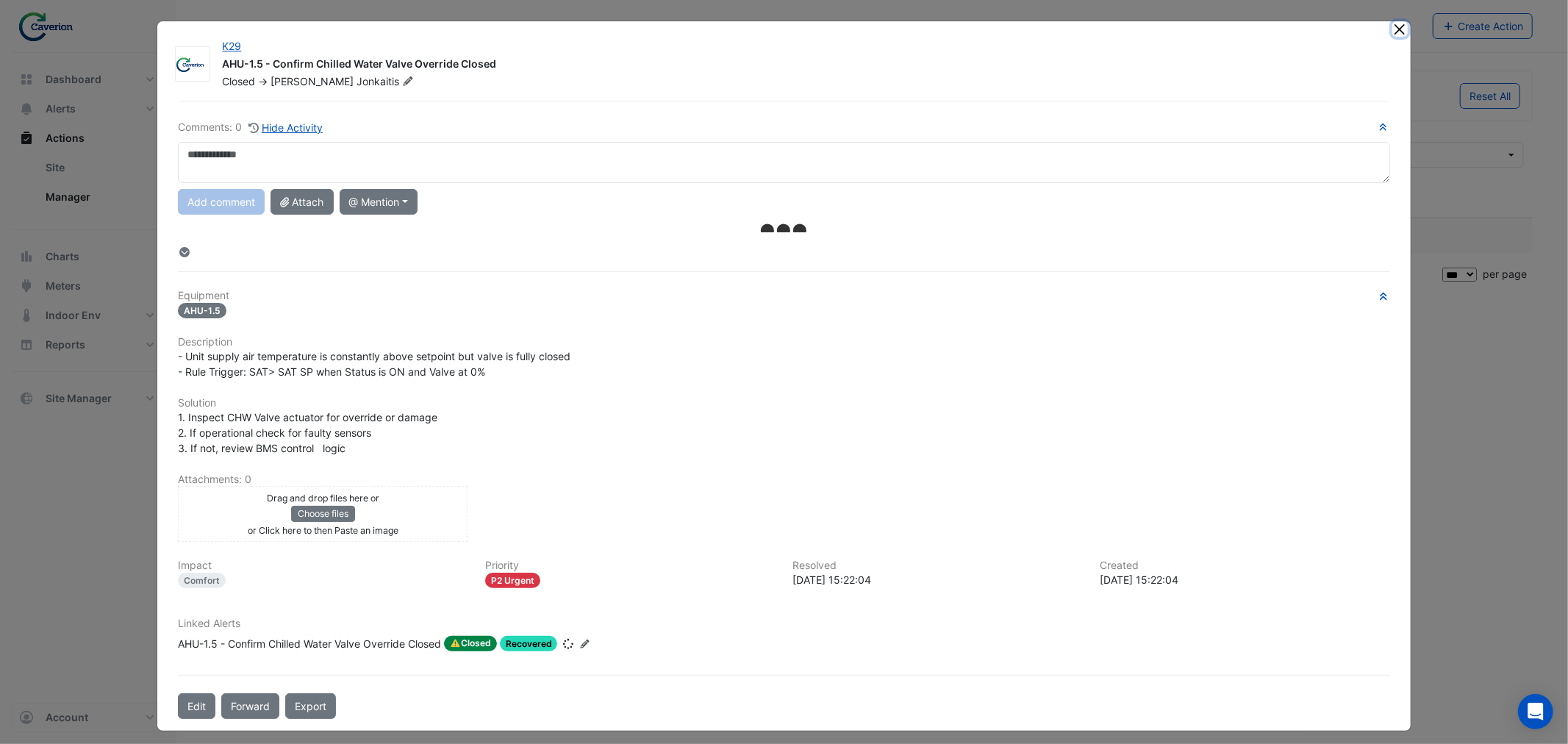
click at [1393, 28] on button "Close" at bounding box center [1399, 29] width 15 height 15
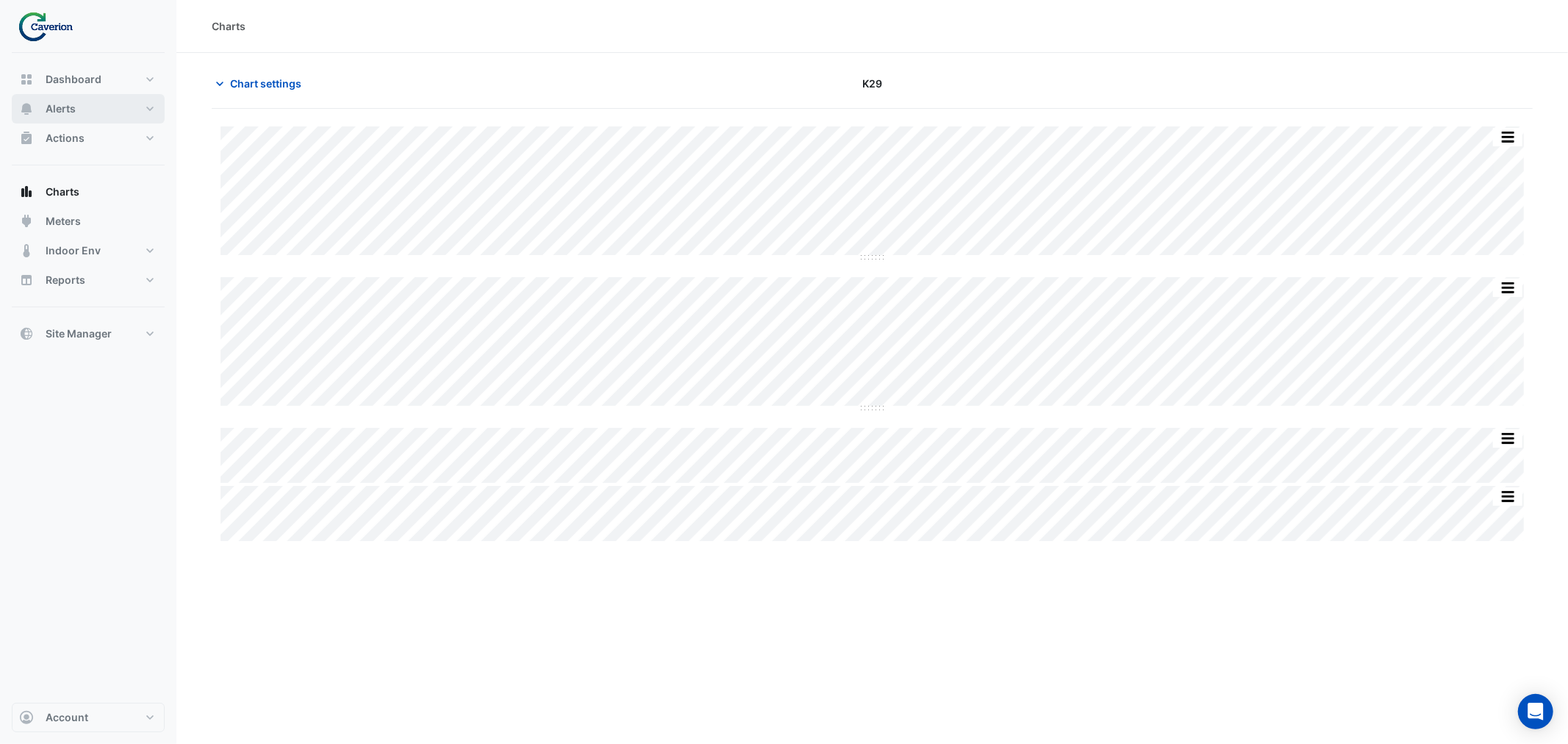
click at [72, 111] on span "Alerts" at bounding box center [61, 108] width 30 height 14
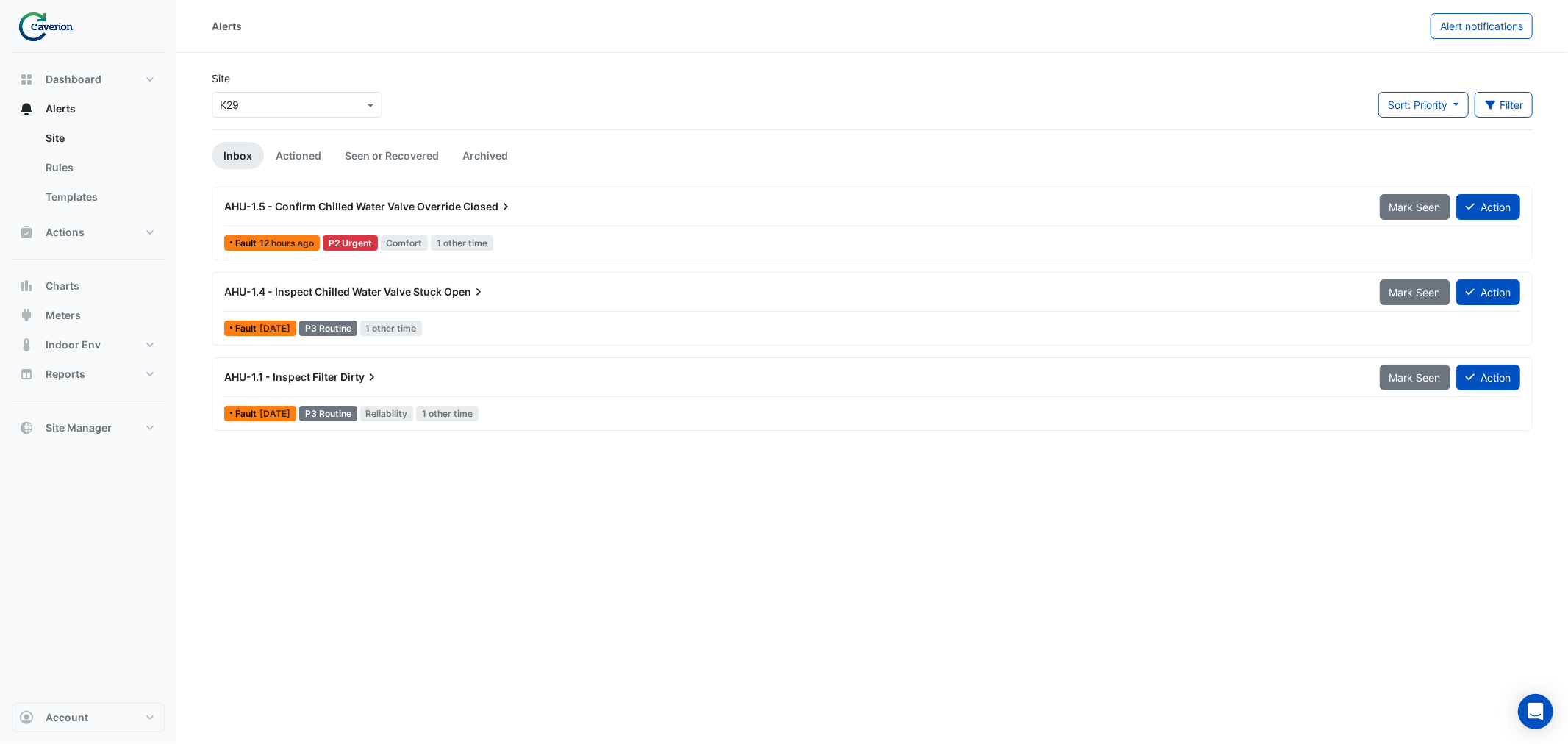
click at [525, 205] on div "AHU-1.5 - Confirm Chilled Water Valve Override Closed" at bounding box center [793, 206] width 1138 height 14
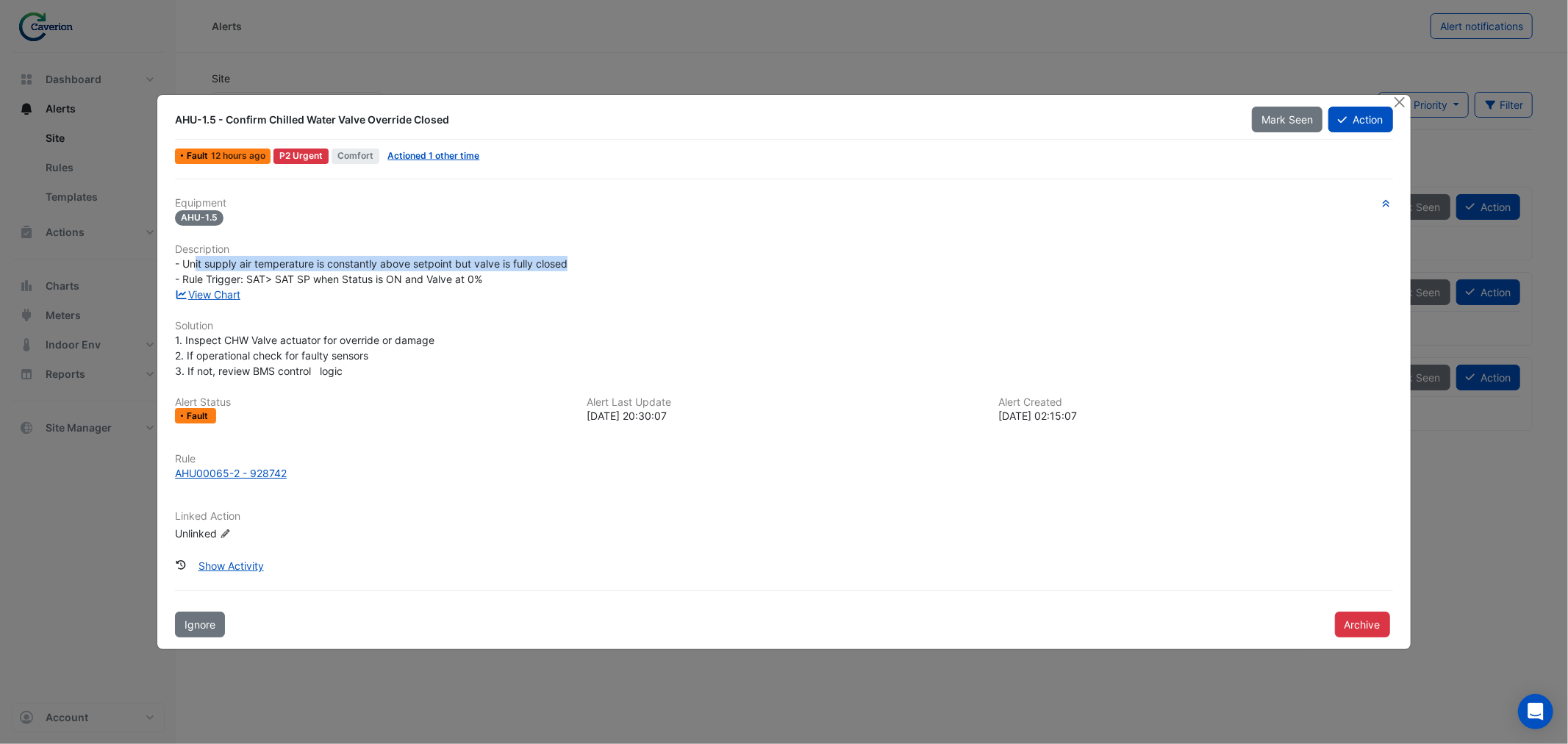
drag, startPoint x: 199, startPoint y: 262, endPoint x: 593, endPoint y: 266, distance: 394.0
click at [593, 266] on div "- Unit supply air temperature is constantly above setpoint but valve is fully c…" at bounding box center [783, 271] width 1217 height 30
drag, startPoint x: 182, startPoint y: 266, endPoint x: 277, endPoint y: 270, distance: 95.1
click at [277, 270] on span "- Unit supply air temperature is constantly above setpoint but valve is fully c…" at bounding box center [371, 271] width 392 height 28
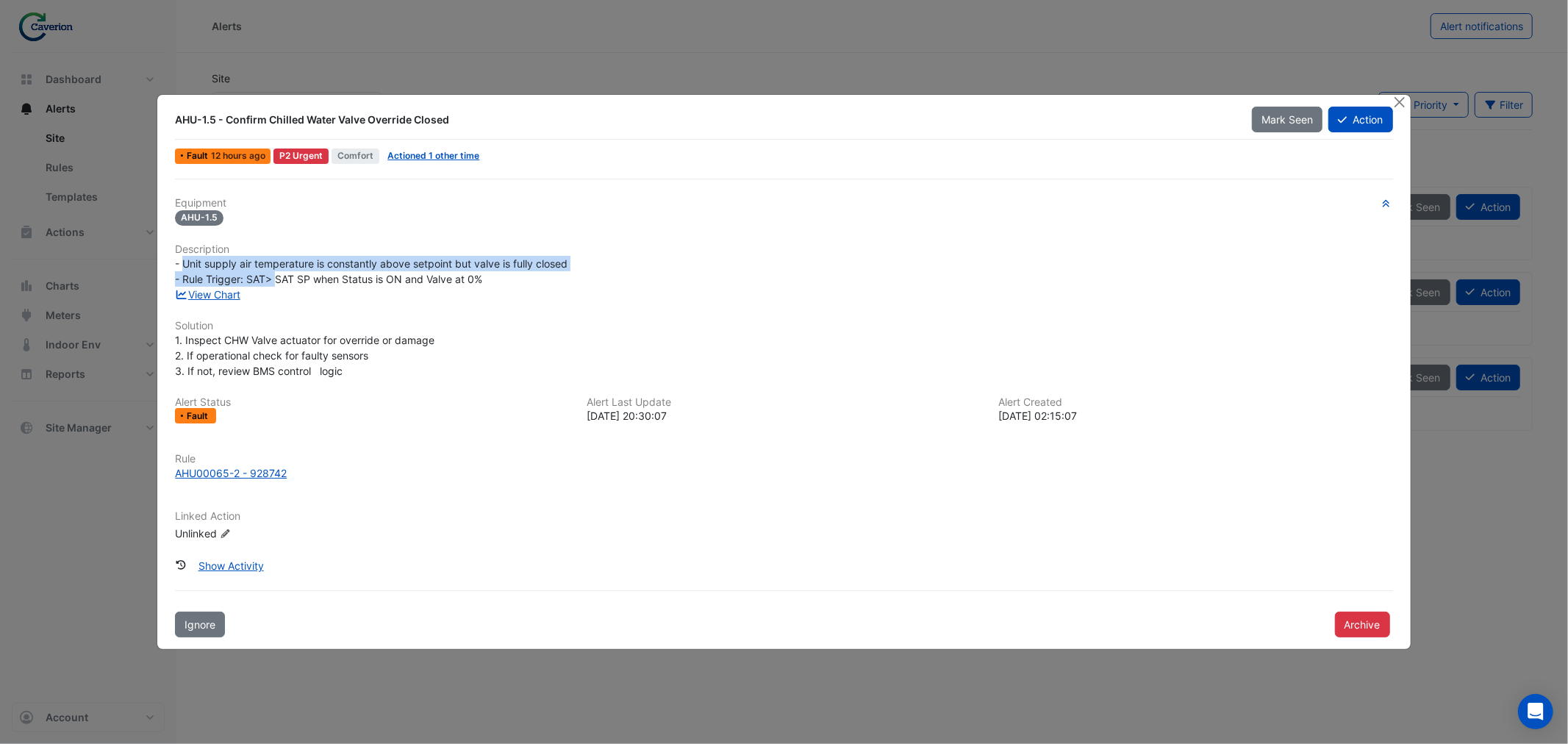
click at [277, 270] on span "- Unit supply air temperature is constantly above setpoint but valve is fully c…" at bounding box center [371, 271] width 392 height 28
drag, startPoint x: 215, startPoint y: 274, endPoint x: 439, endPoint y: 262, distance: 224.3
click at [439, 262] on span "- Unit supply air temperature is constantly above setpoint but valve is fully c…" at bounding box center [371, 271] width 392 height 28
click at [376, 283] on span "- Unit supply air temperature is constantly above setpoint but valve is fully c…" at bounding box center [371, 271] width 392 height 28
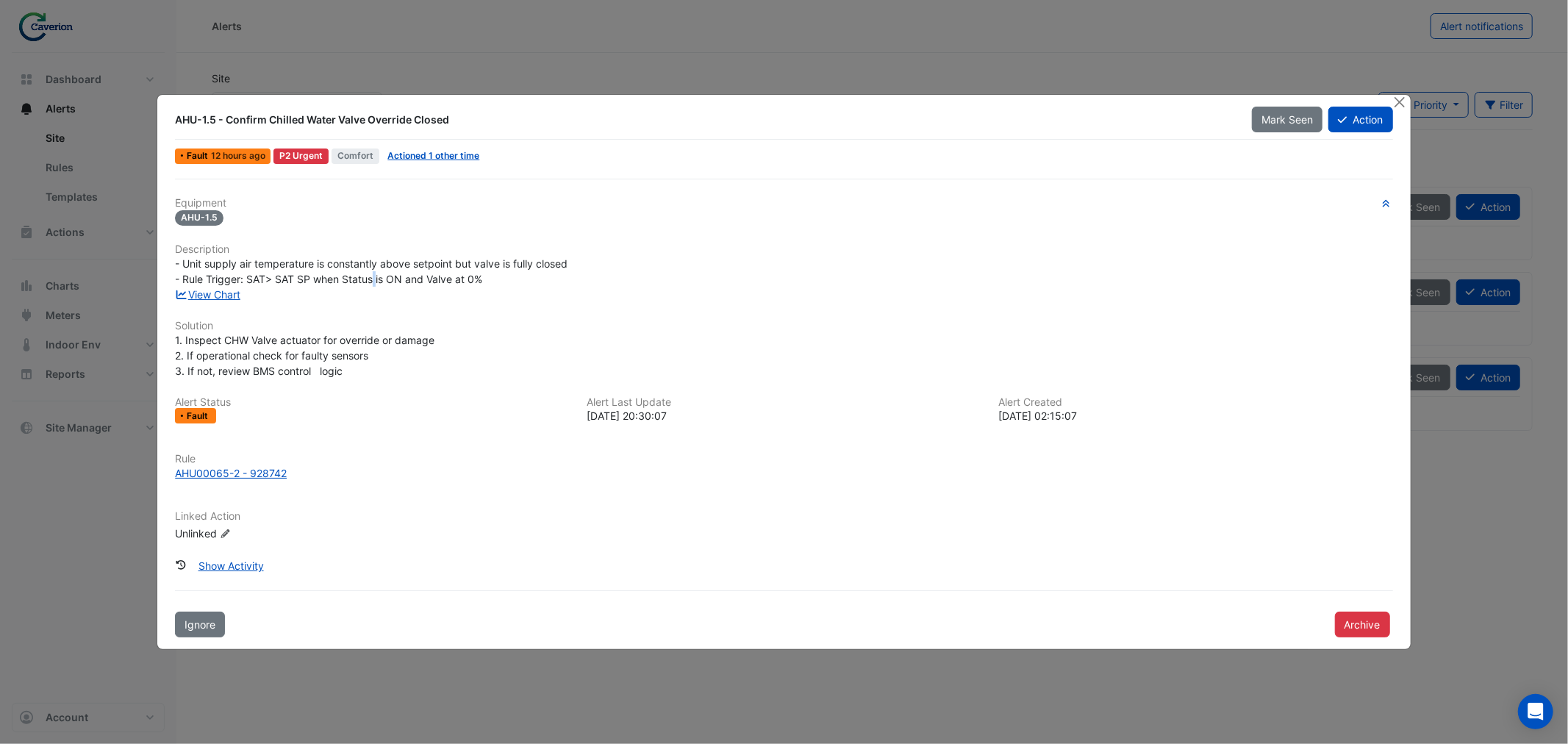
click at [376, 283] on span "- Unit supply air temperature is constantly above setpoint but valve is fully c…" at bounding box center [371, 271] width 392 height 28
click at [212, 288] on link "View Chart" at bounding box center [208, 295] width 66 height 13
